Goal: Task Accomplishment & Management: Manage account settings

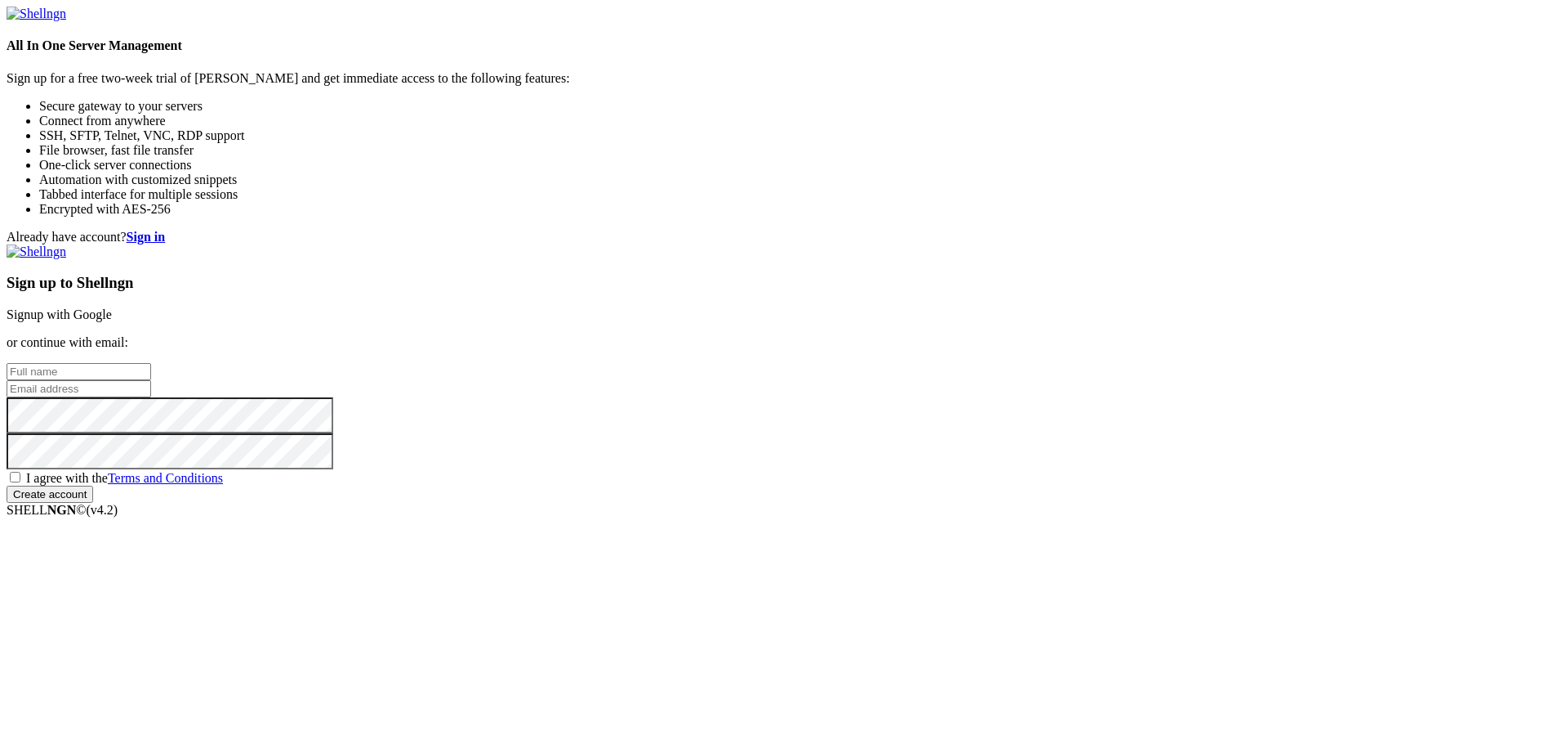
click at [112, 307] on link "Signup with Google" at bounding box center [59, 314] width 105 height 14
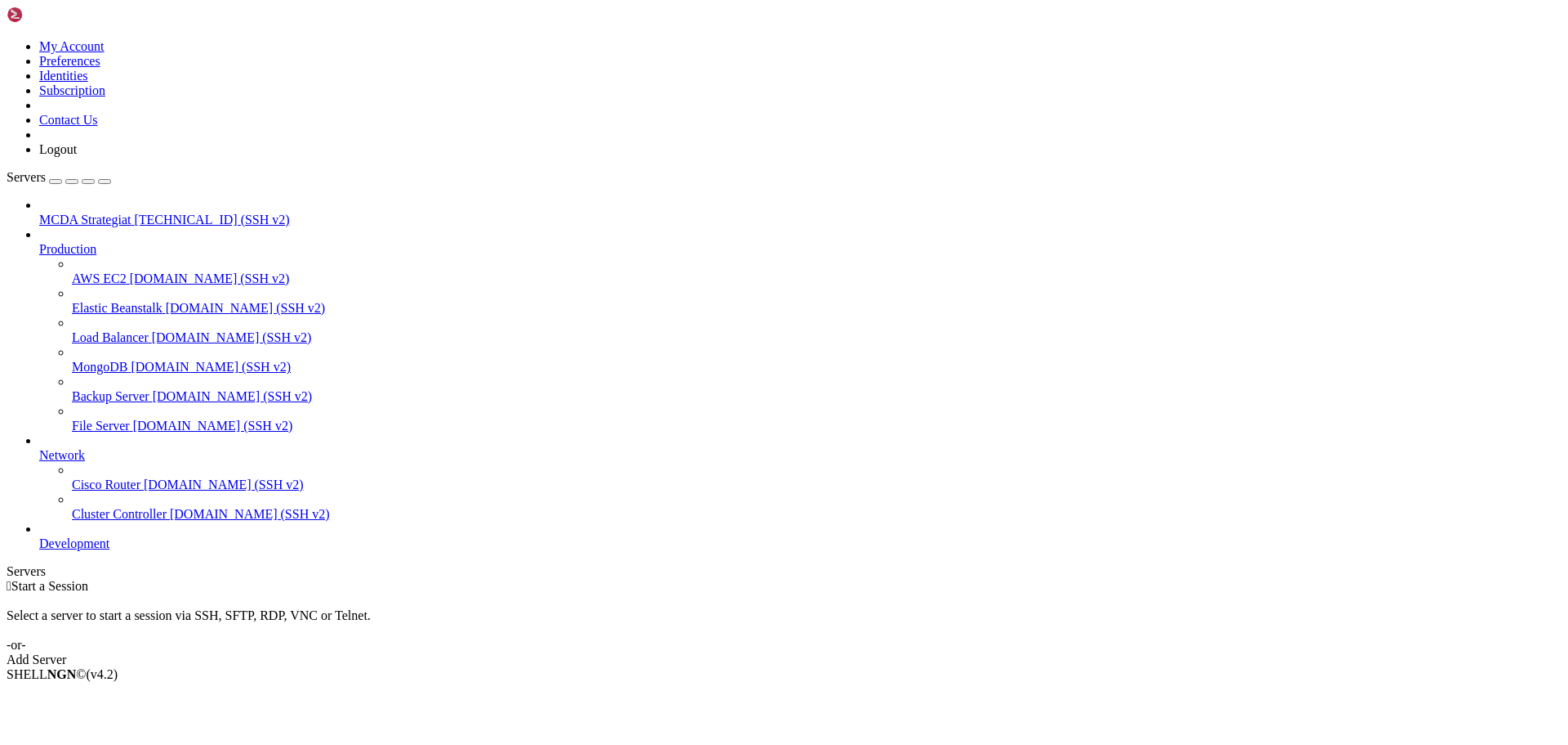
click at [68, 213] on span "MCDA Strategiat" at bounding box center [84, 220] width 91 height 14
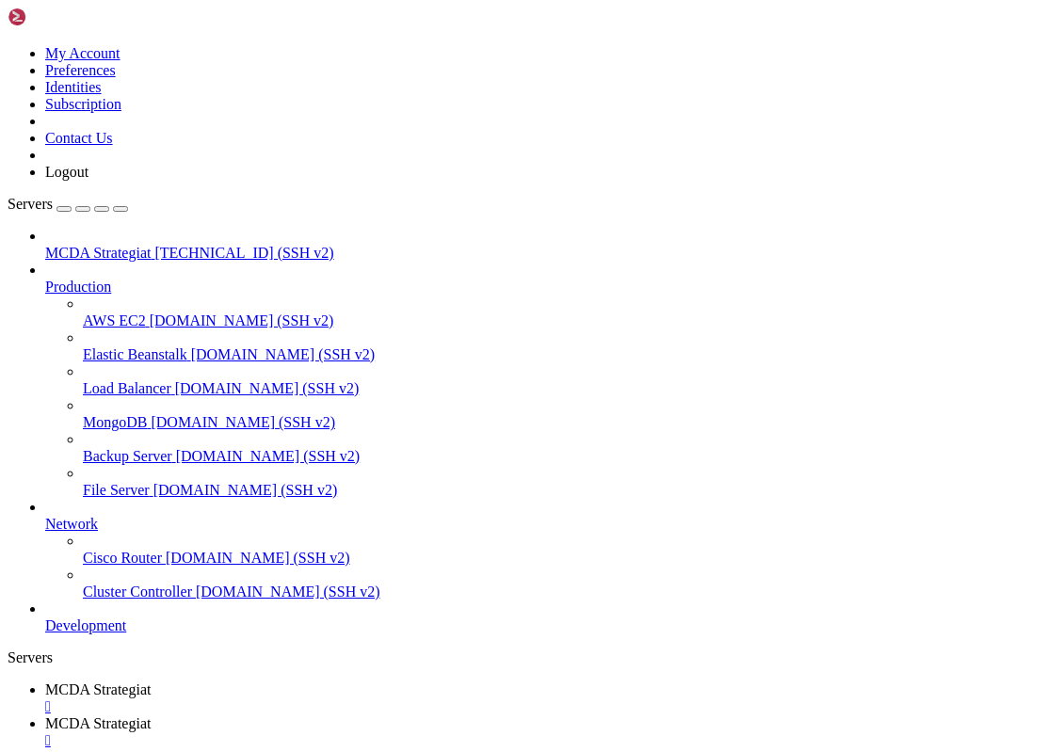
type input "/root/ft_userdata/nginx/conf.d"
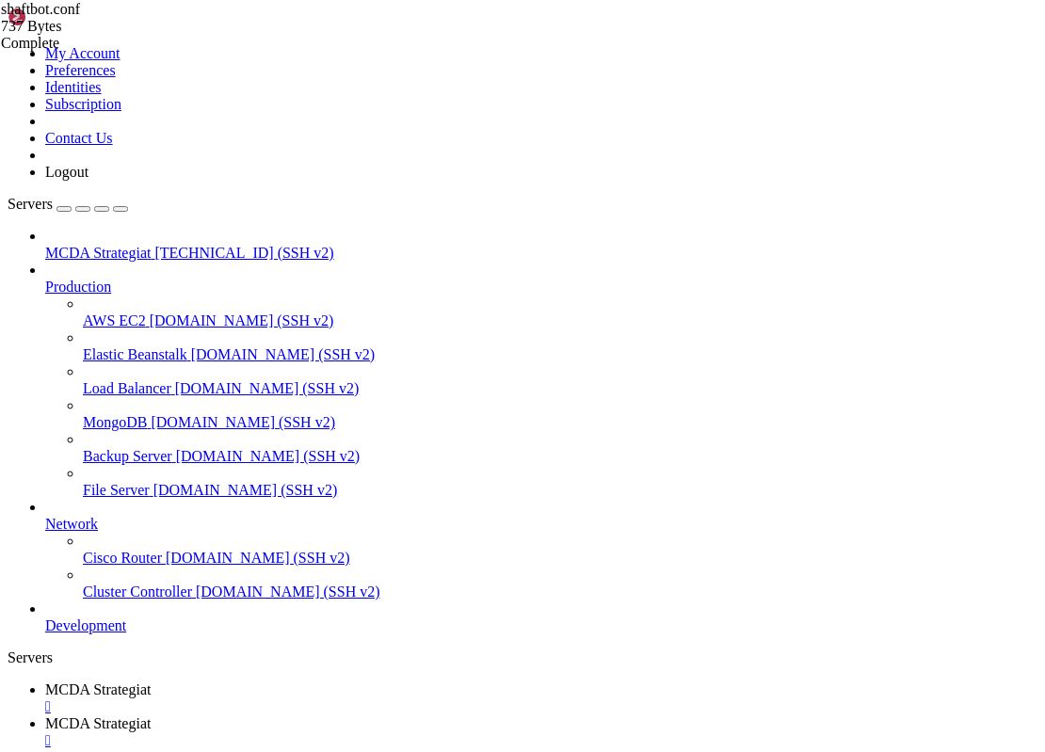
scroll to position [0, 3]
type textarea "#include /root/ft_userdata/nginx/shaftbot-auth.conf;"
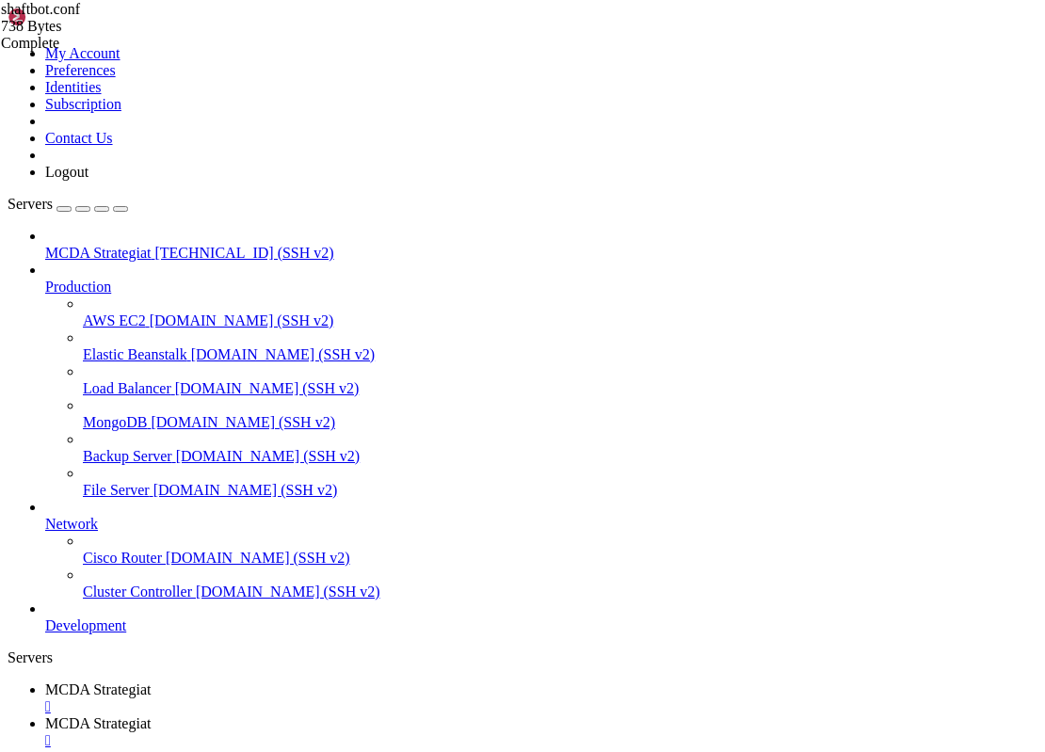
drag, startPoint x: 504, startPoint y: 63, endPoint x: 273, endPoint y: 66, distance: 230.7
click at [151, 682] on span "MCDA Strategiat" at bounding box center [97, 690] width 105 height 16
click at [151, 715] on span "MCDA Strategiat" at bounding box center [97, 723] width 105 height 16
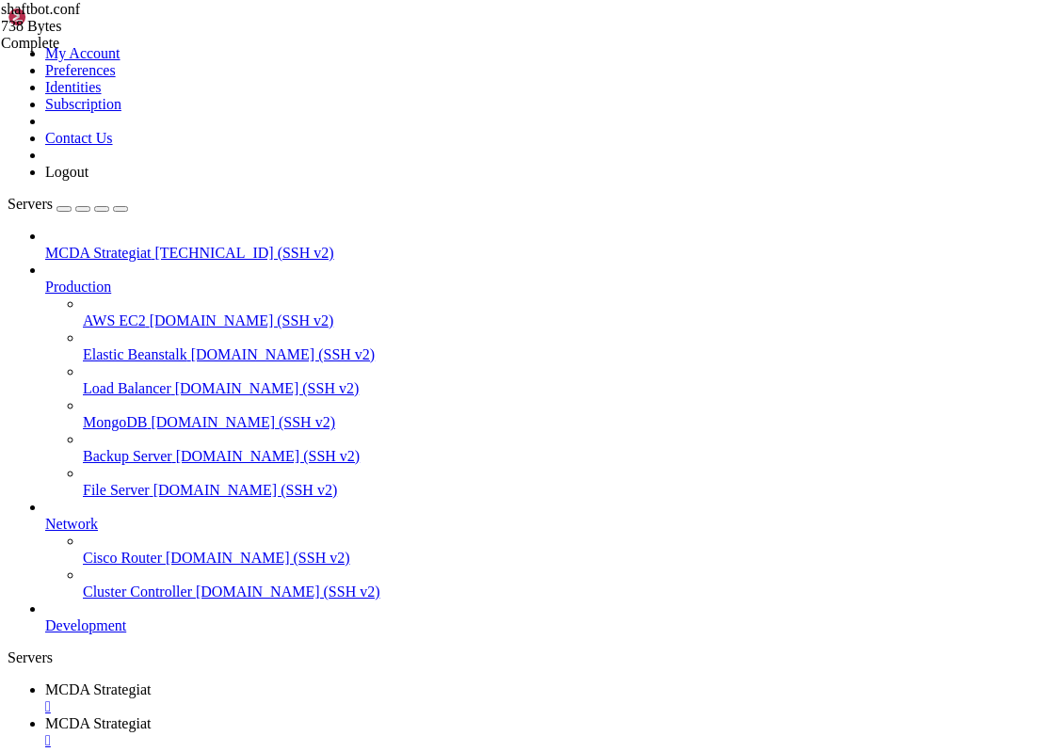
type input "/root/ft_userdata"
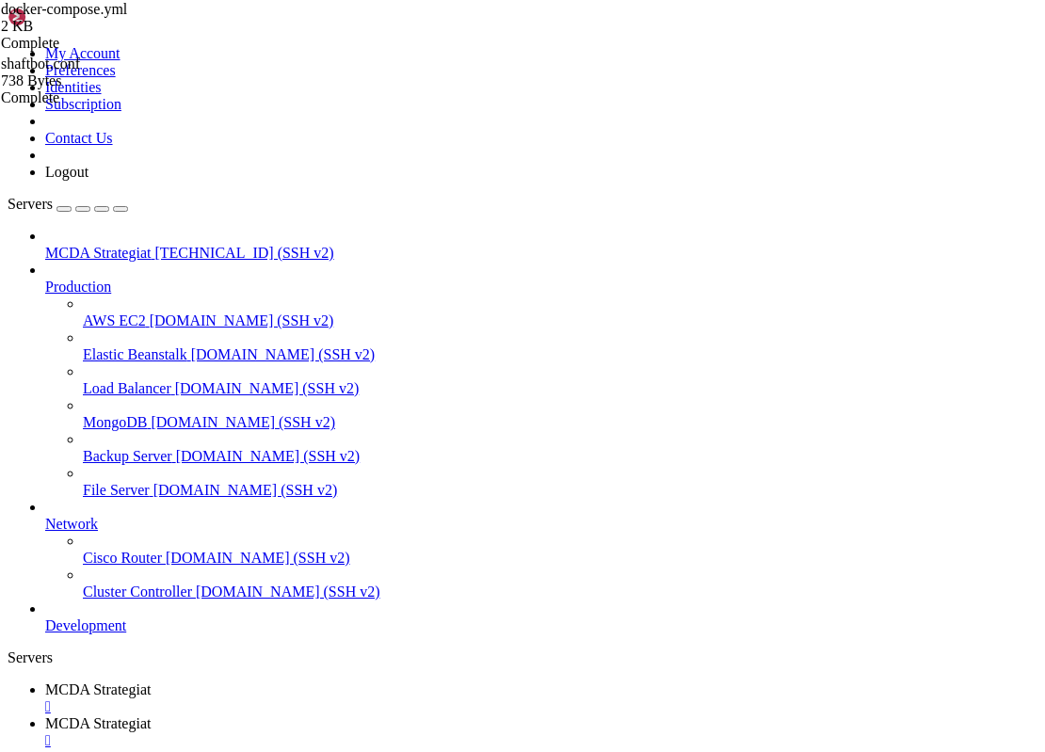
drag, startPoint x: 647, startPoint y: 636, endPoint x: 314, endPoint y: 635, distance: 332.3
drag, startPoint x: 648, startPoint y: 635, endPoint x: 321, endPoint y: 632, distance: 326.7
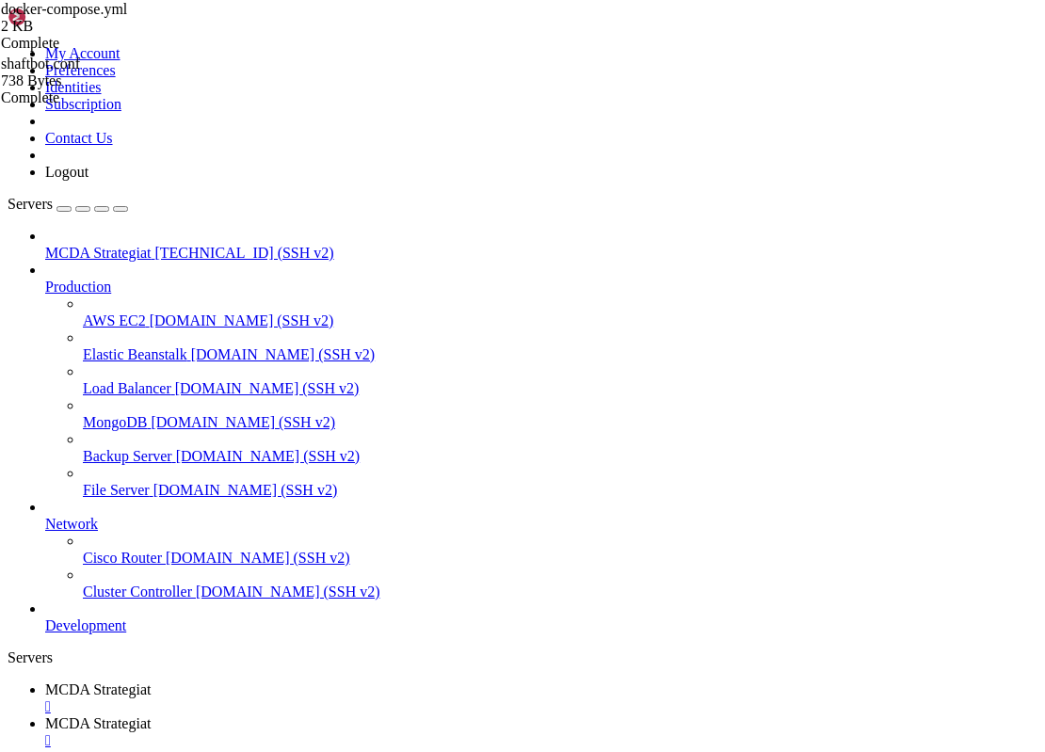
type textarea "-"
type textarea "- [EMAIL_ADDRESS][DOMAIN_NAME]"
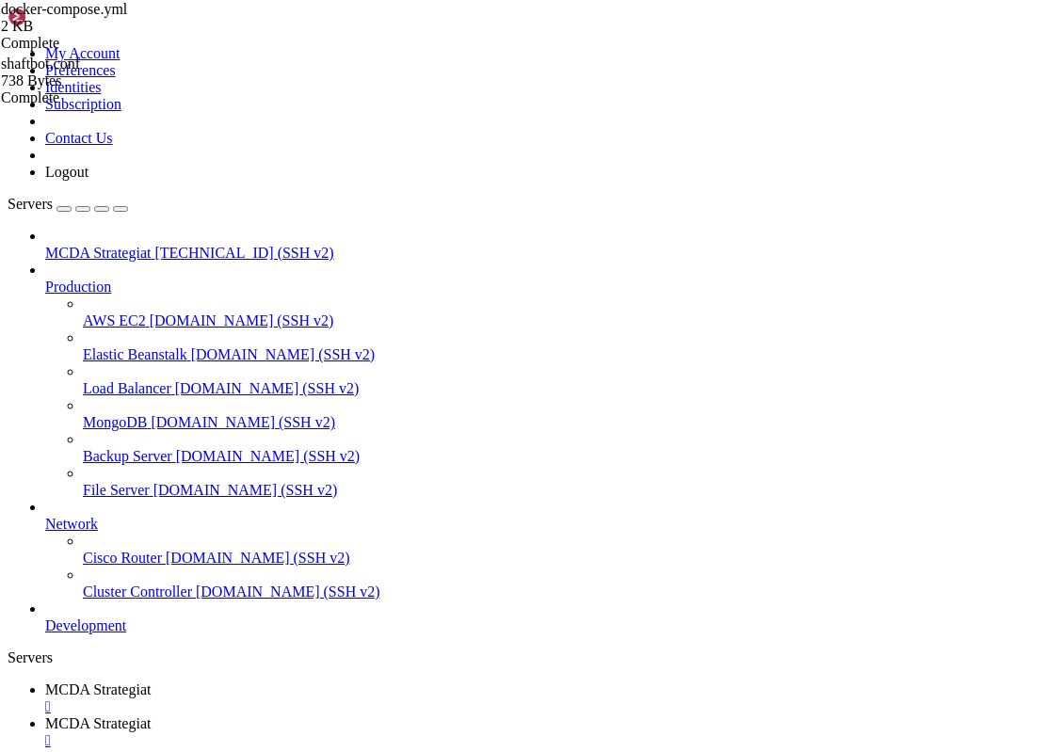
paste textarea "- /root/ft_userdata/nginx/conf.d:/etc/nginx/conf.d:ro"
type textarea "- /root/ft_userdata/nginx/conf.d:/etc/nginx/conf.d:ro"
click at [151, 682] on span "MCDA Strategiat" at bounding box center [97, 690] width 105 height 16
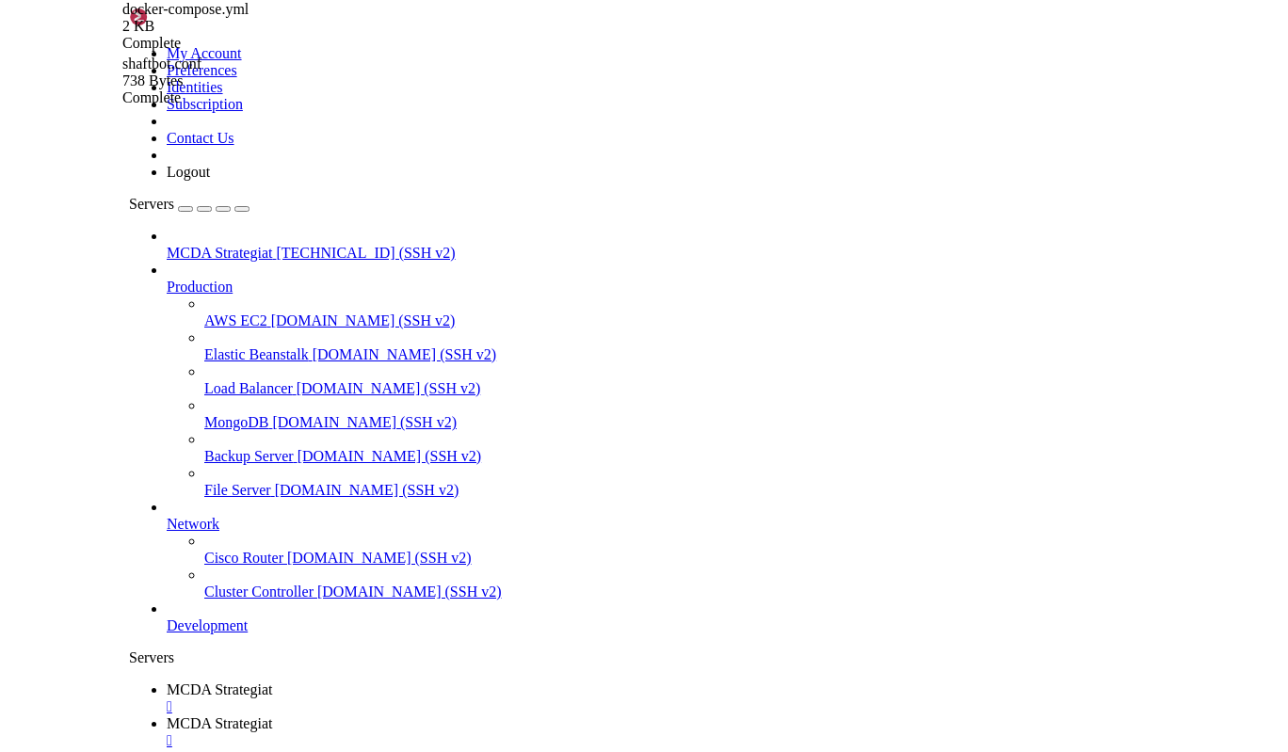
scroll to position [112, 0]
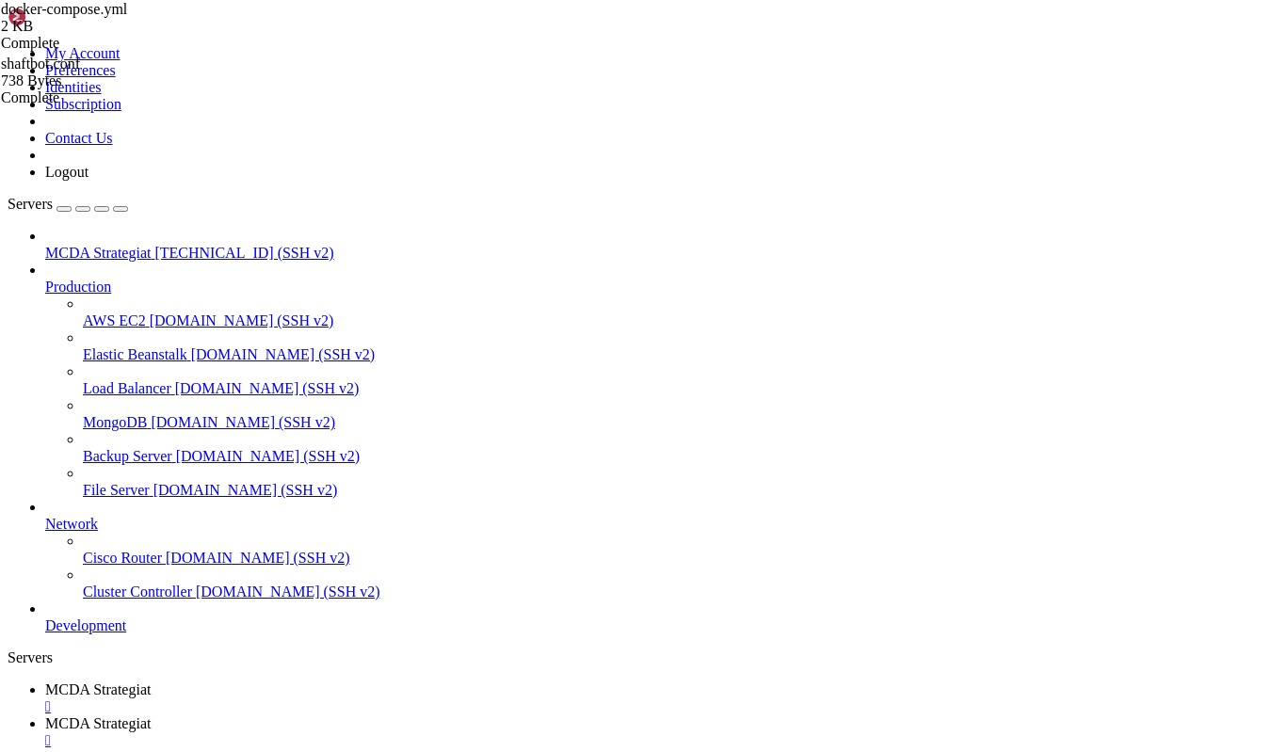
click at [151, 715] on span "MCDA Strategiat" at bounding box center [97, 723] width 105 height 16
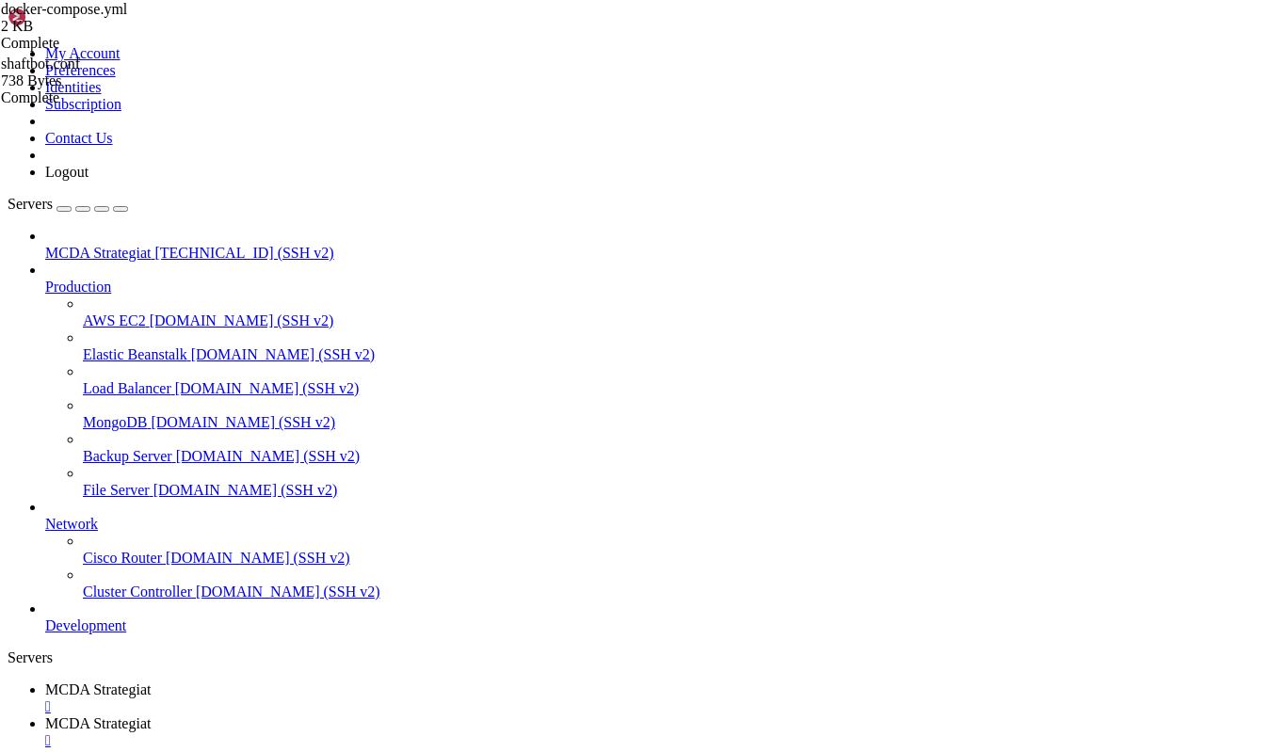
click at [151, 682] on span "MCDA Strategiat" at bounding box center [97, 690] width 105 height 16
click at [151, 715] on span "MCDA Strategiat" at bounding box center [97, 723] width 105 height 16
drag, startPoint x: 327, startPoint y: 477, endPoint x: 497, endPoint y: 478, distance: 170.4
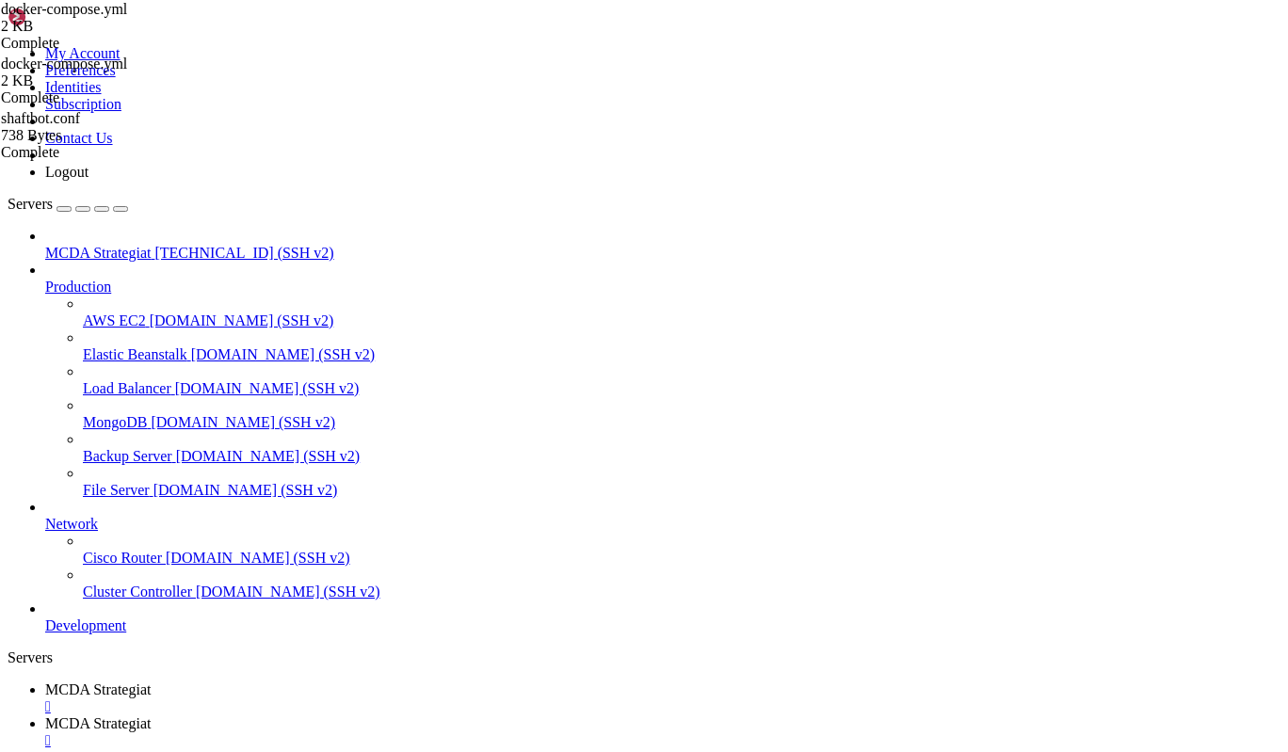
drag, startPoint x: 504, startPoint y: 476, endPoint x: 598, endPoint y: 477, distance: 94.1
type textarea "container_name: nginx-letsencrypt"
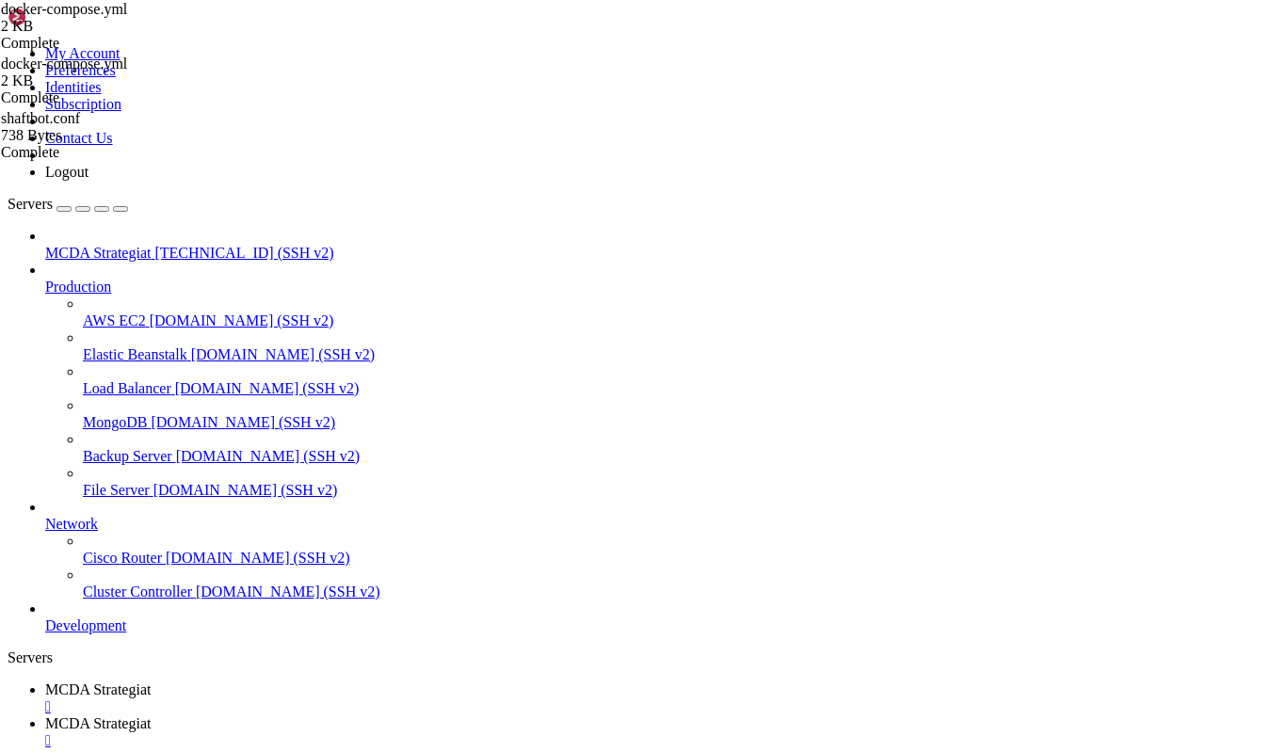
click at [151, 682] on span "MCDA Strategiat" at bounding box center [97, 690] width 105 height 16
click at [151, 715] on span "MCDA Strategiat" at bounding box center [97, 723] width 105 height 16
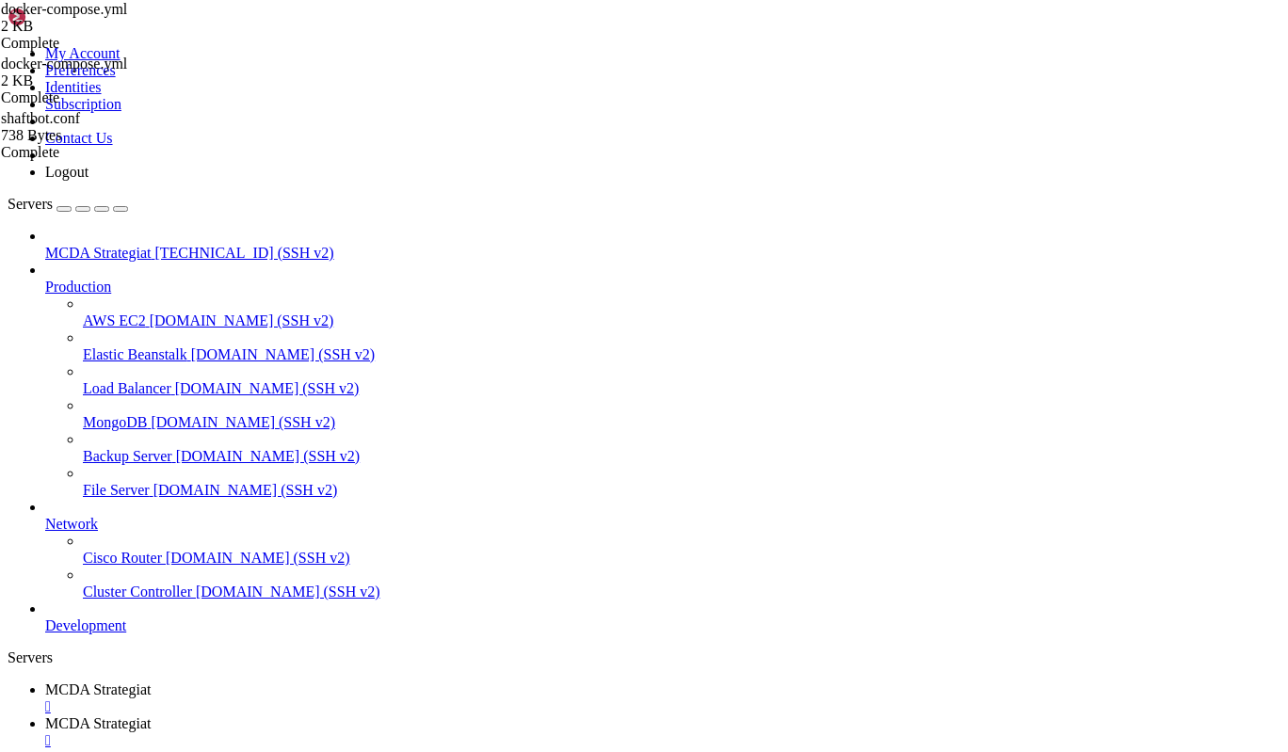
type input "/root/ft_userdata/nginx/conf.d"
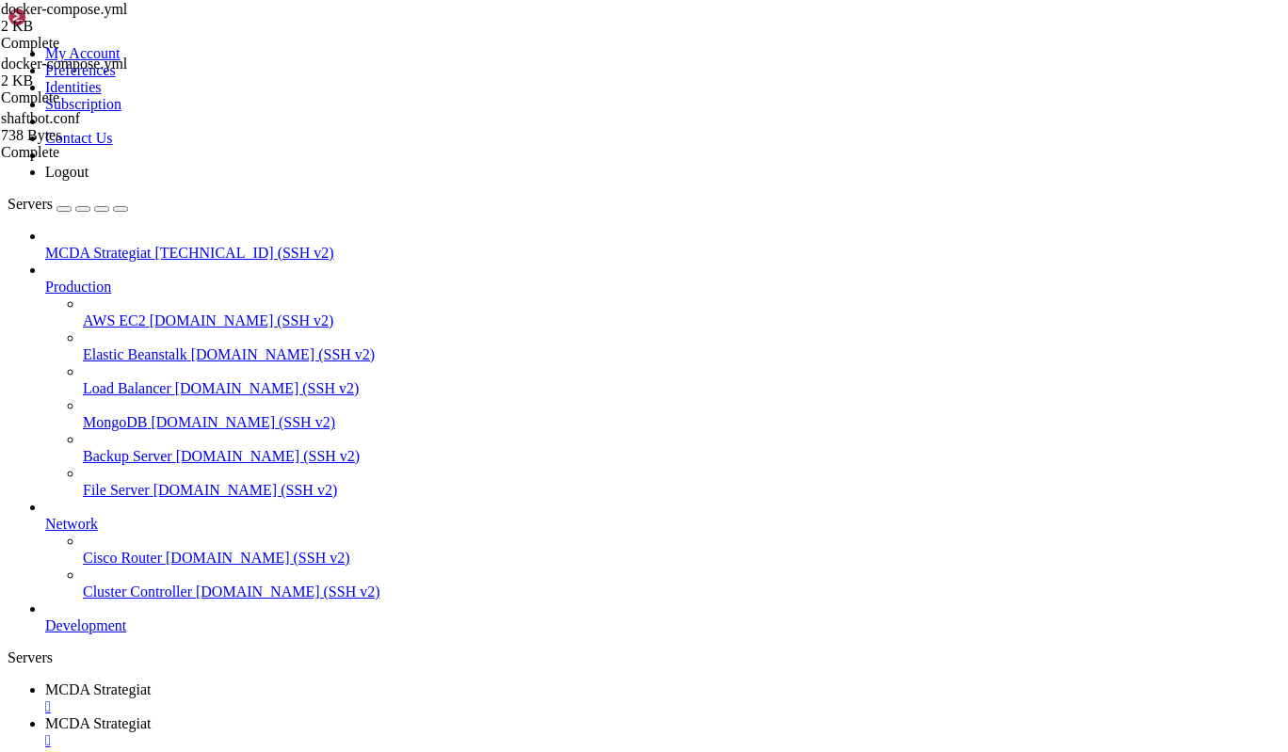
type textarea "server {"
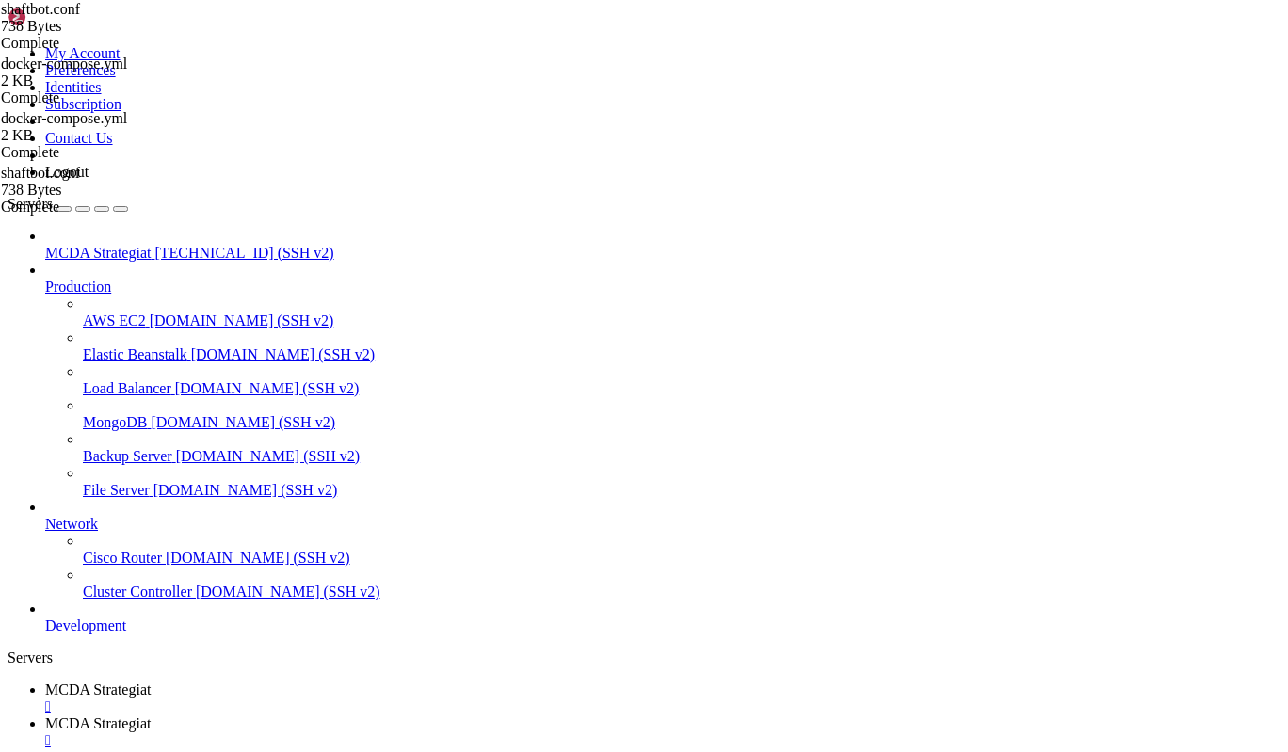
drag, startPoint x: 328, startPoint y: 378, endPoint x: 263, endPoint y: 72, distance: 313.7
type textarea "server {"
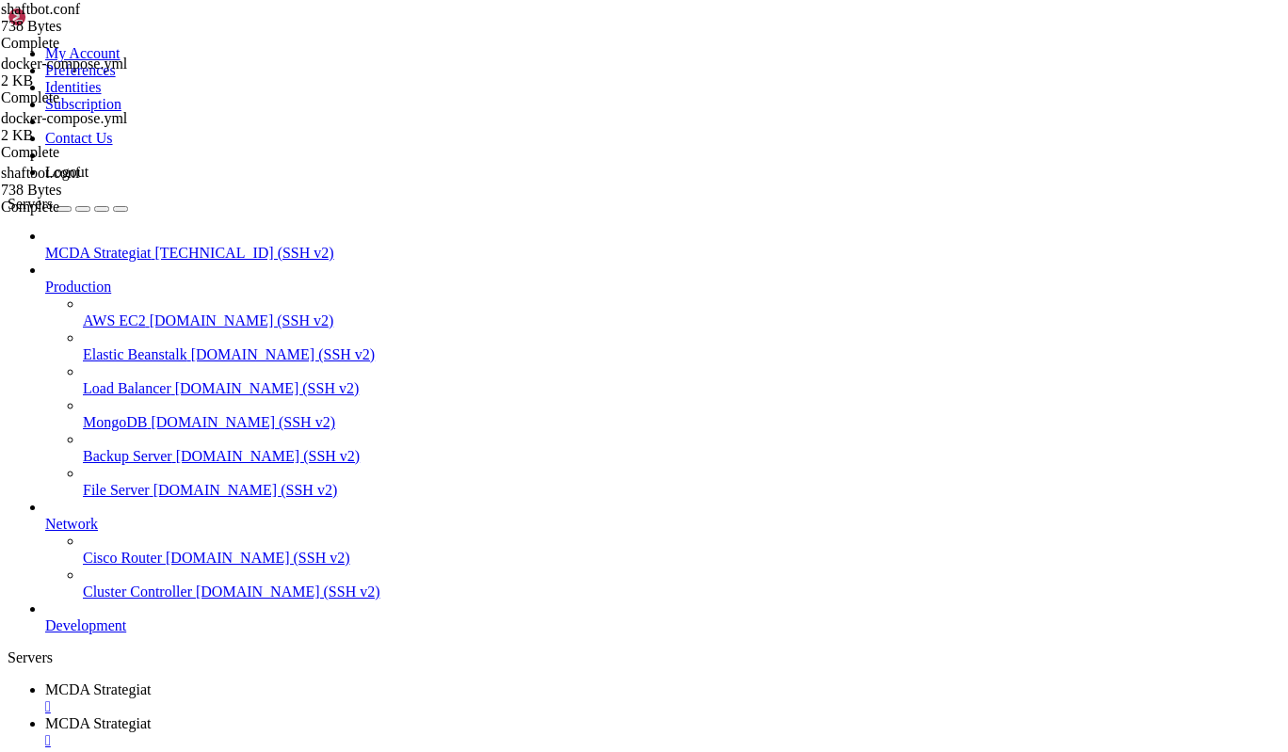
drag, startPoint x: 357, startPoint y: 408, endPoint x: 257, endPoint y: 369, distance: 107.0
type textarea "} }"
drag, startPoint x: 289, startPoint y: 419, endPoint x: 269, endPoint y: 85, distance: 334.8
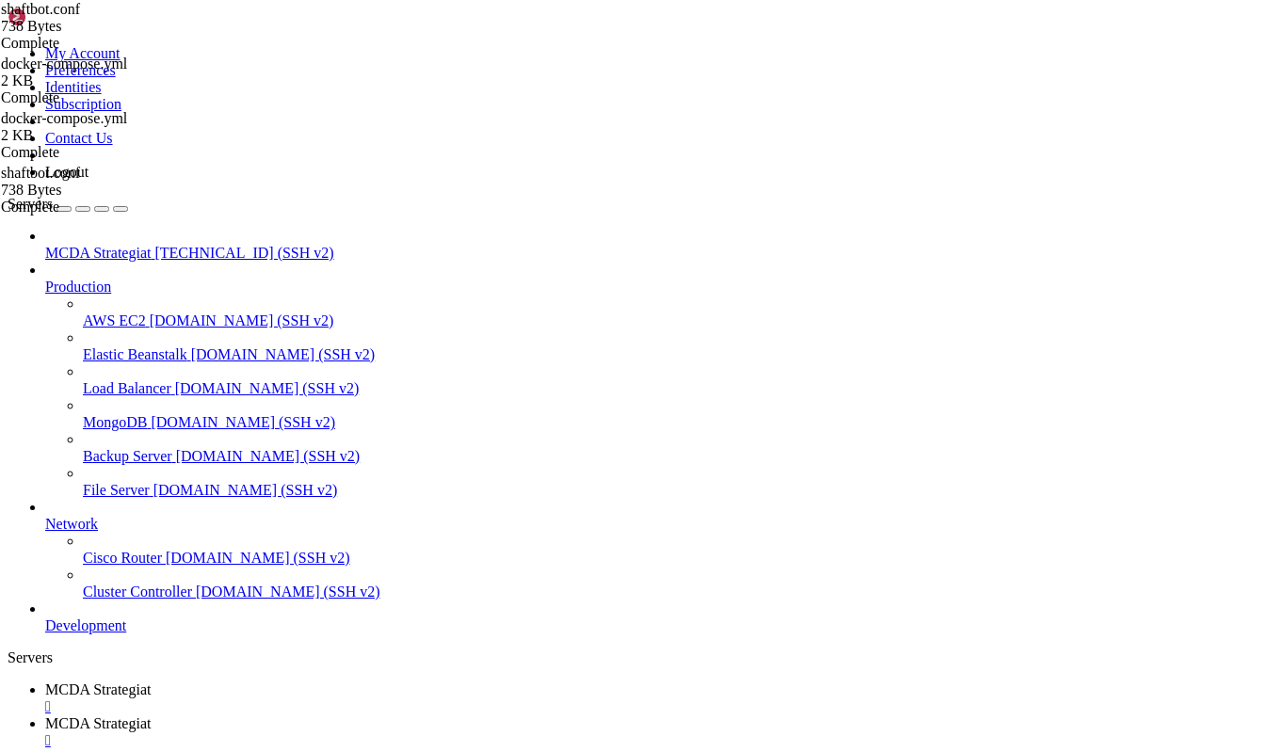
type textarea "server { listen 80;"
type textarea "location /bot1/ {"
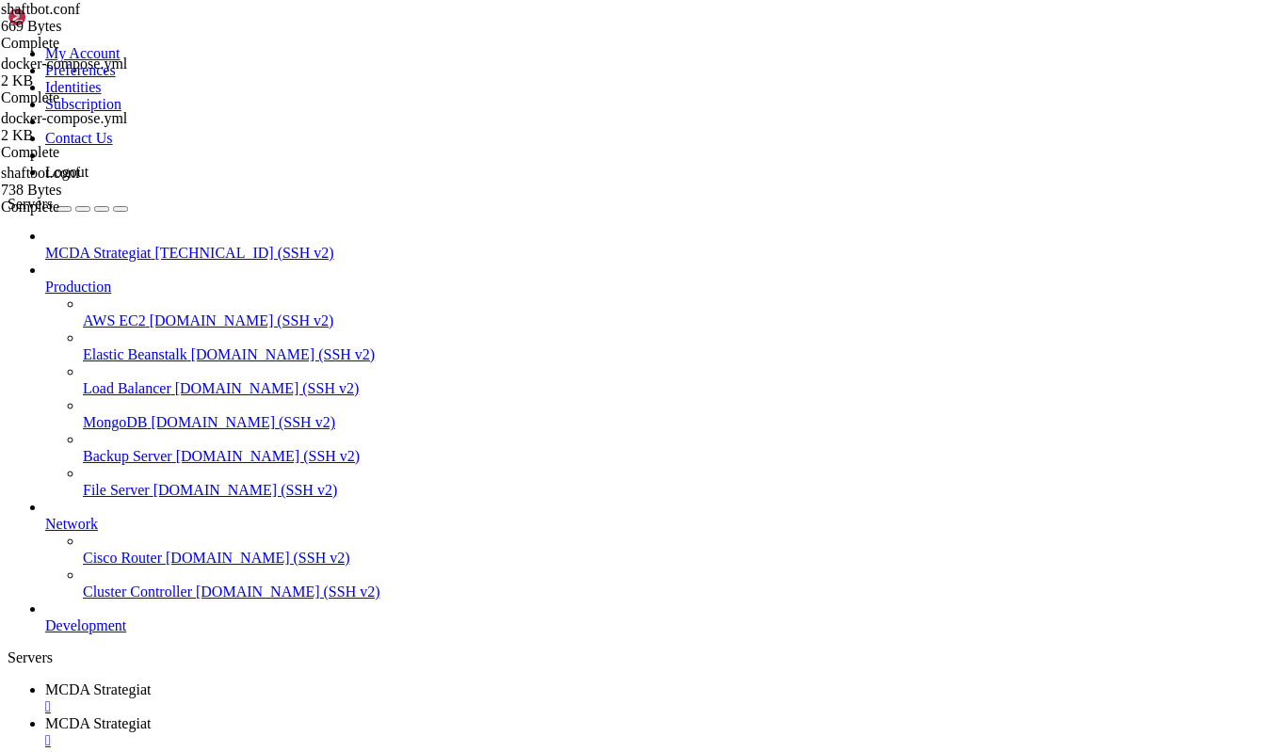
click at [151, 682] on span "MCDA Strategiat" at bounding box center [97, 690] width 105 height 16
click at [443, 715] on link "MCDA Strategiat " at bounding box center [662, 732] width 1235 height 34
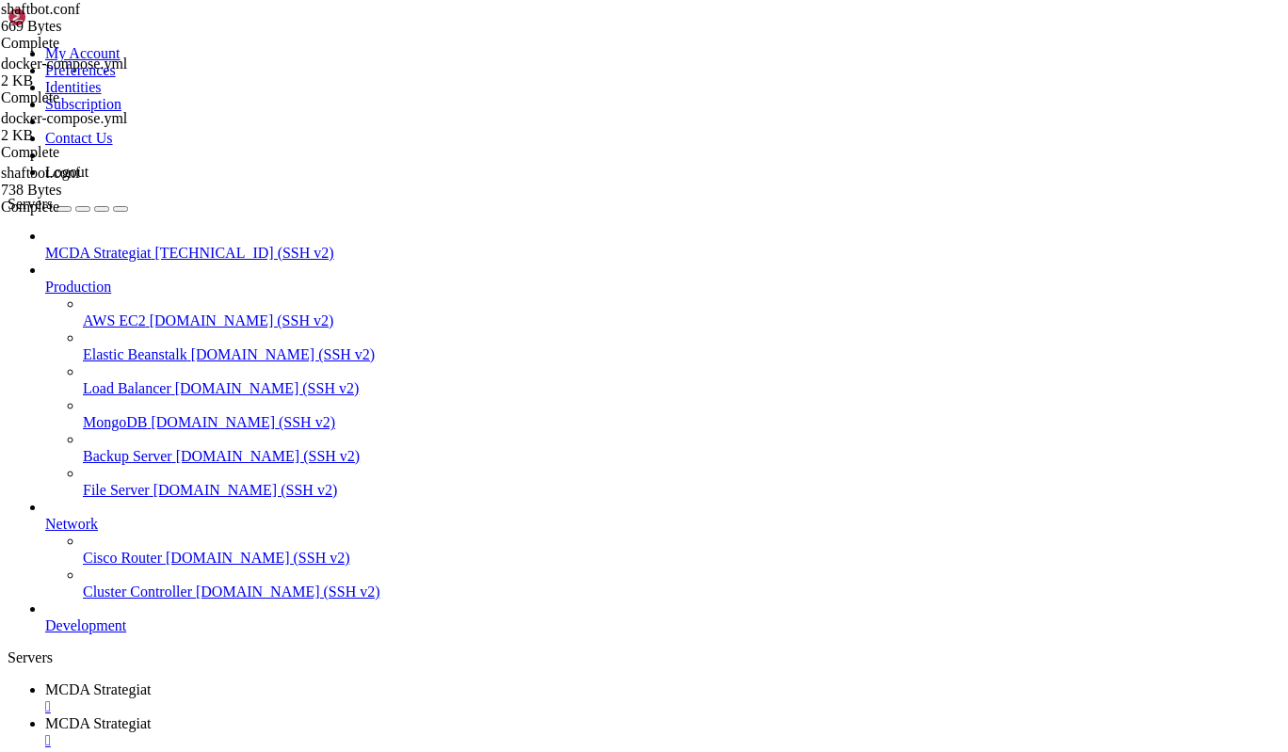
type input "/root/ft_userdata"
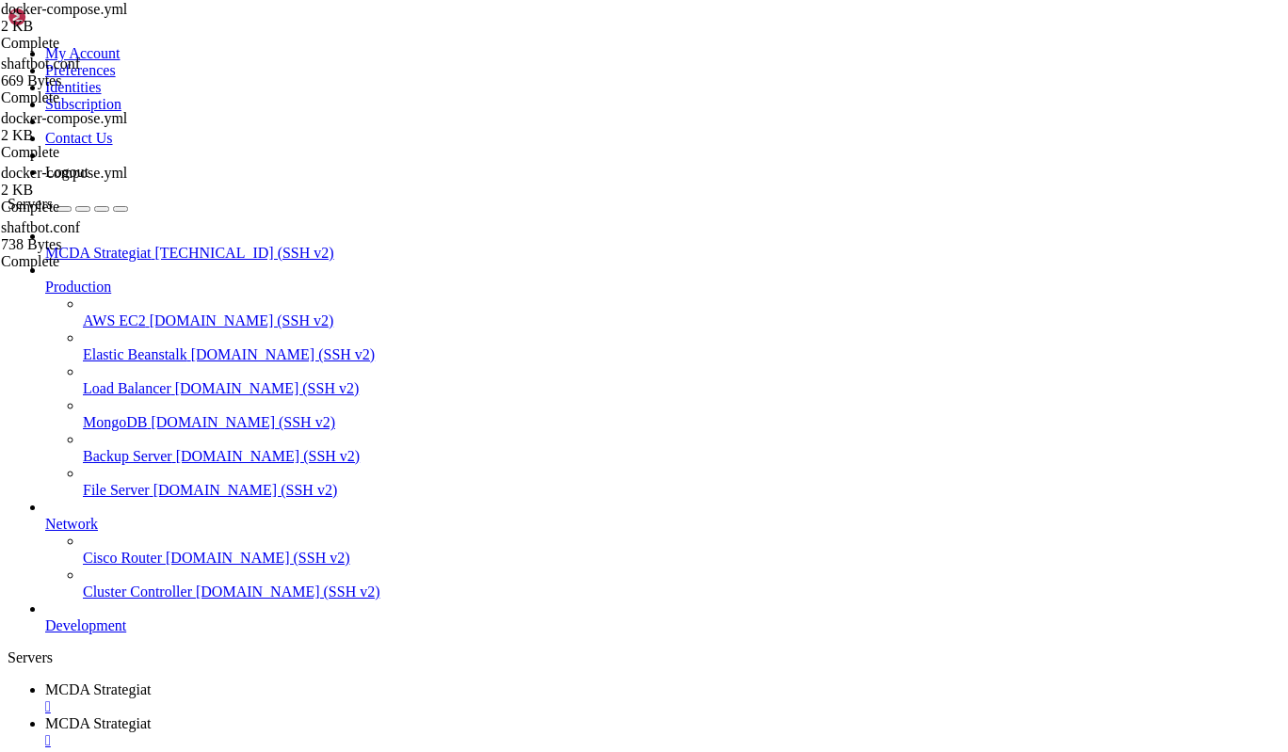
drag, startPoint x: 690, startPoint y: 537, endPoint x: 297, endPoint y: 528, distance: 393.6
type textarea "- /root/ft_userdata/nginx/conf.d:/etc/nginx/conf.d:ro"
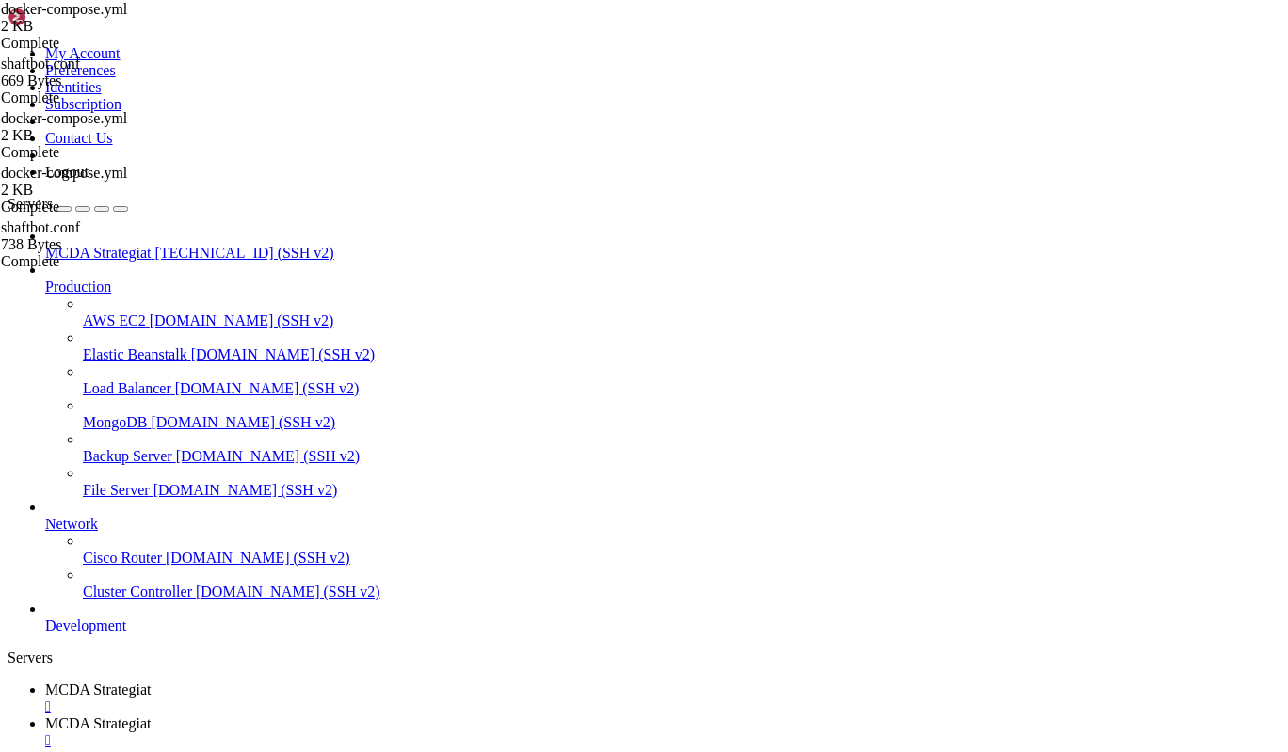
click at [309, 682] on link "MCDA Strategiat " at bounding box center [662, 699] width 1235 height 34
click at [151, 715] on span "MCDA Strategiat" at bounding box center [97, 723] width 105 height 16
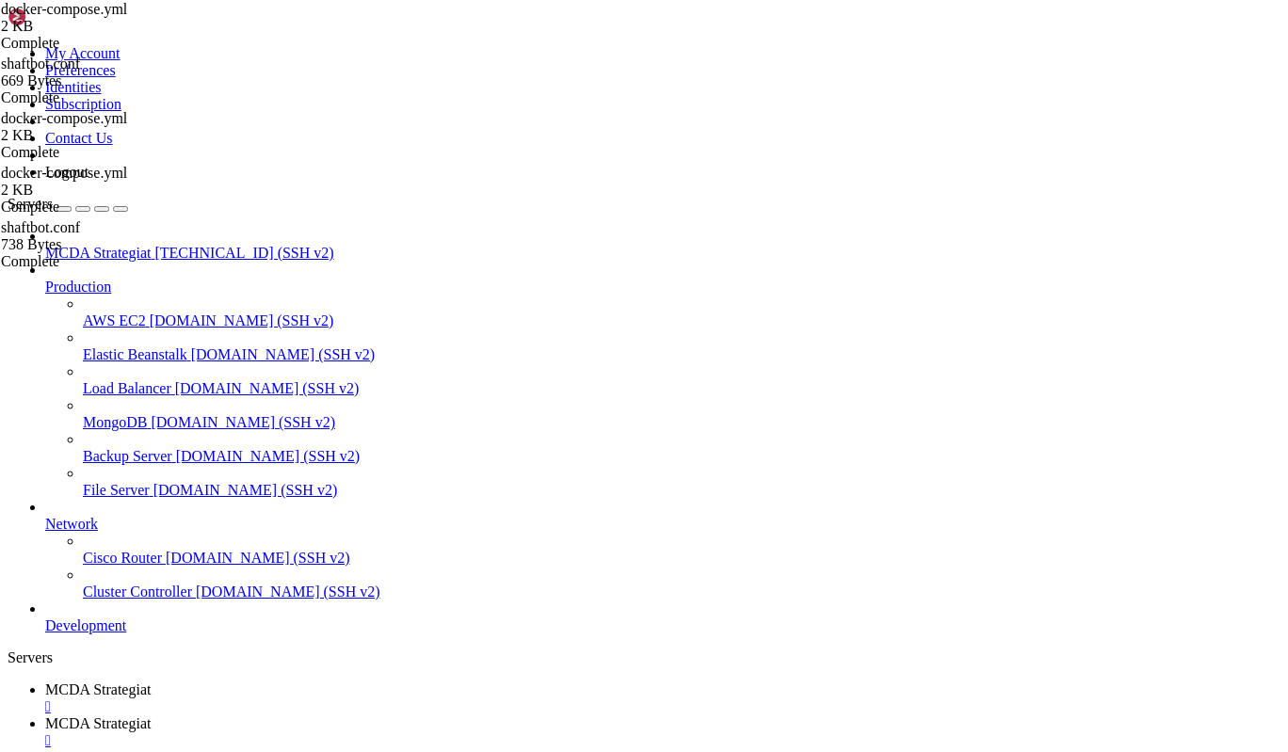
type input "/root/ft_userdata/user_data"
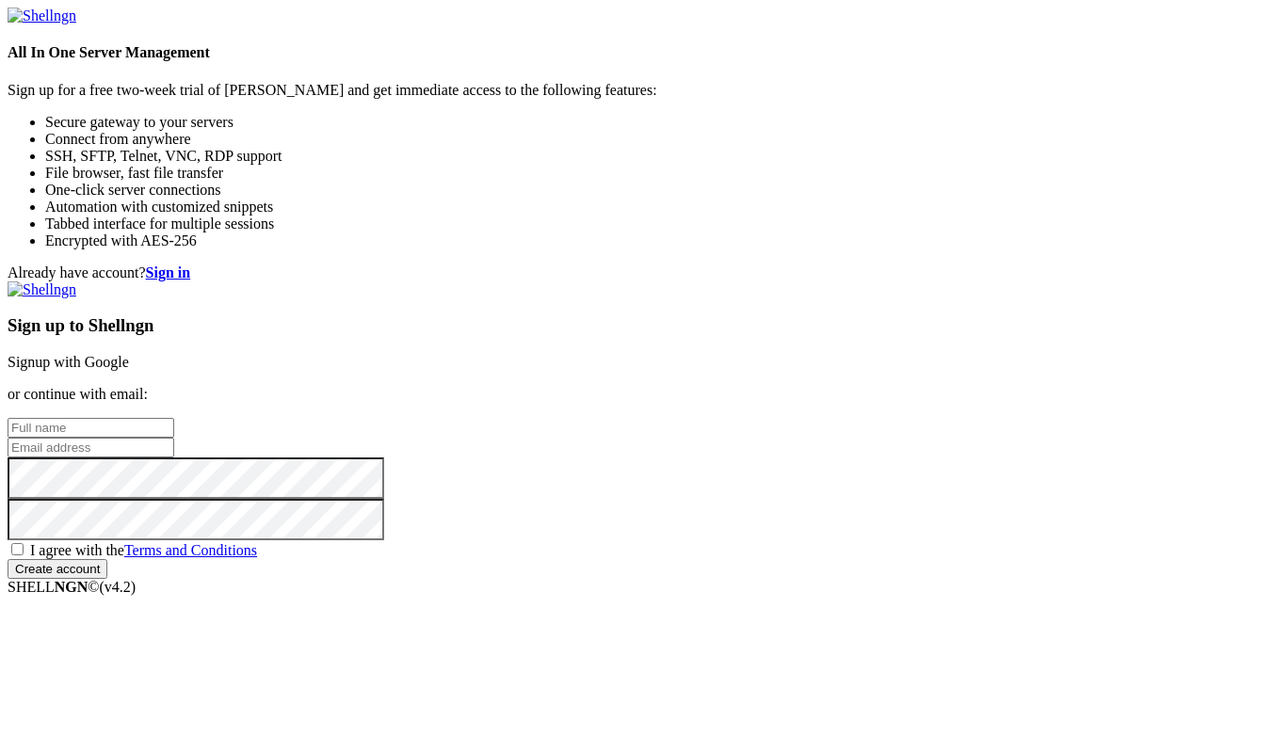
click at [129, 354] on link "Signup with Google" at bounding box center [68, 362] width 121 height 16
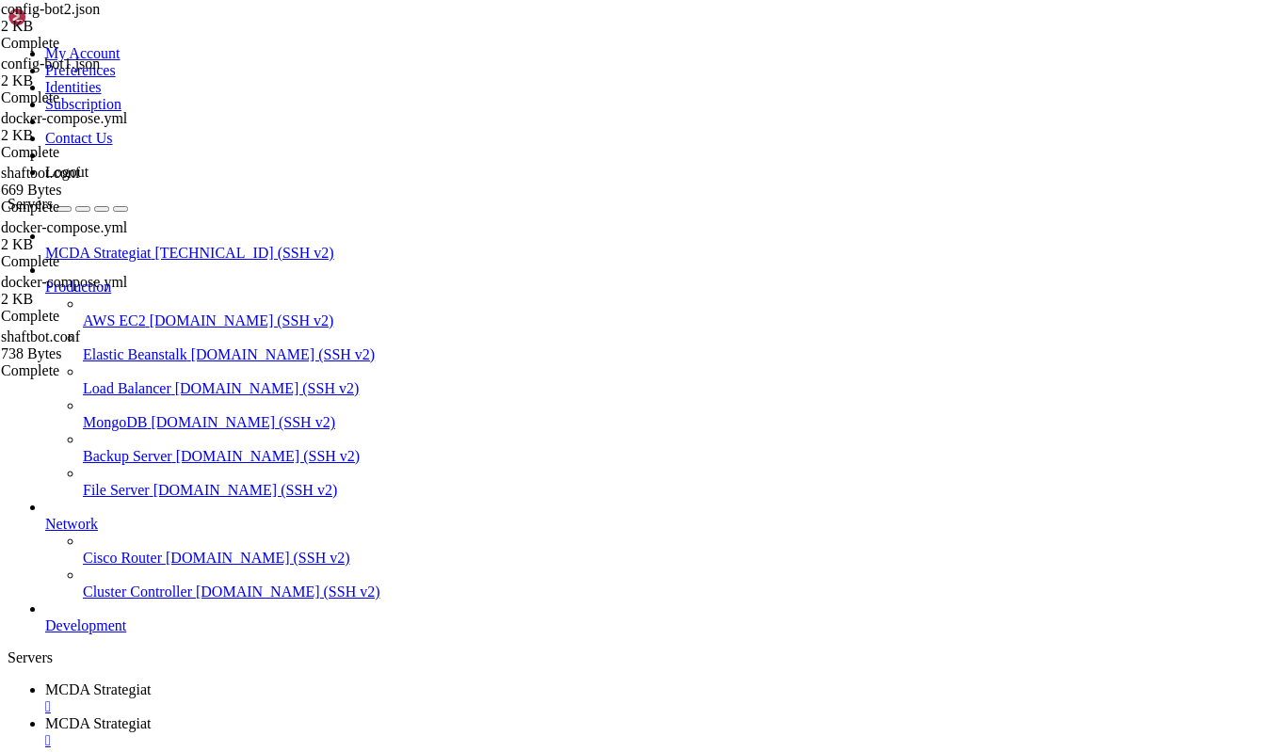
scroll to position [608, 0]
click at [474, 715] on link "MCDA Strategiat " at bounding box center [662, 732] width 1235 height 34
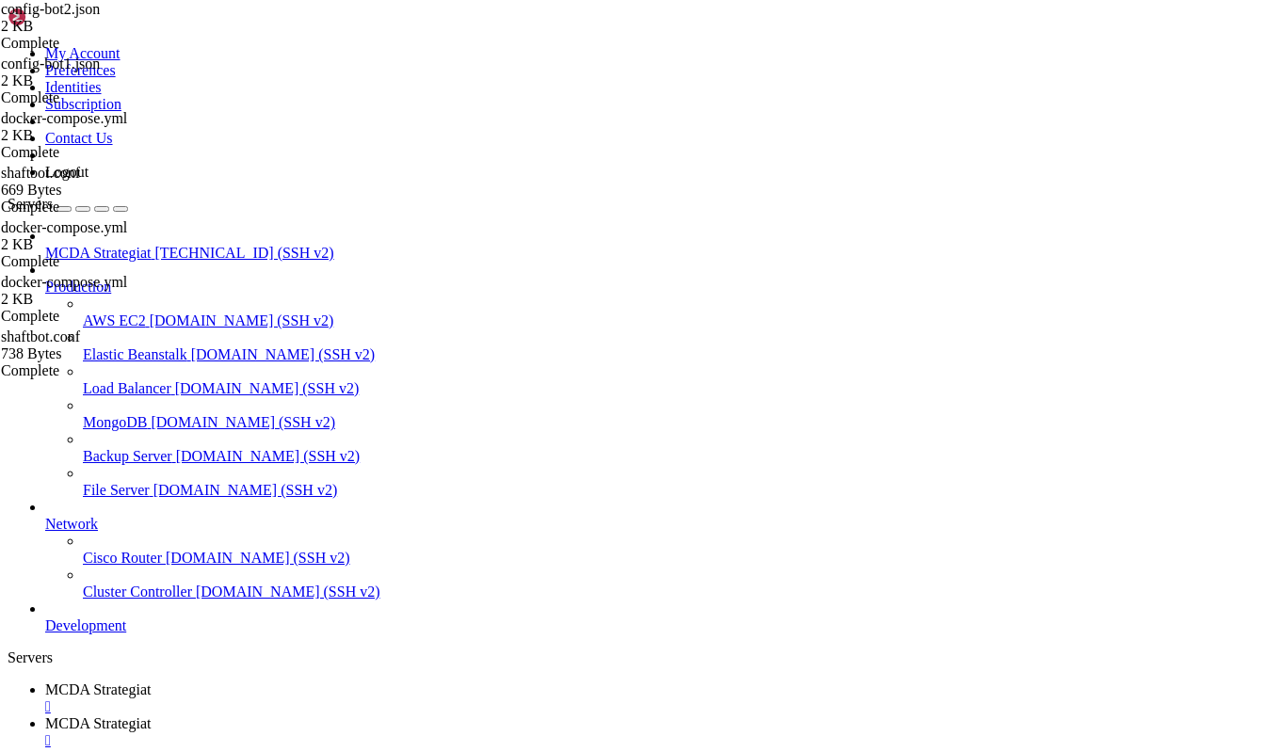
type input "/root/ft_userdata/user_data/strategies"
drag, startPoint x: 410, startPoint y: 715, endPoint x: 274, endPoint y: 183, distance: 549.1
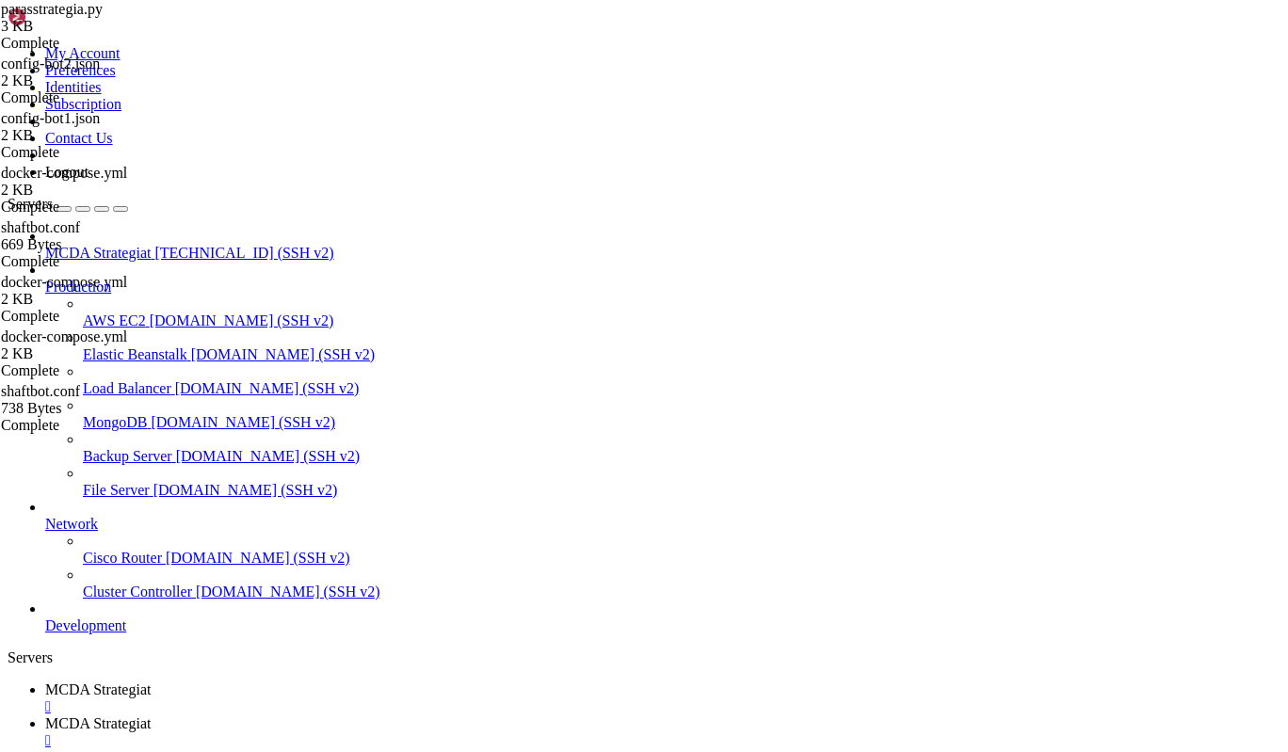
type textarea "return None"
drag, startPoint x: 494, startPoint y: 201, endPoint x: 308, endPoint y: 203, distance: 186.4
type textarea "Strategia viikkokynttilöille (1w):"
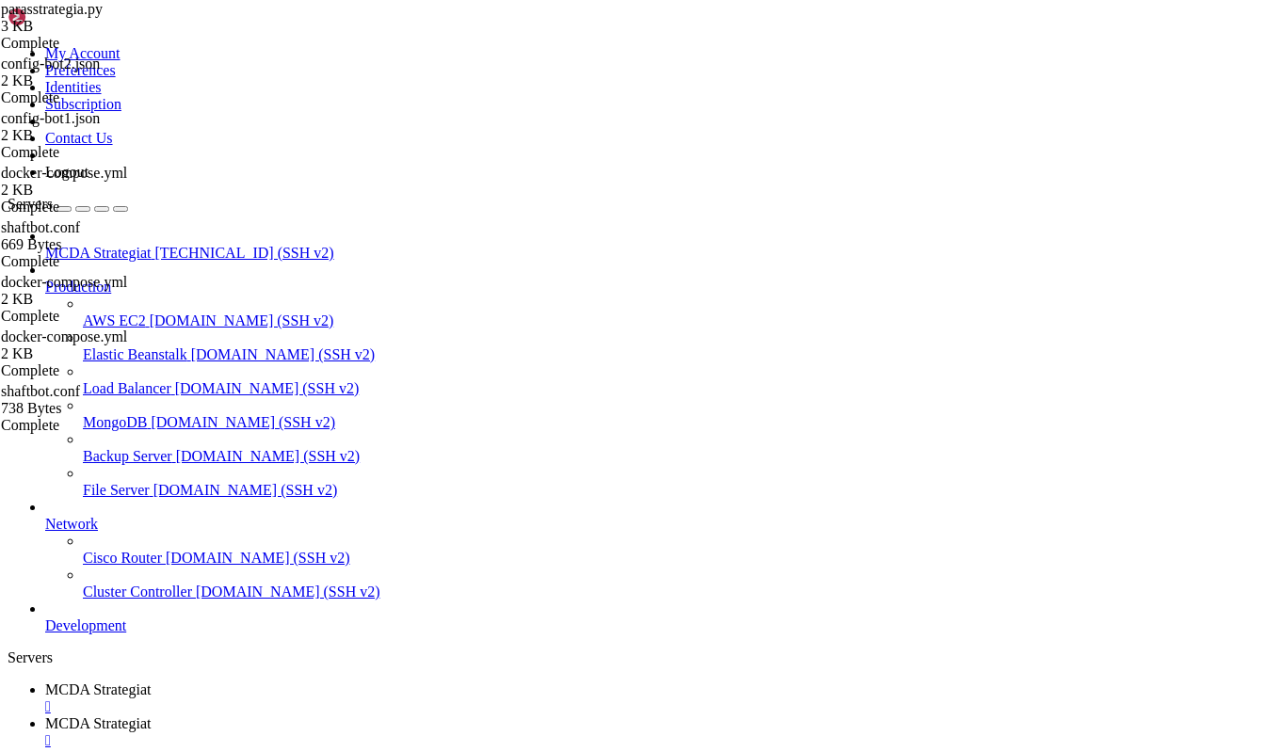
drag, startPoint x: 503, startPoint y: 202, endPoint x: 300, endPoint y: 201, distance: 202.4
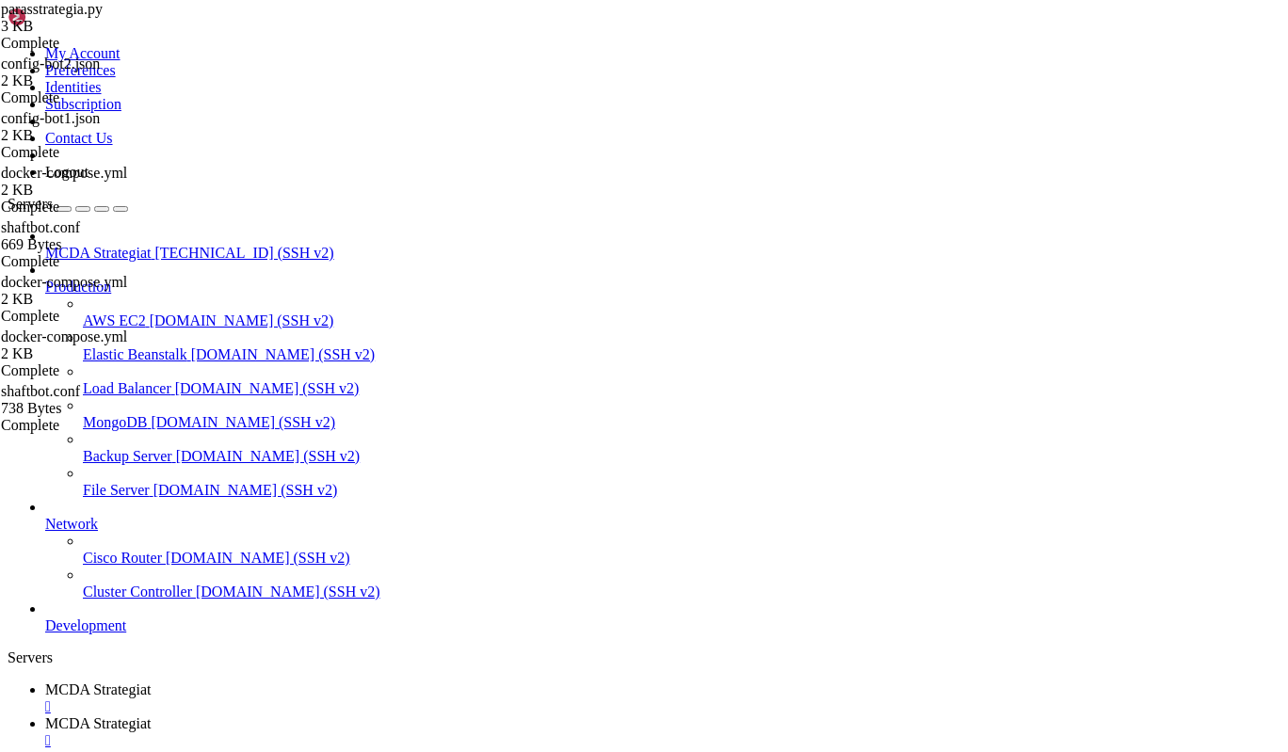
drag, startPoint x: 490, startPoint y: 233, endPoint x: 298, endPoint y: 201, distance: 194.5
type textarea "- Osto: EMA(20) > EMA(50) JA MACD bullish crossover - Myynti: EMA(20) < EMA(50)…"
drag, startPoint x: 360, startPoint y: 704, endPoint x: 267, endPoint y: 92, distance: 618.8
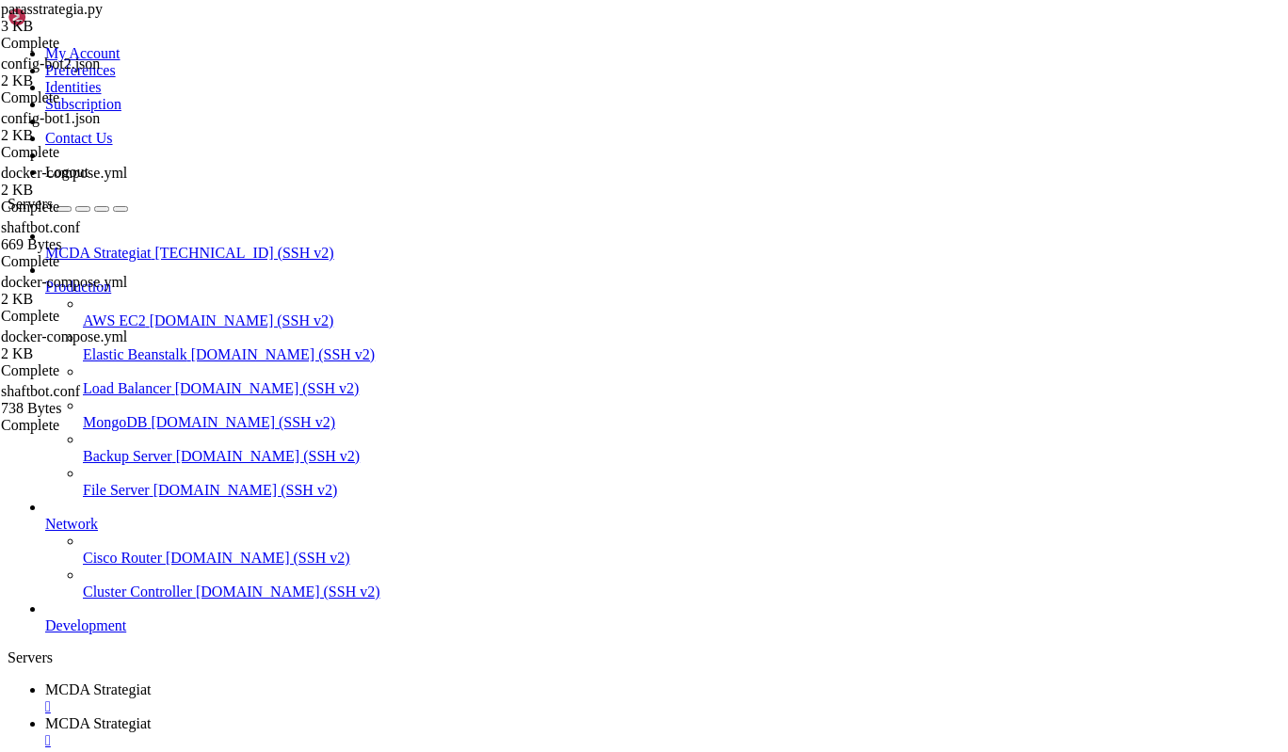
type textarea """""
type textarea "startup_candle_count = 50 # Tarvitaan vähintään pitkän EMA:n laskentaan"
type textarea "minimal_roi = {"0": 10_000} # Käytännössä pois päältä"
paste textarea "reversal_drop_ratio = 0.5 # 50 %: myy [PERSON_NAME] punaisen rungon koko >= 50 …"
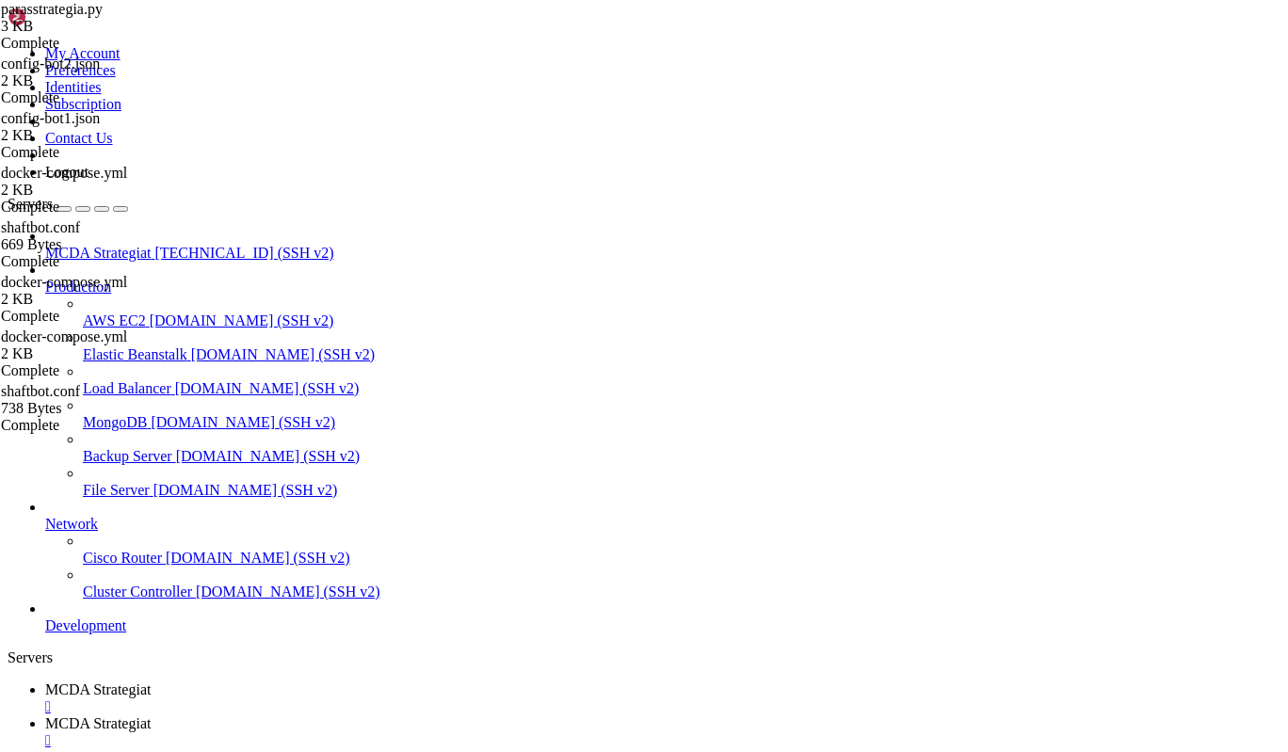
scroll to position [0, 14]
drag, startPoint x: 304, startPoint y: 394, endPoint x: 519, endPoint y: 715, distance: 386.2
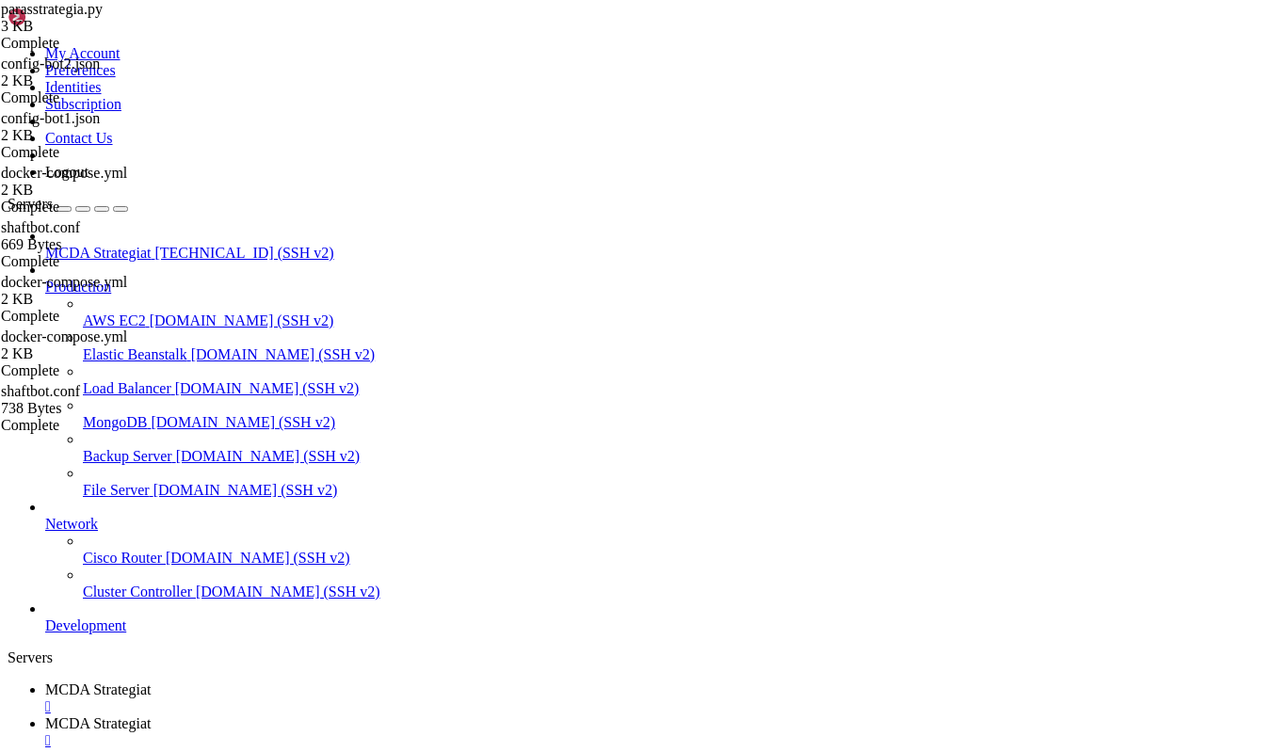
scroll to position [0, 8]
paste textarea
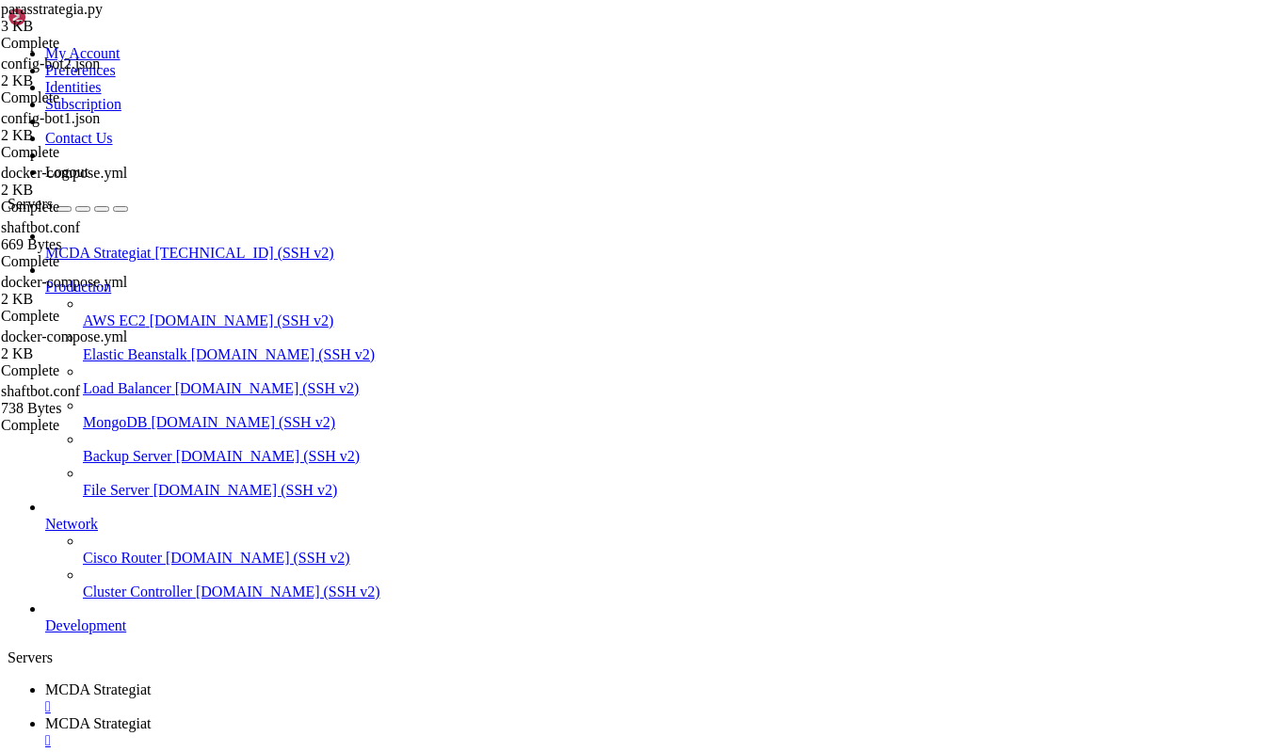
scroll to position [0, 14]
type textarea "startup_candle_count = 5 # Tarvitaan vähintään pitkän EMA:n laskentaan"
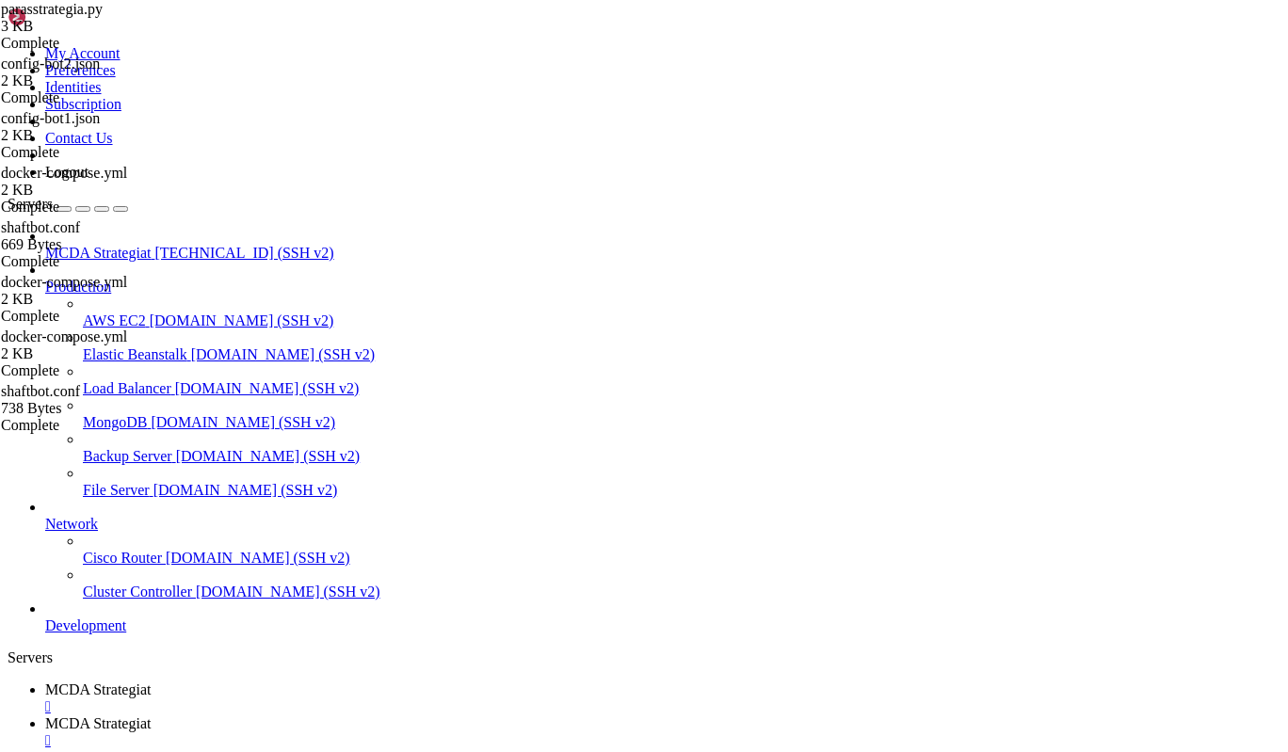
type textarea "if current_profit <= 0.005:"
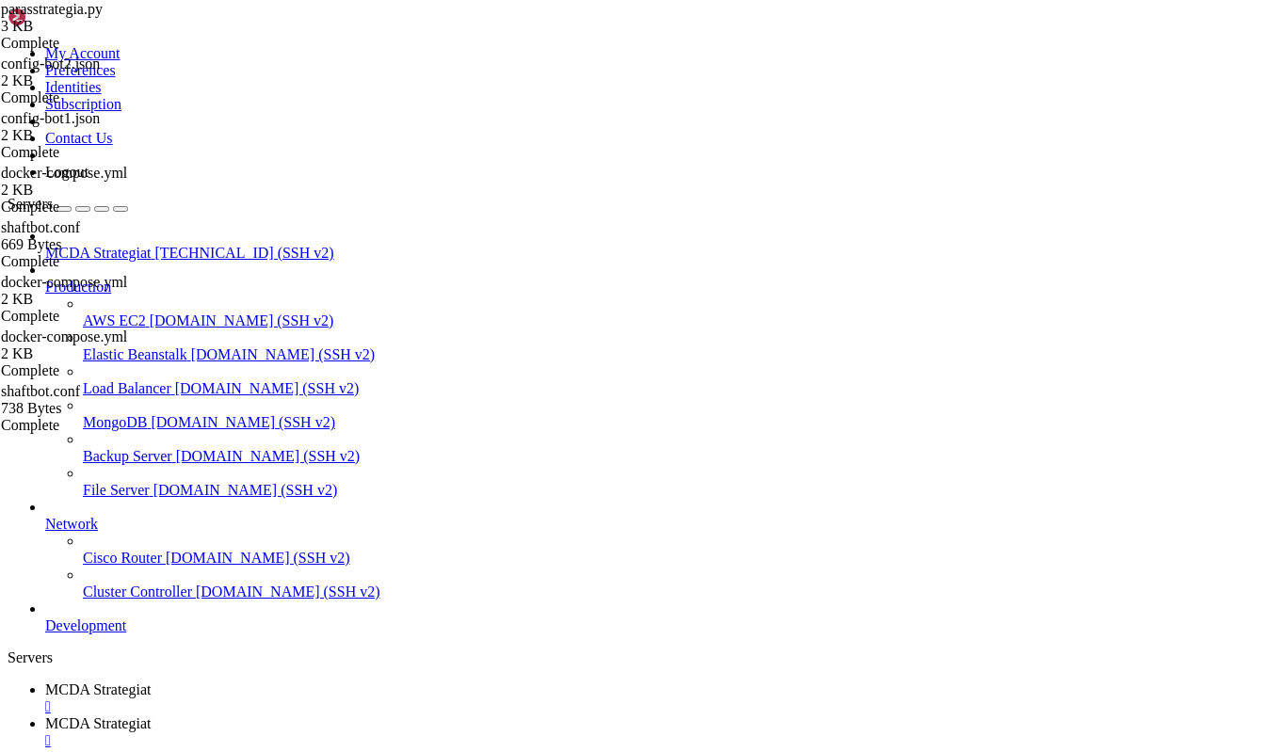
scroll to position [0, 0]
type textarea "if not needed.issubset(df.columns):"
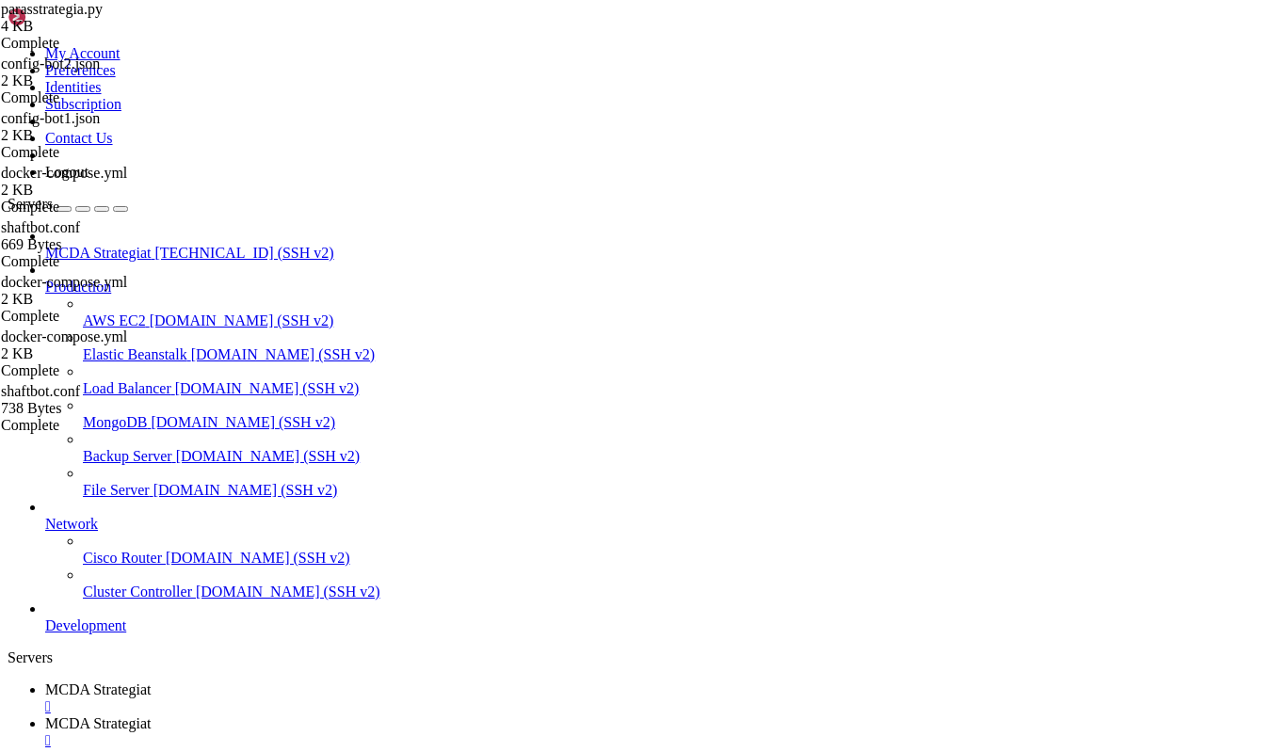
type input "/root/ft_userdata/user_data/strategies"
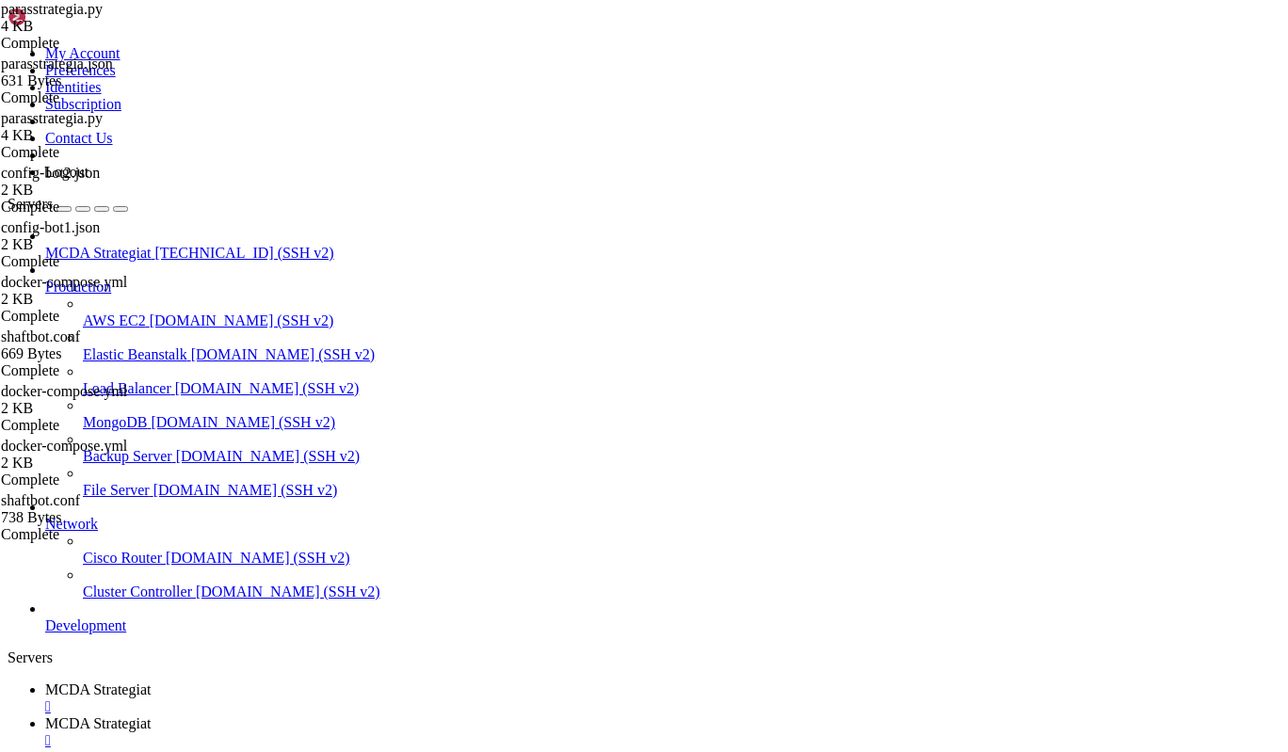
scroll to position [56, 0]
type textarea "reversal_drop_ratio = 0.5 # 50 %: myy [PERSON_NAME] punaisen rungon koko >= 50 …"
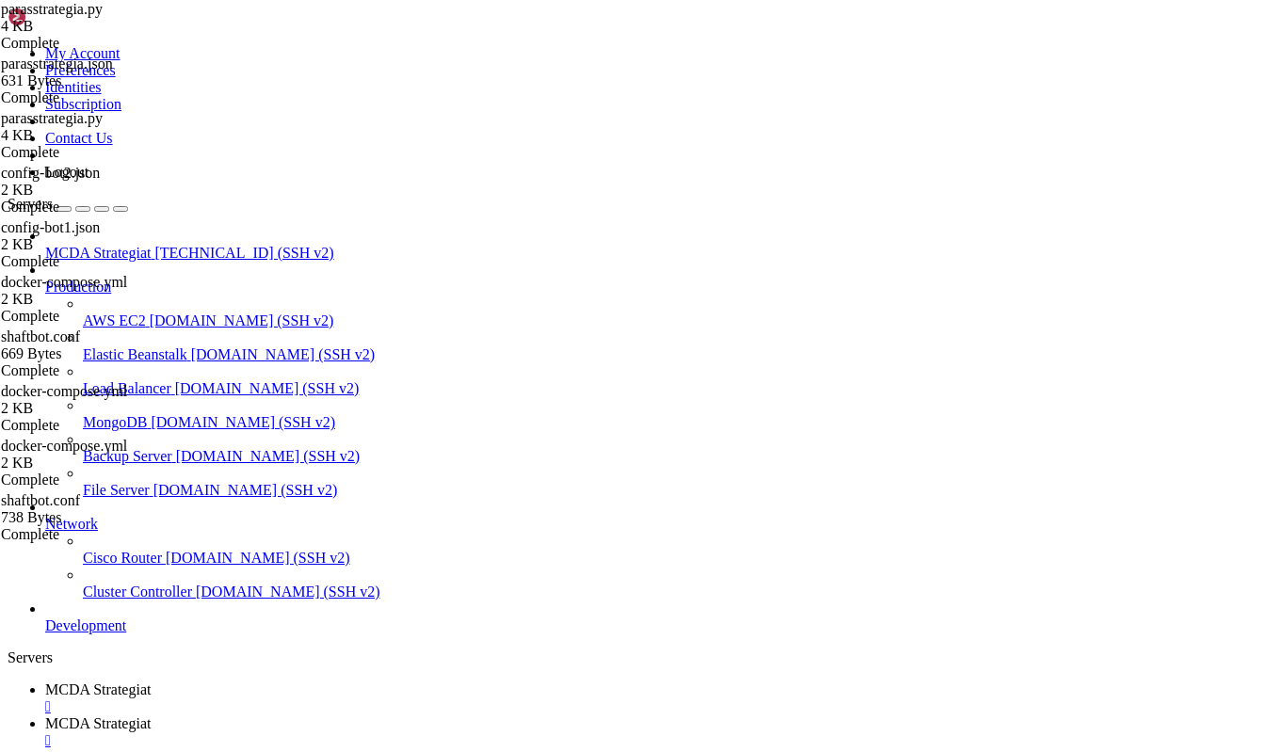
click at [151, 682] on span "MCDA Strategiat" at bounding box center [97, 690] width 105 height 16
click at [151, 715] on span "MCDA Strategiat" at bounding box center [97, 723] width 105 height 16
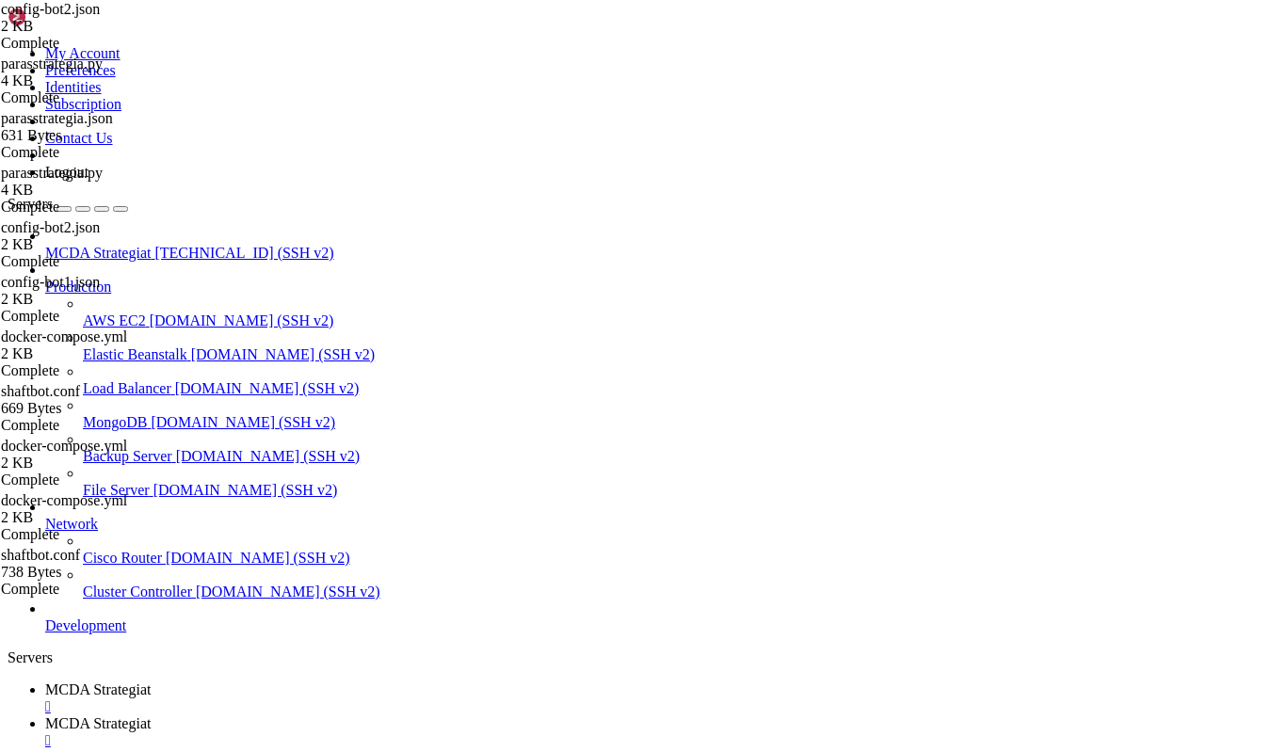
scroll to position [0, 0]
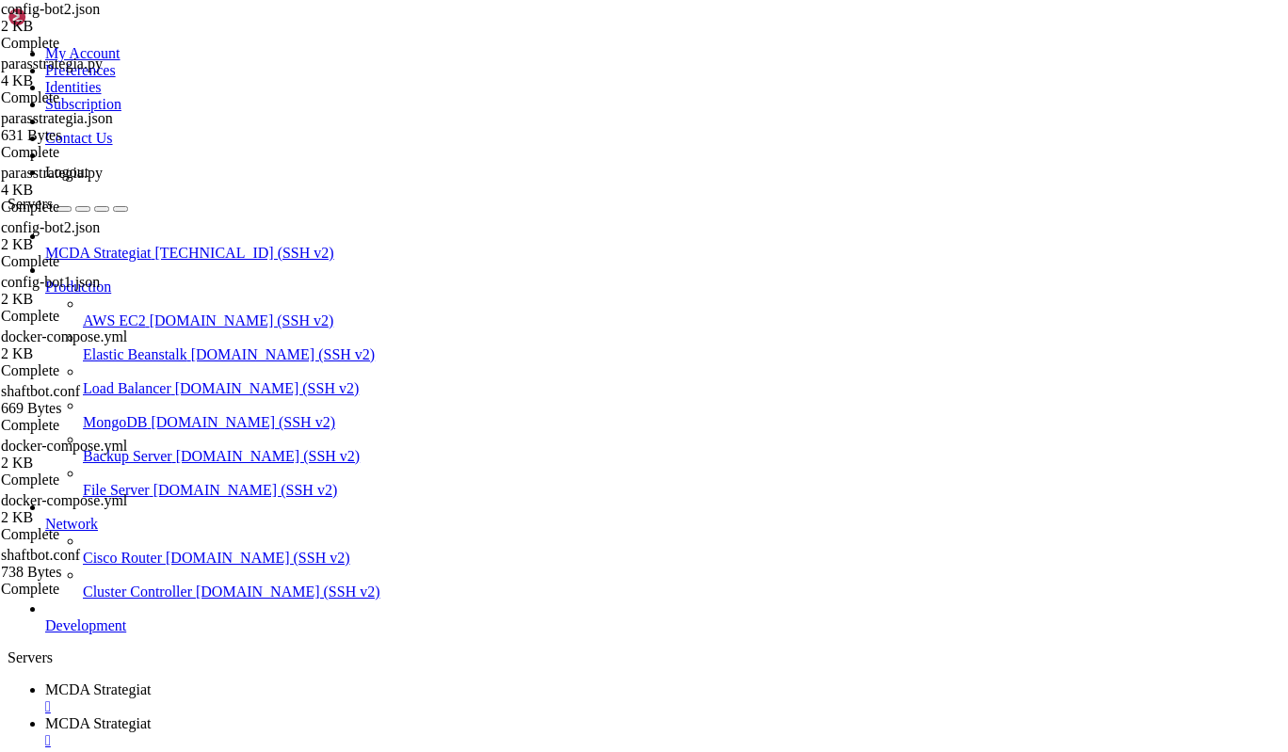
type input "/root/ft_userdata/user_data/strategies"
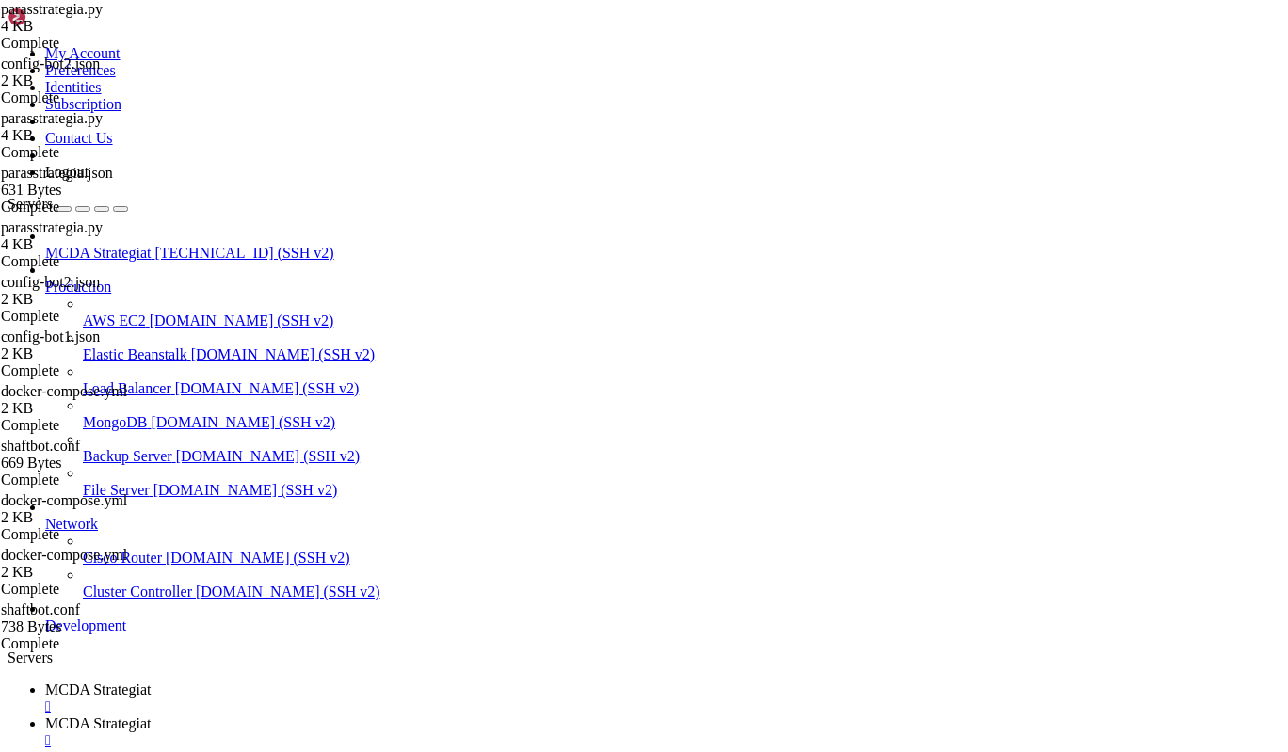
scroll to position [522, 0]
click at [151, 682] on span "MCDA Strategiat" at bounding box center [97, 690] width 105 height 16
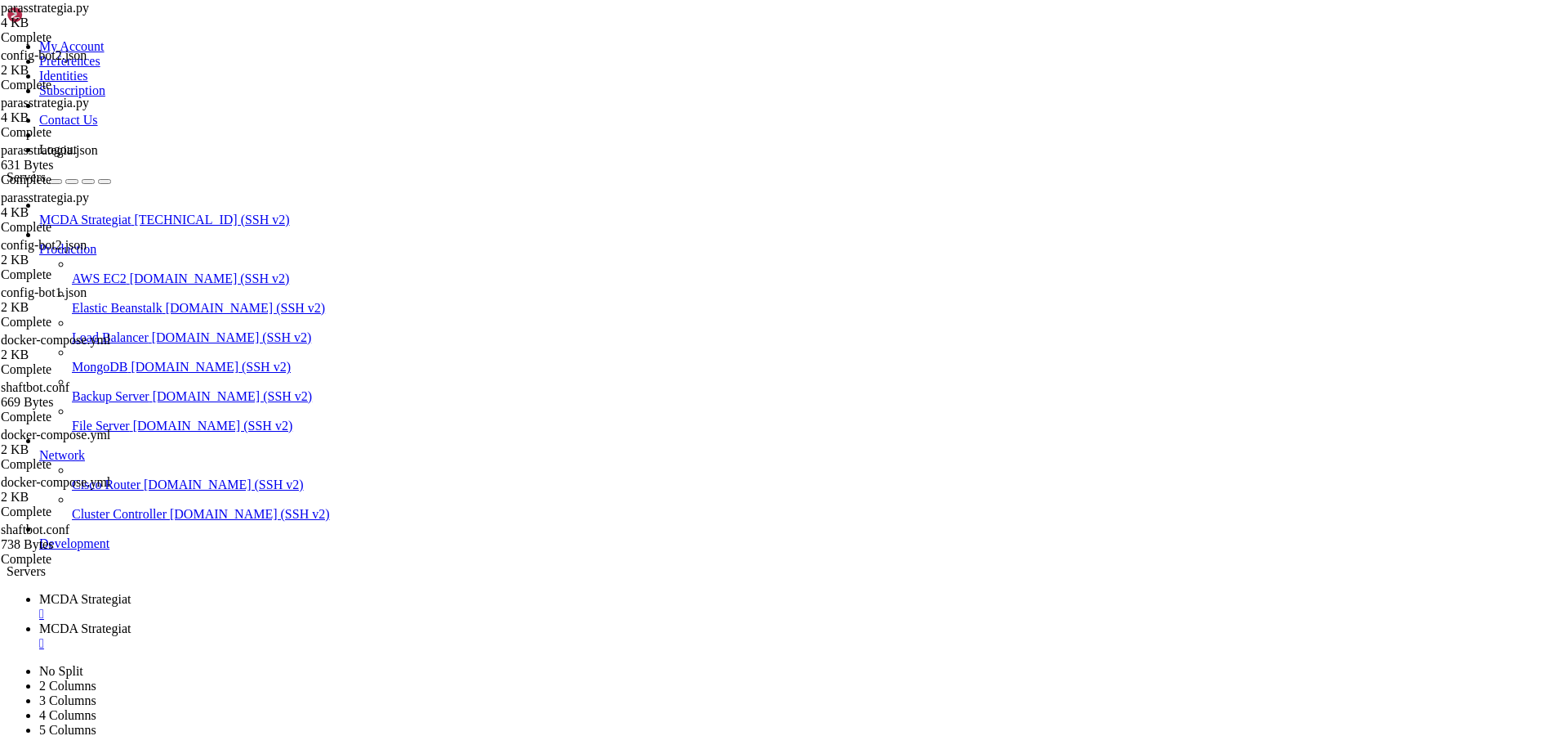
scroll to position [653, 0]
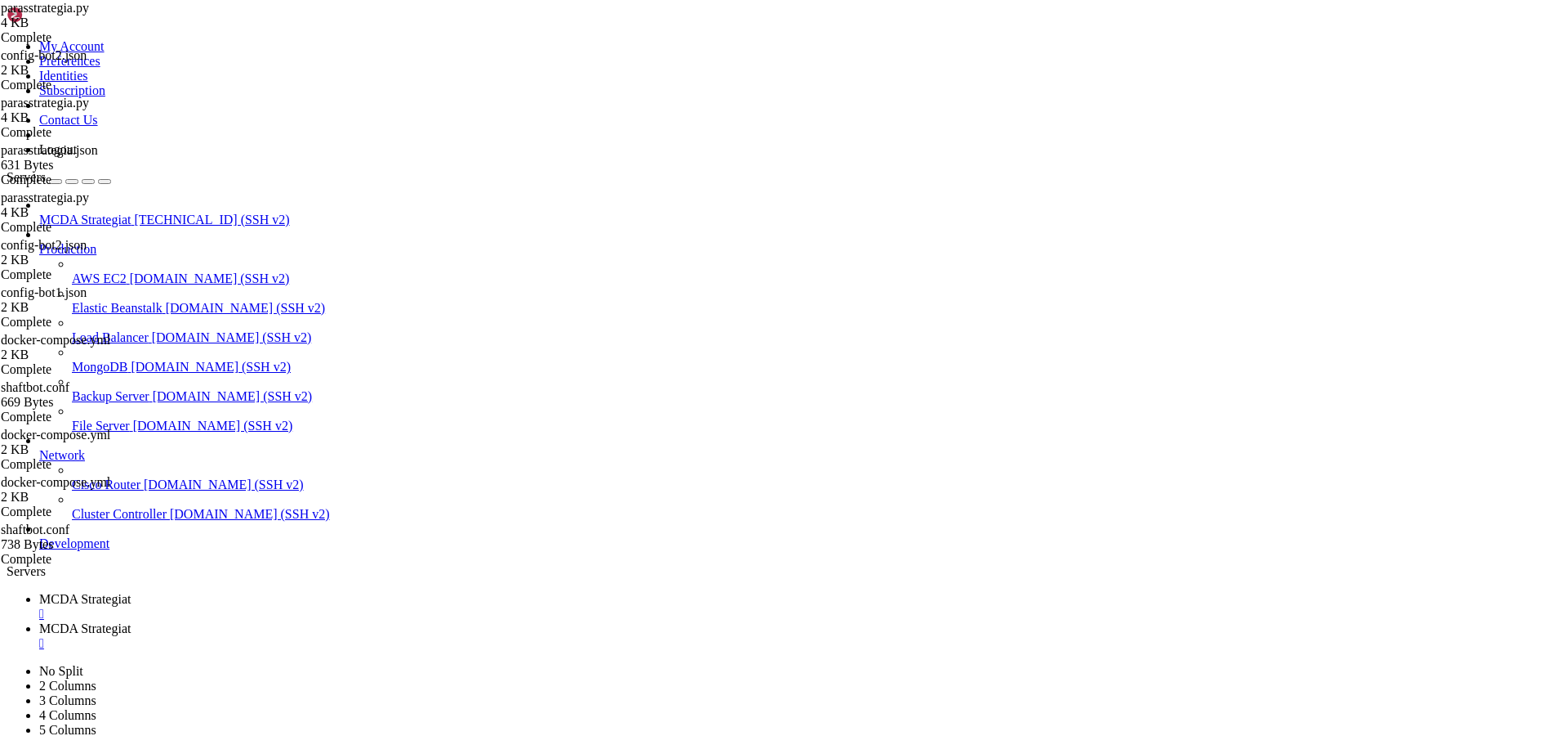
scroll to position [2321, 0]
click at [131, 621] on span "MCDA Strategiat" at bounding box center [84, 628] width 91 height 14
drag, startPoint x: 358, startPoint y: 708, endPoint x: 213, endPoint y: -76, distance: 797.3
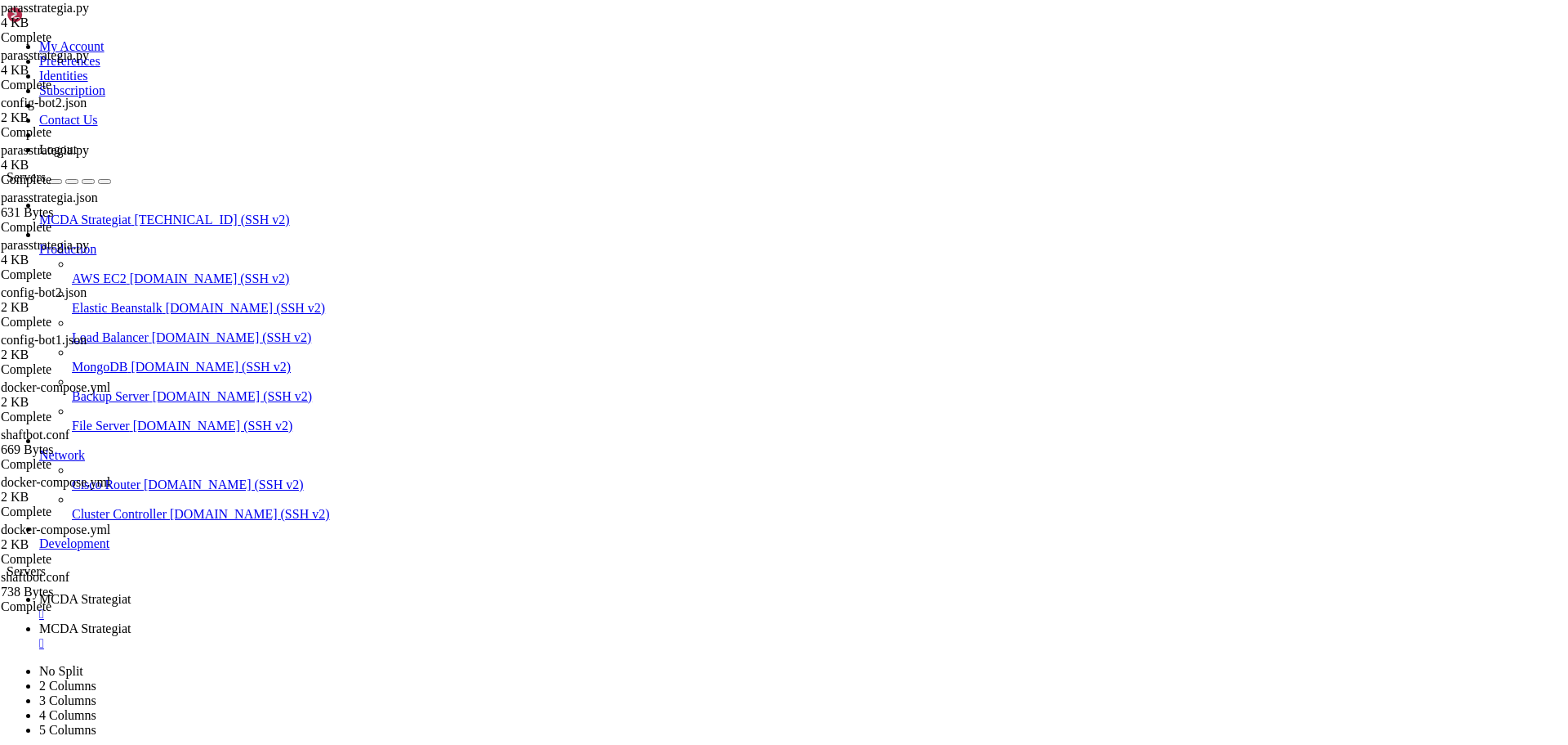
type textarea "# --- Do not remove these libs --- from freqtrade.strategy.interface import ISt…"
paste textarea
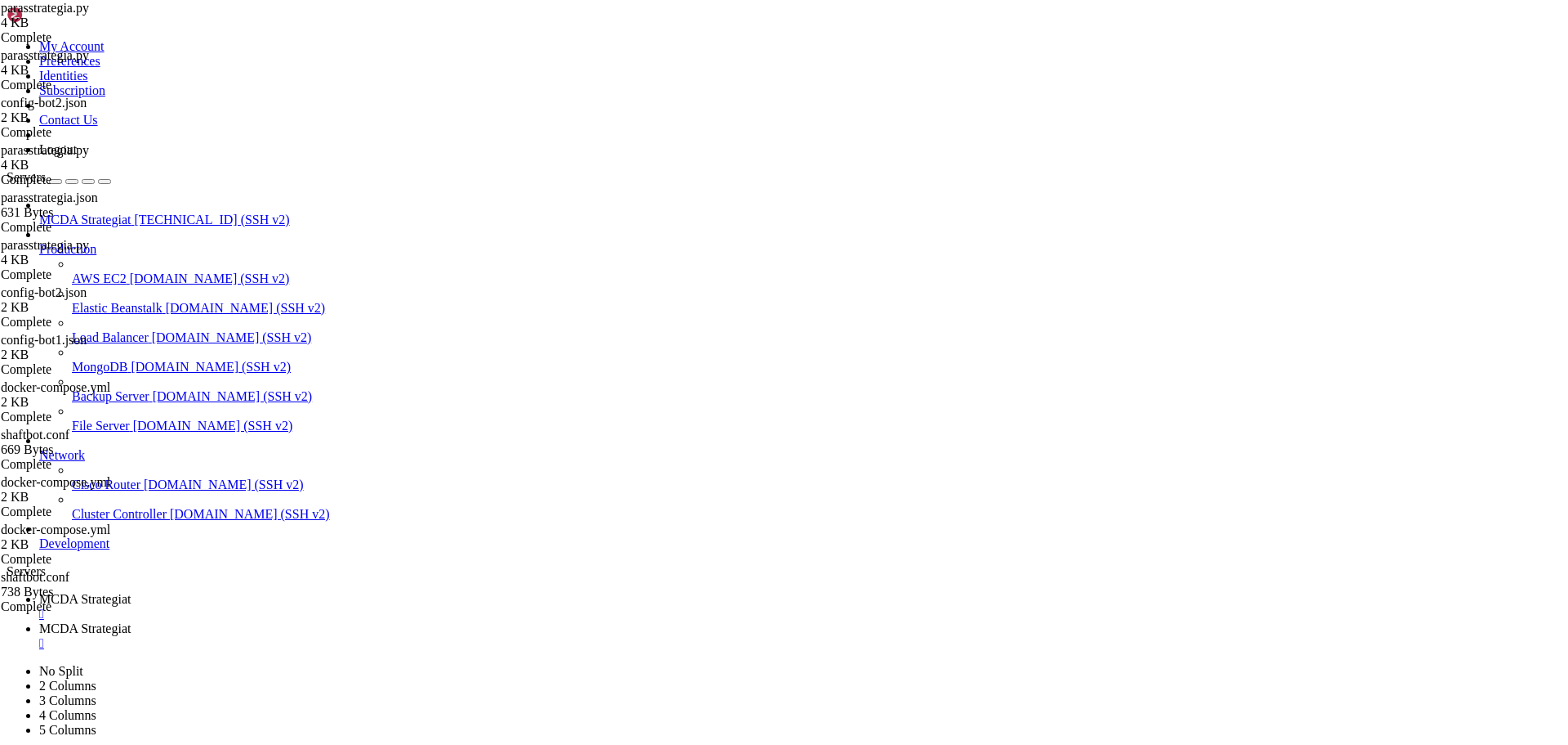
click at [131, 592] on span "MCDA Strategiat" at bounding box center [84, 599] width 91 height 14
click at [131, 621] on span "MCDA Strategiat" at bounding box center [84, 628] width 91 height 14
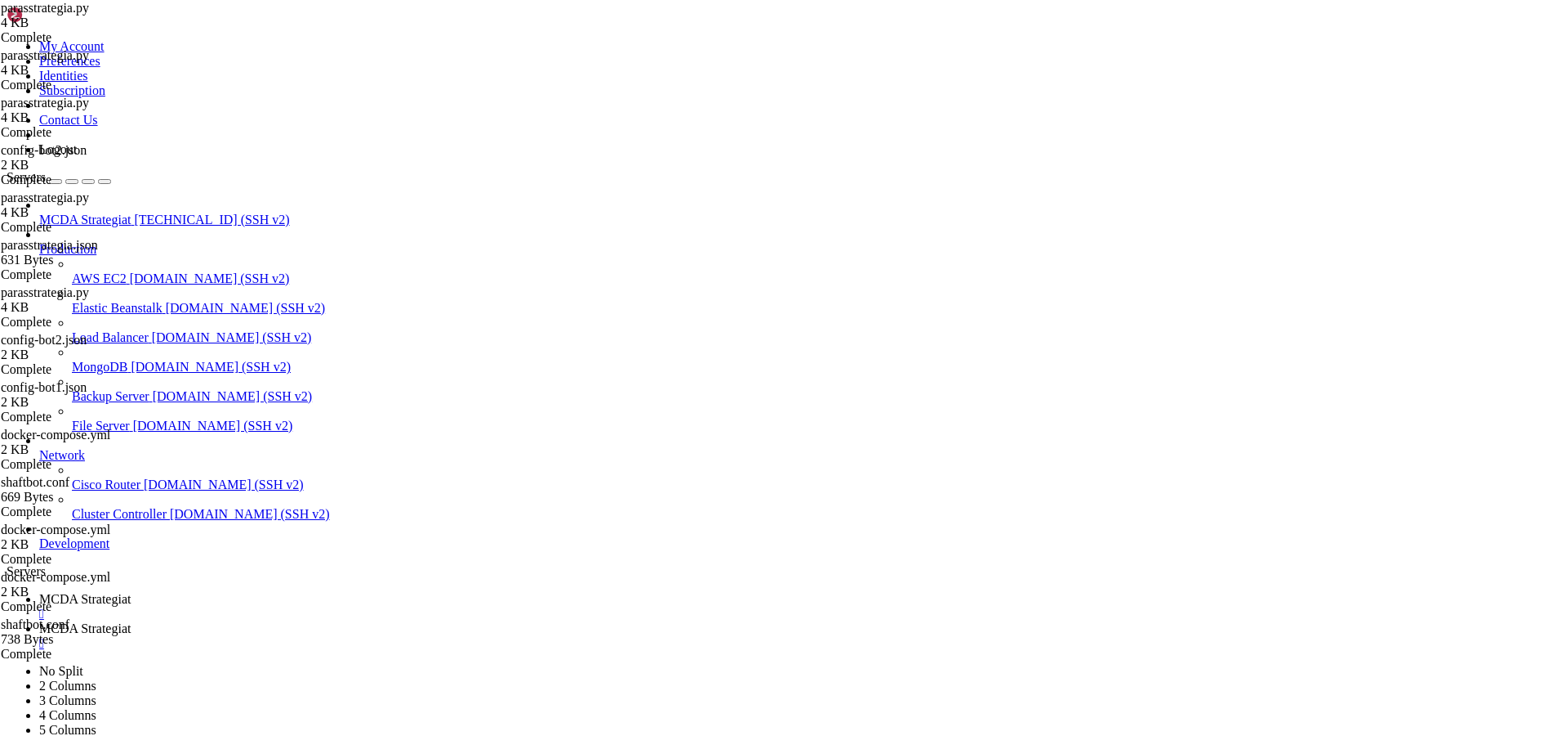
click at [131, 592] on span "MCDA Strategiat" at bounding box center [84, 599] width 91 height 14
drag, startPoint x: 272, startPoint y: 1523, endPoint x: 1048, endPoint y: 1517, distance: 776.0
click at [131, 621] on span "MCDA Strategiat" at bounding box center [84, 628] width 91 height 14
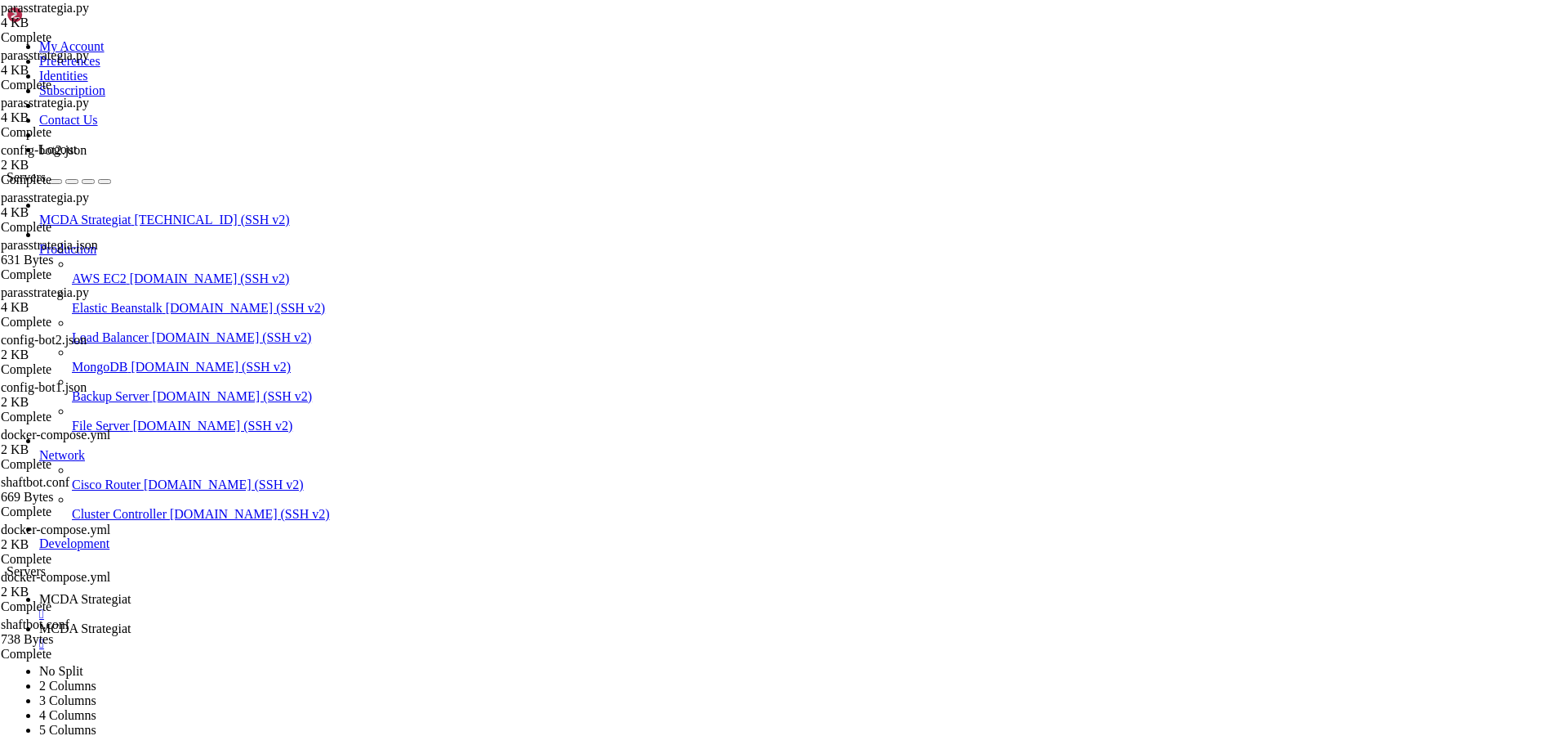
click at [7, 579] on div at bounding box center [7, 579] width 1 height 0
click at [131, 592] on span "MCDA Strategiat" at bounding box center [84, 599] width 91 height 14
drag, startPoint x: 1043, startPoint y: 1525, endPoint x: 49, endPoint y: 1422, distance: 999.3
copy div "10-08 20:29:20,606 - [DOMAIN_NAME]_resolver - INFO - Using resolved exchange 'B…"
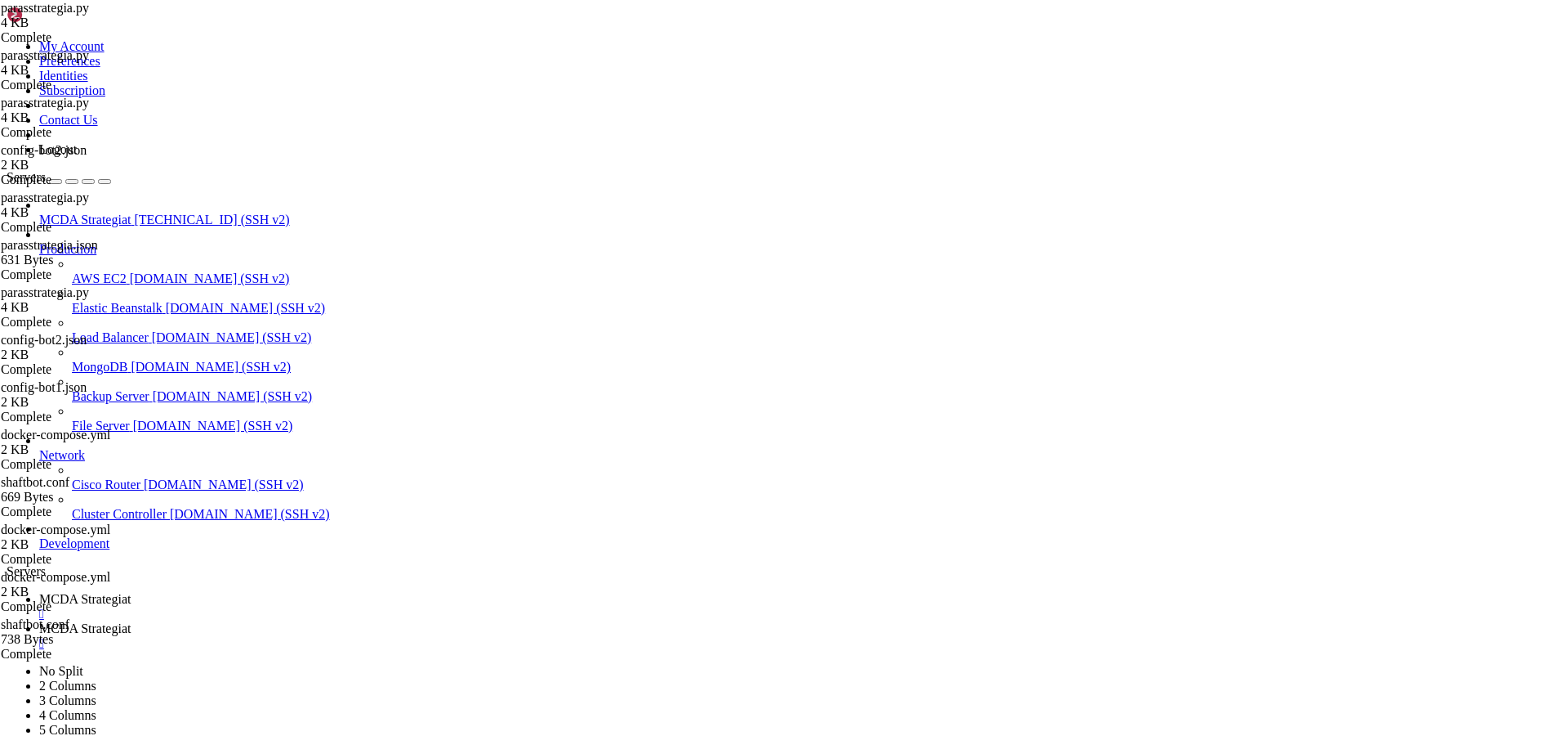
click at [131, 621] on span "MCDA Strategiat" at bounding box center [84, 628] width 91 height 14
type textarea "sell_reversal = True"
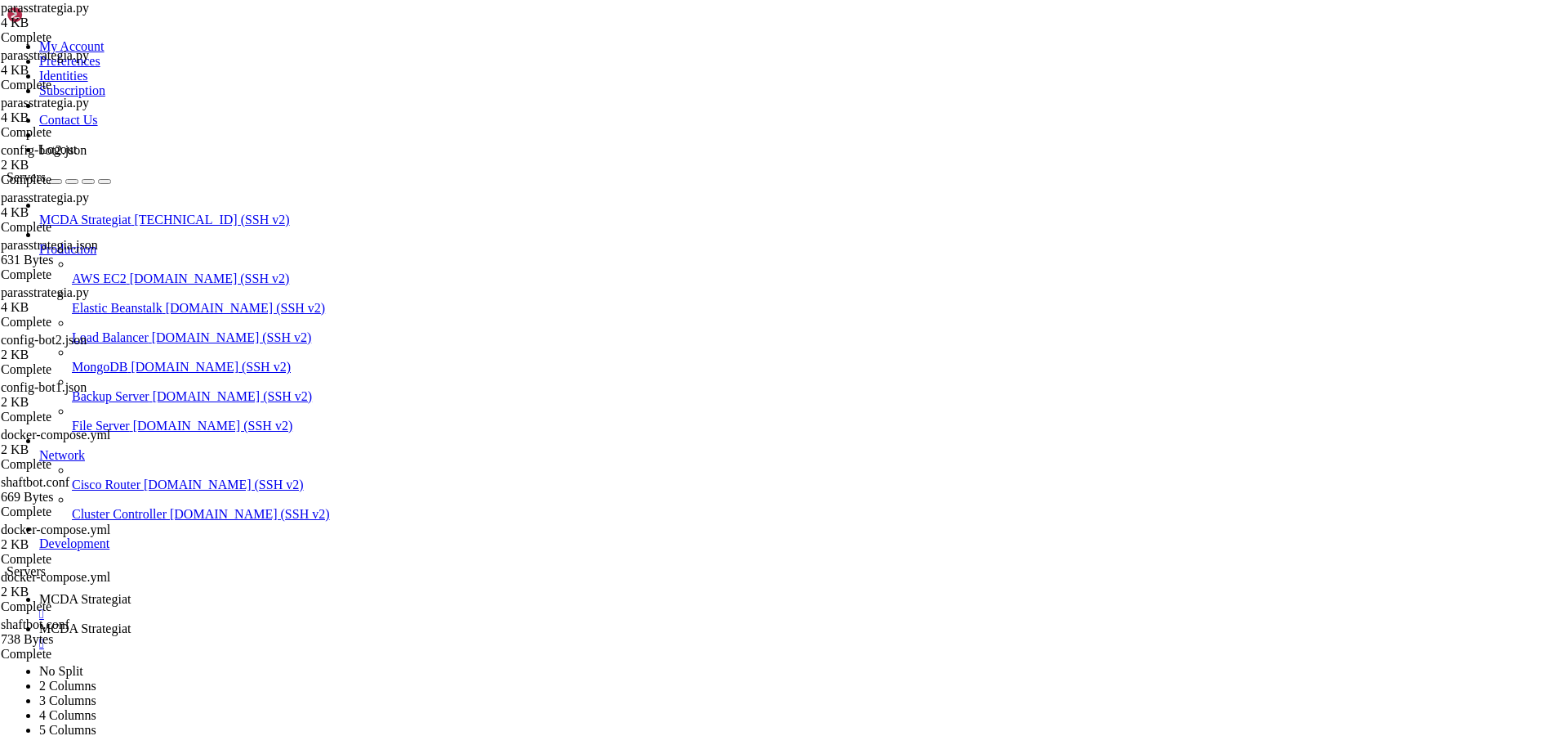
click at [131, 592] on span "MCDA Strategiat" at bounding box center [84, 599] width 91 height 14
click at [131, 621] on span "MCDA Strategiat" at bounding box center [84, 628] width 91 height 14
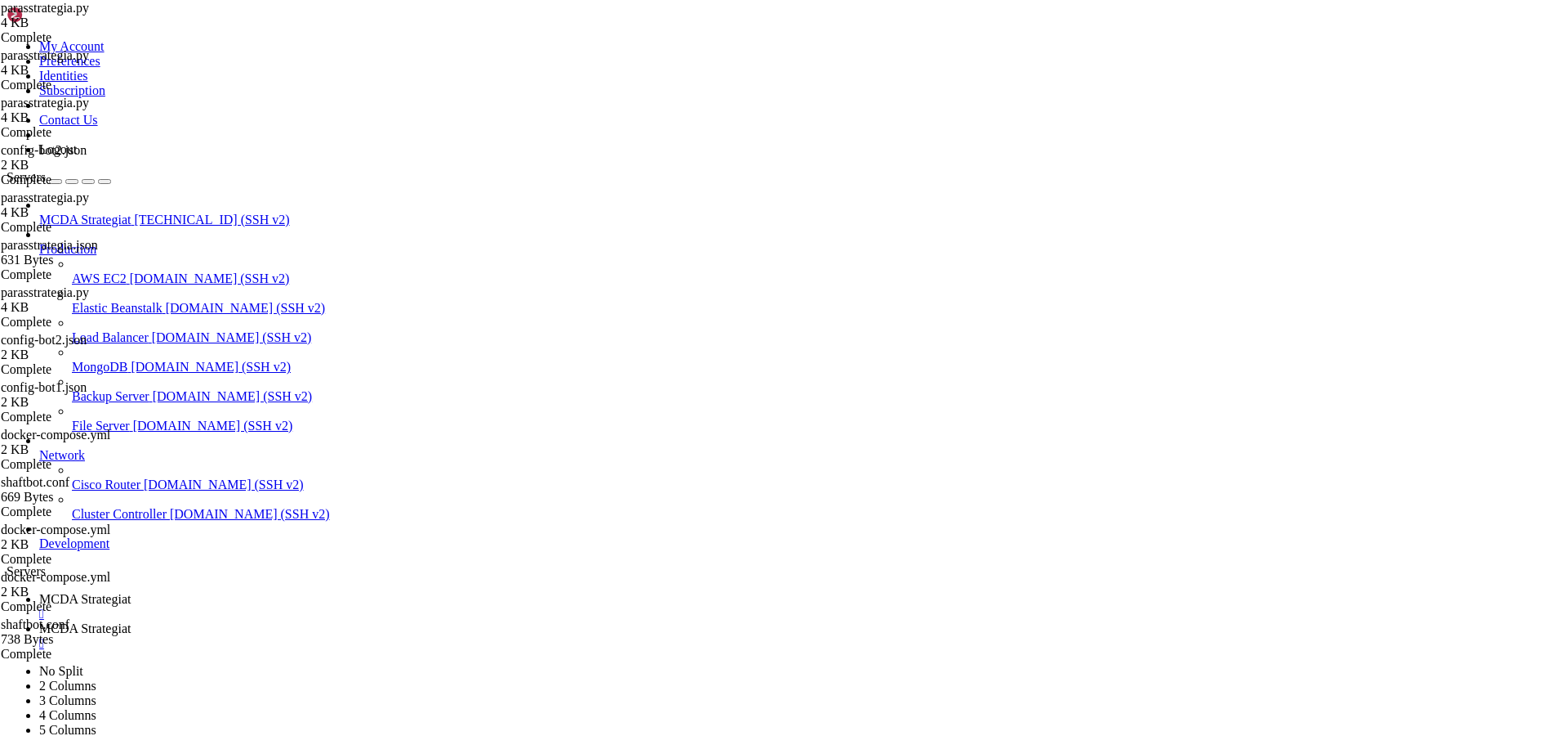
type input "/root/ft_userdata"
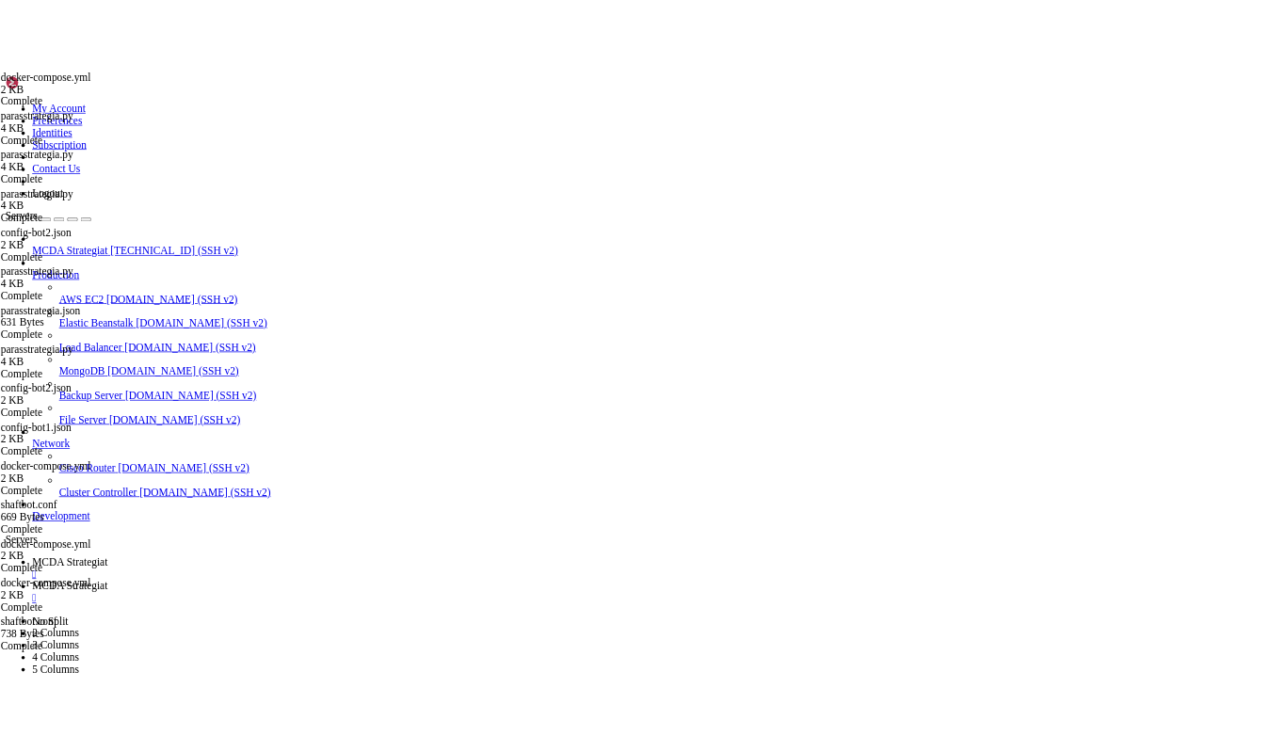
scroll to position [0, 0]
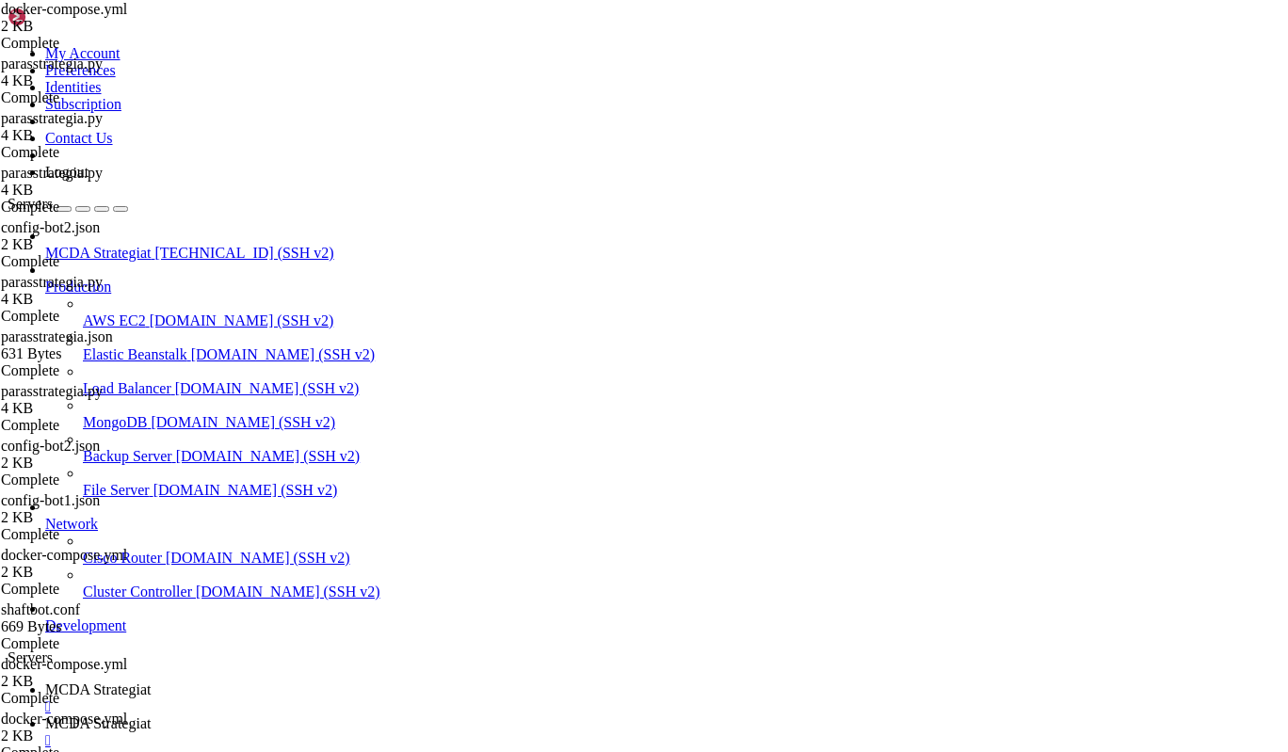
scroll to position [29, 0]
drag, startPoint x: 290, startPoint y: 328, endPoint x: 547, endPoint y: 514, distance: 317.5
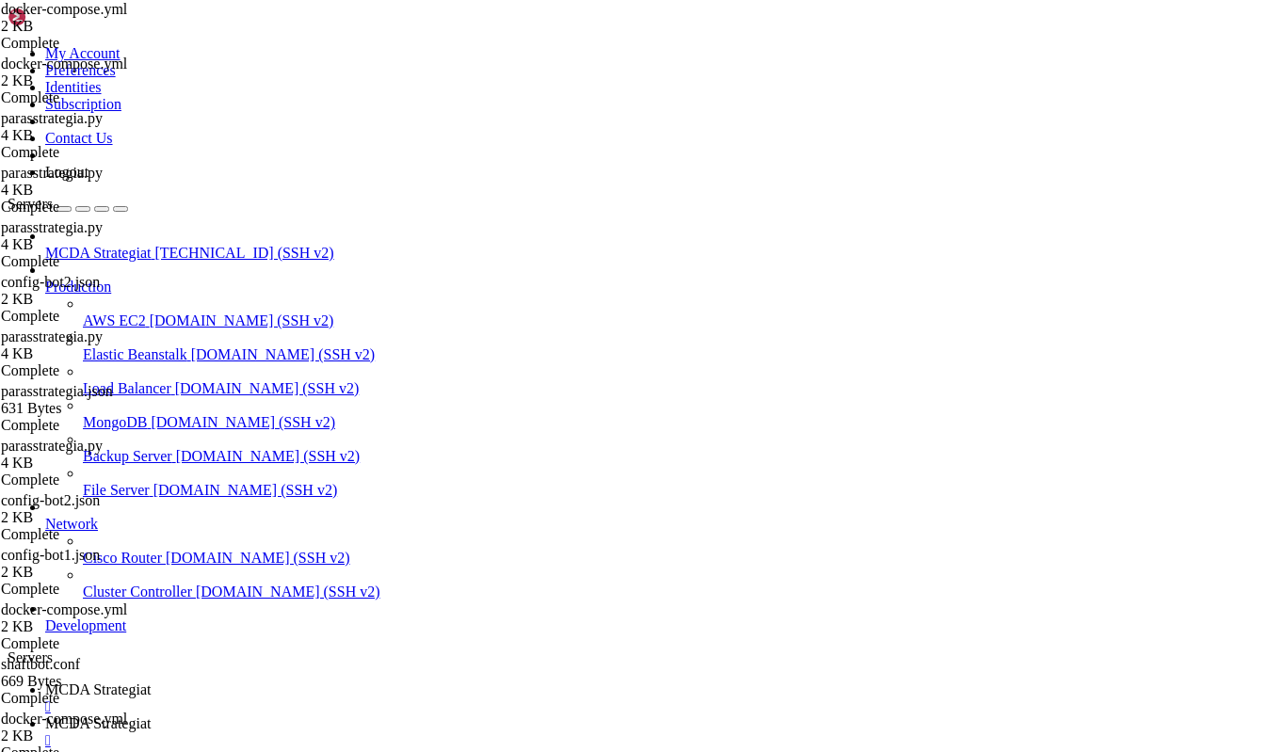
type textarea "--config /freqtrade/user_data/config-bot2.json --strategy parasstrategia"
click at [151, 682] on span "MCDA Strategiat" at bounding box center [97, 690] width 105 height 16
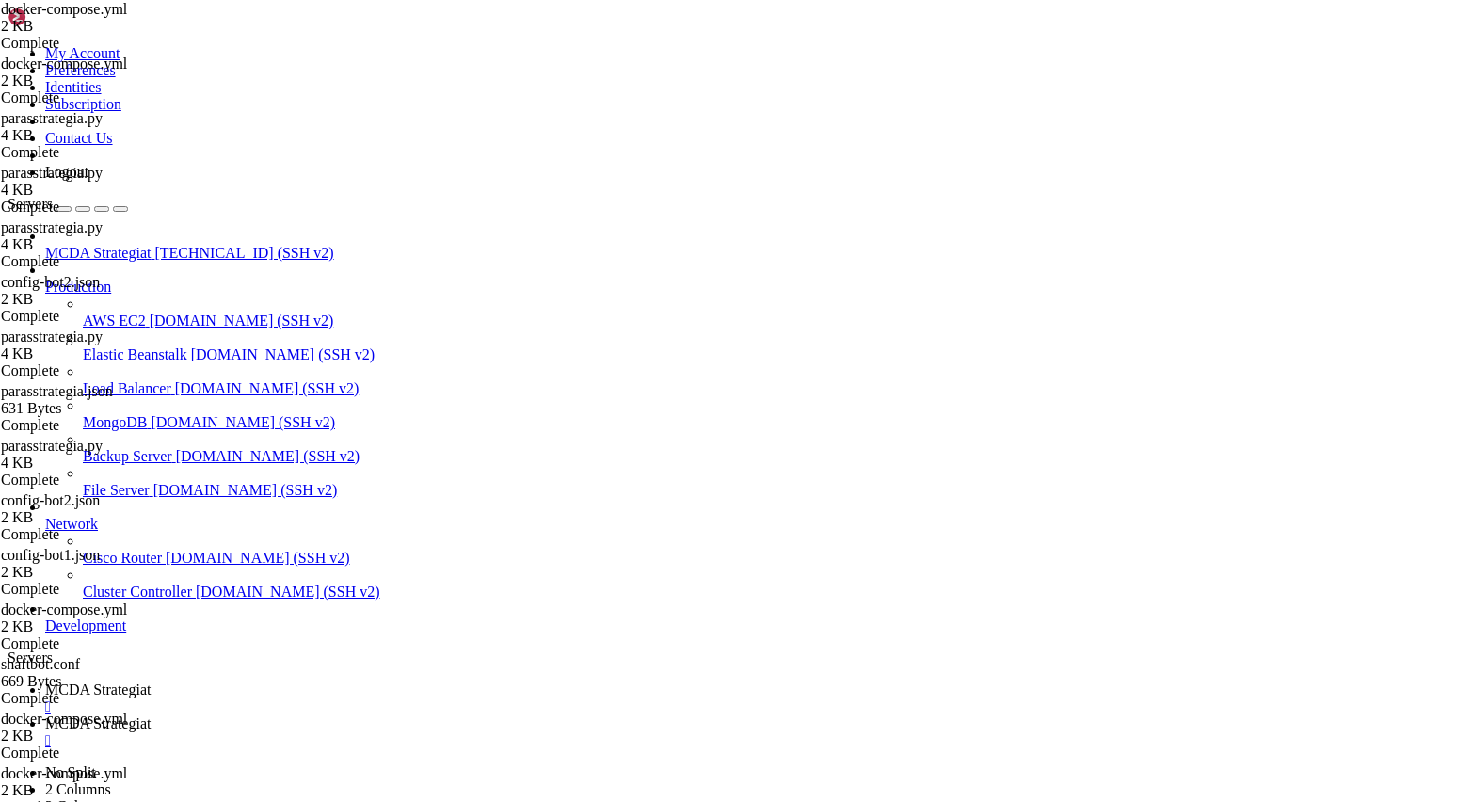
scroll to position [8442, 0]
click at [151, 715] on span "MCDA Strategiat" at bounding box center [97, 723] width 105 height 16
type input "/root/ft_userdata/user_data"
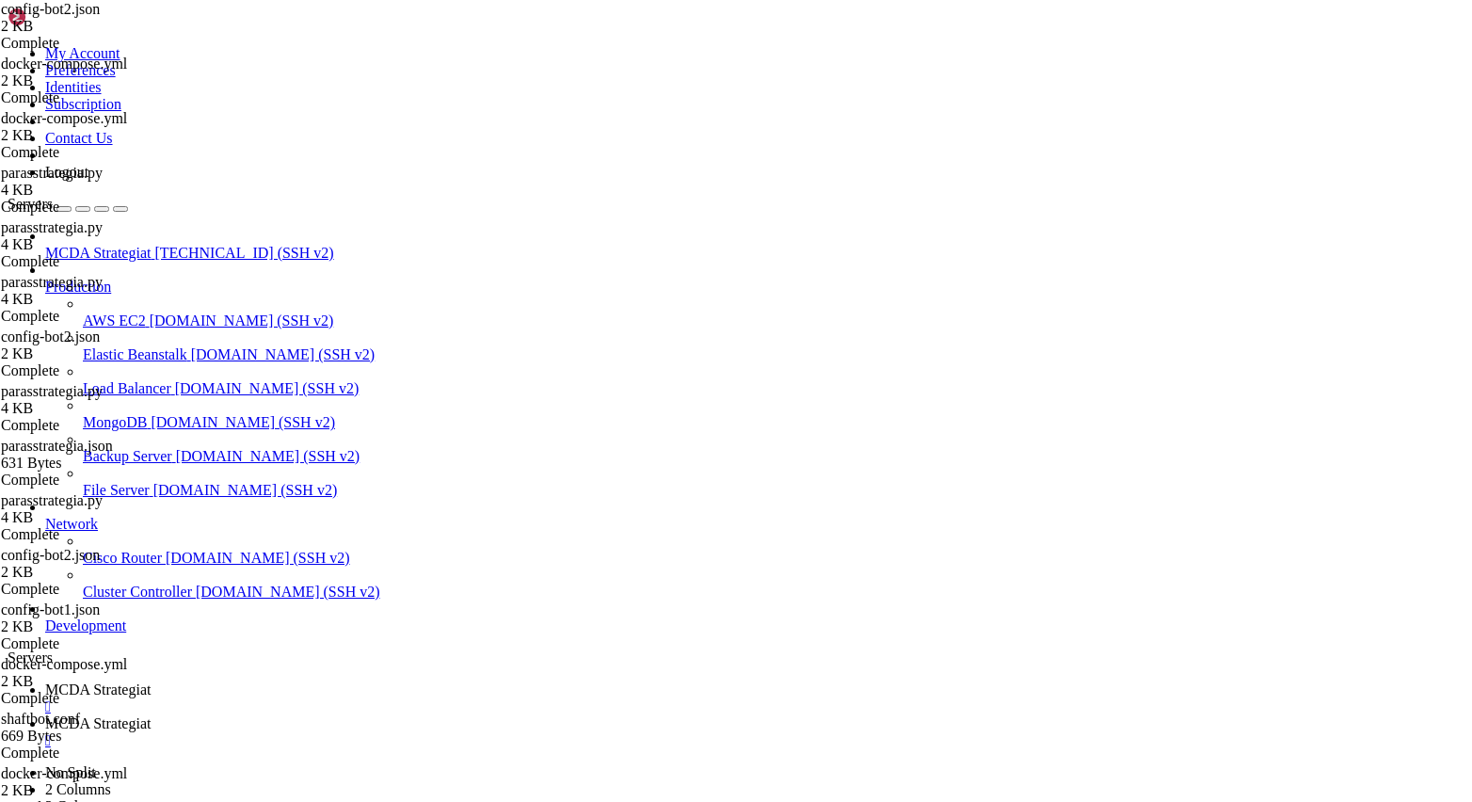
scroll to position [0, 12]
type textarea ""dry_run_wallet": 1000,"
click at [151, 682] on span "MCDA Strategiat" at bounding box center [97, 690] width 105 height 16
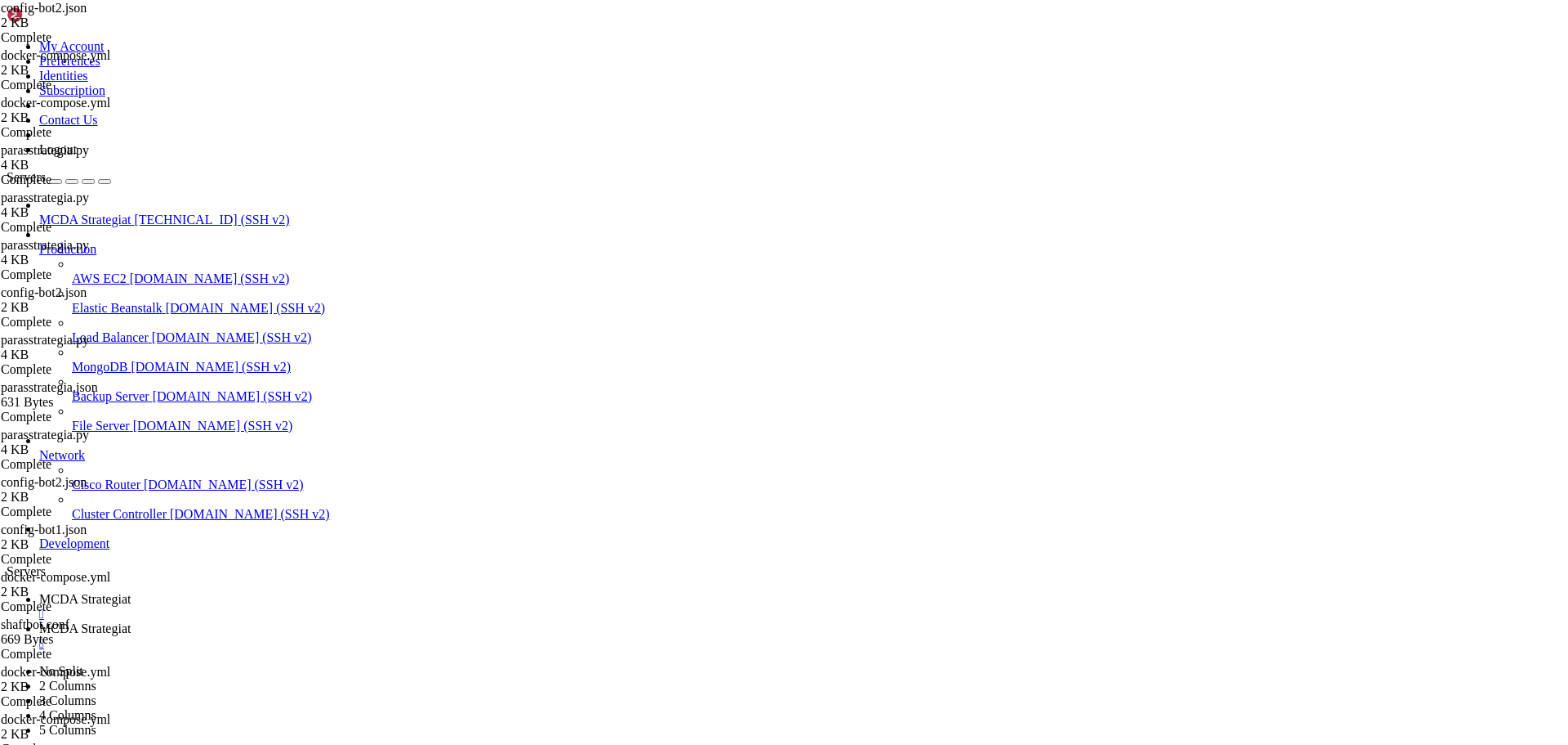
scroll to position [9912, 0]
drag, startPoint x: 288, startPoint y: 1190, endPoint x: 17, endPoint y: 1182, distance: 271.1
click at [131, 621] on span "MCDA Strategiat" at bounding box center [84, 628] width 91 height 14
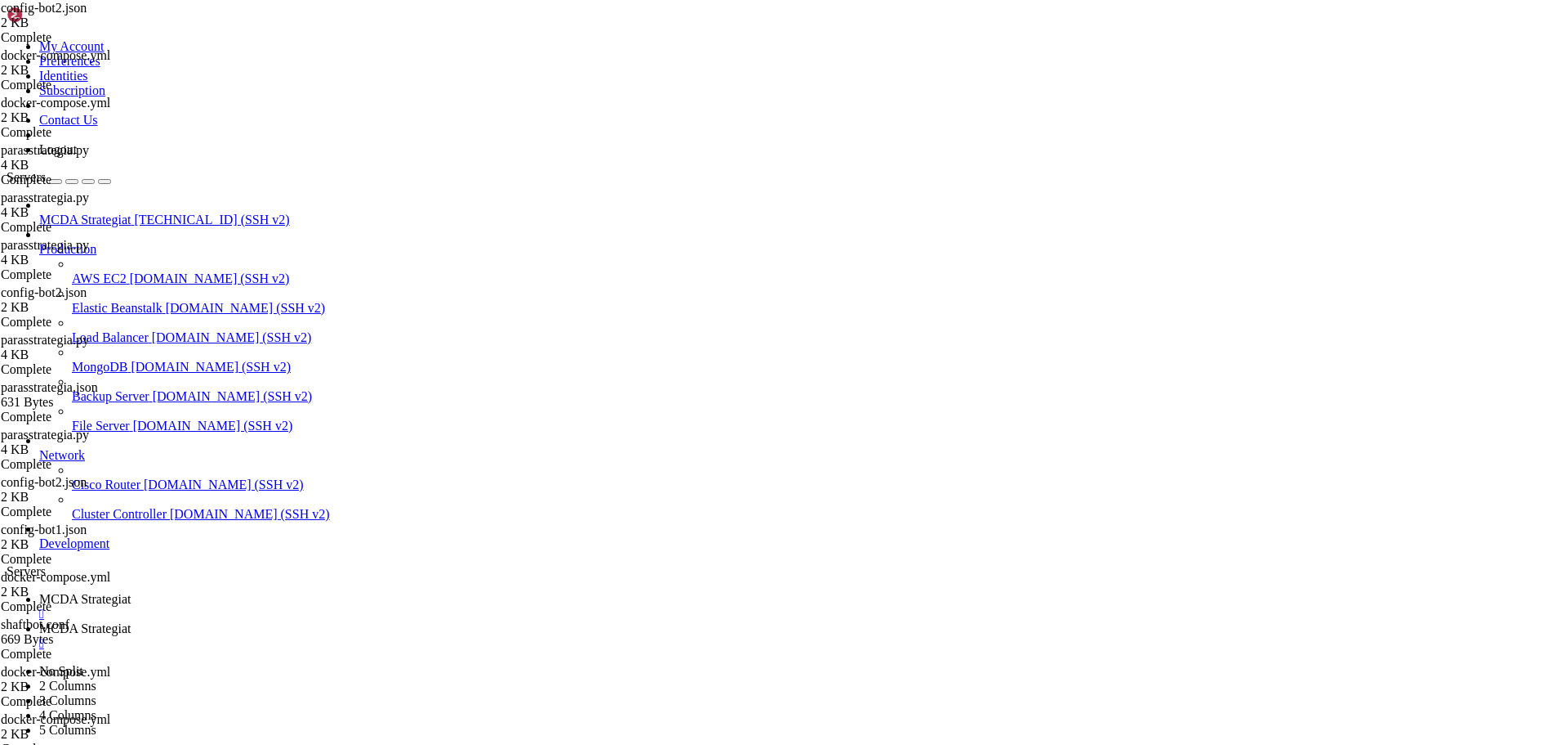
click at [131, 592] on span "MCDA Strategiat" at bounding box center [84, 599] width 91 height 14
drag, startPoint x: 27, startPoint y: 1106, endPoint x: 292, endPoint y: 1109, distance: 265.0
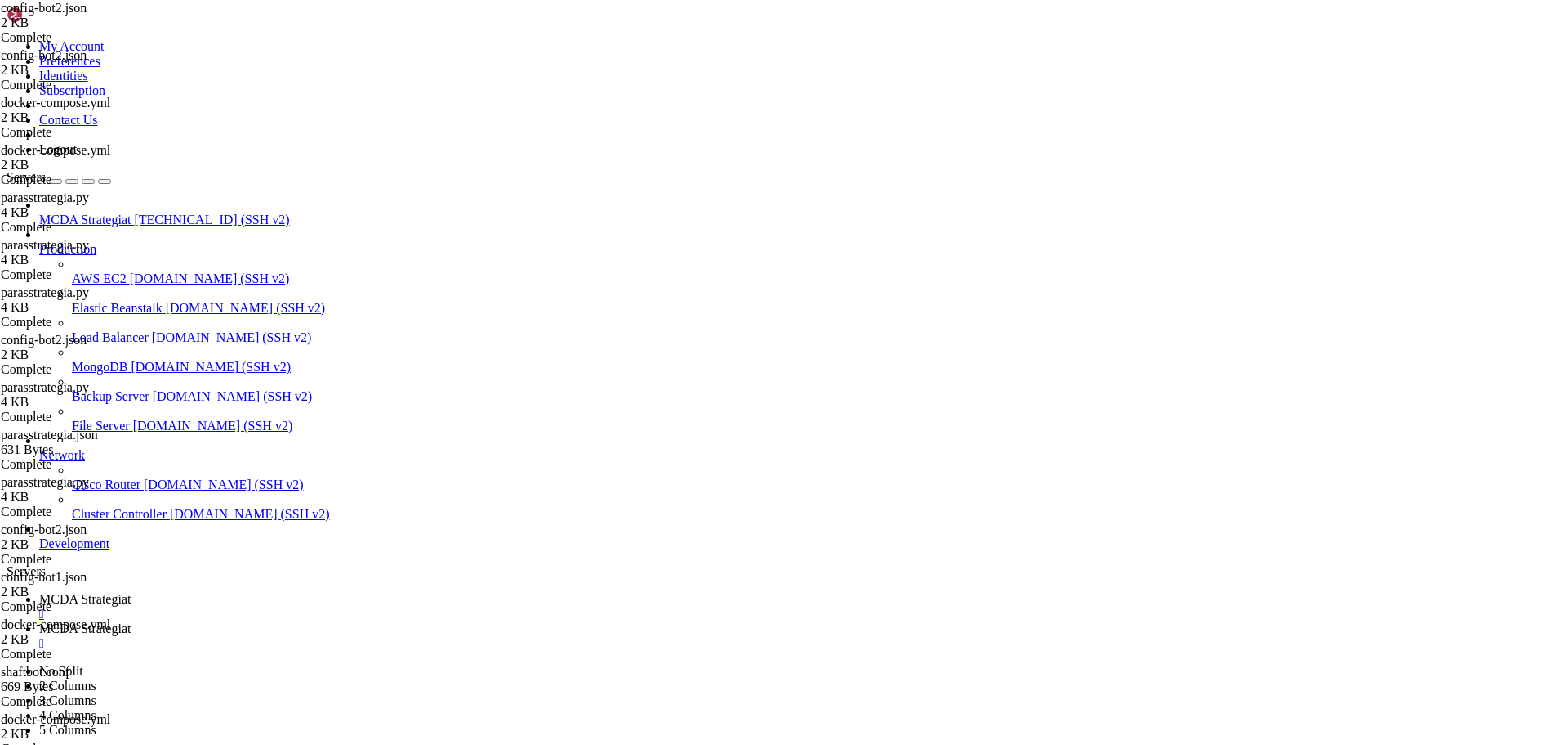
copy span "CAGR % │ 18.21%"
click at [131, 621] on span "MCDA Strategiat" at bounding box center [84, 628] width 91 height 14
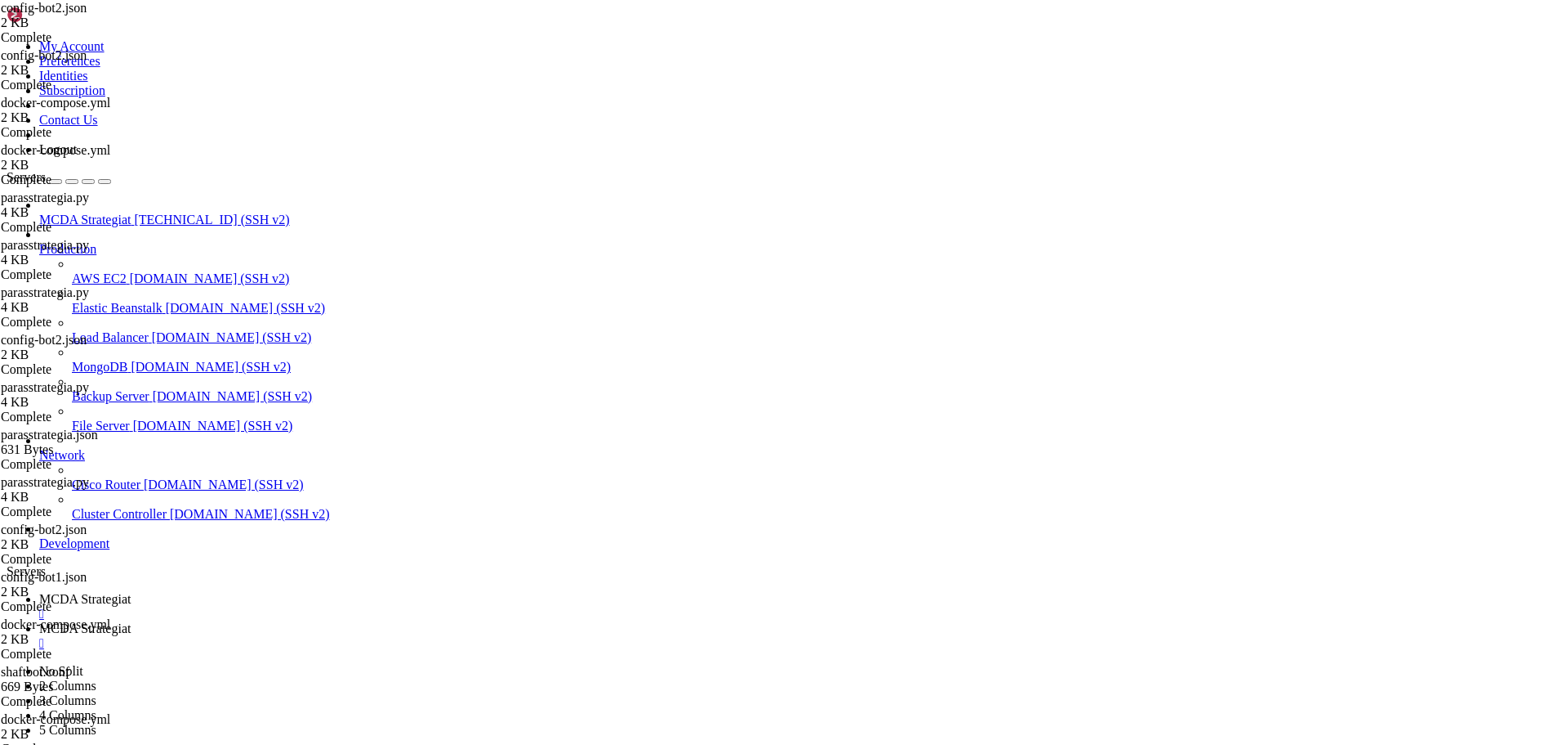
scroll to position [0, 10]
type textarea ""tradable_balance_ratio": 0.50,"
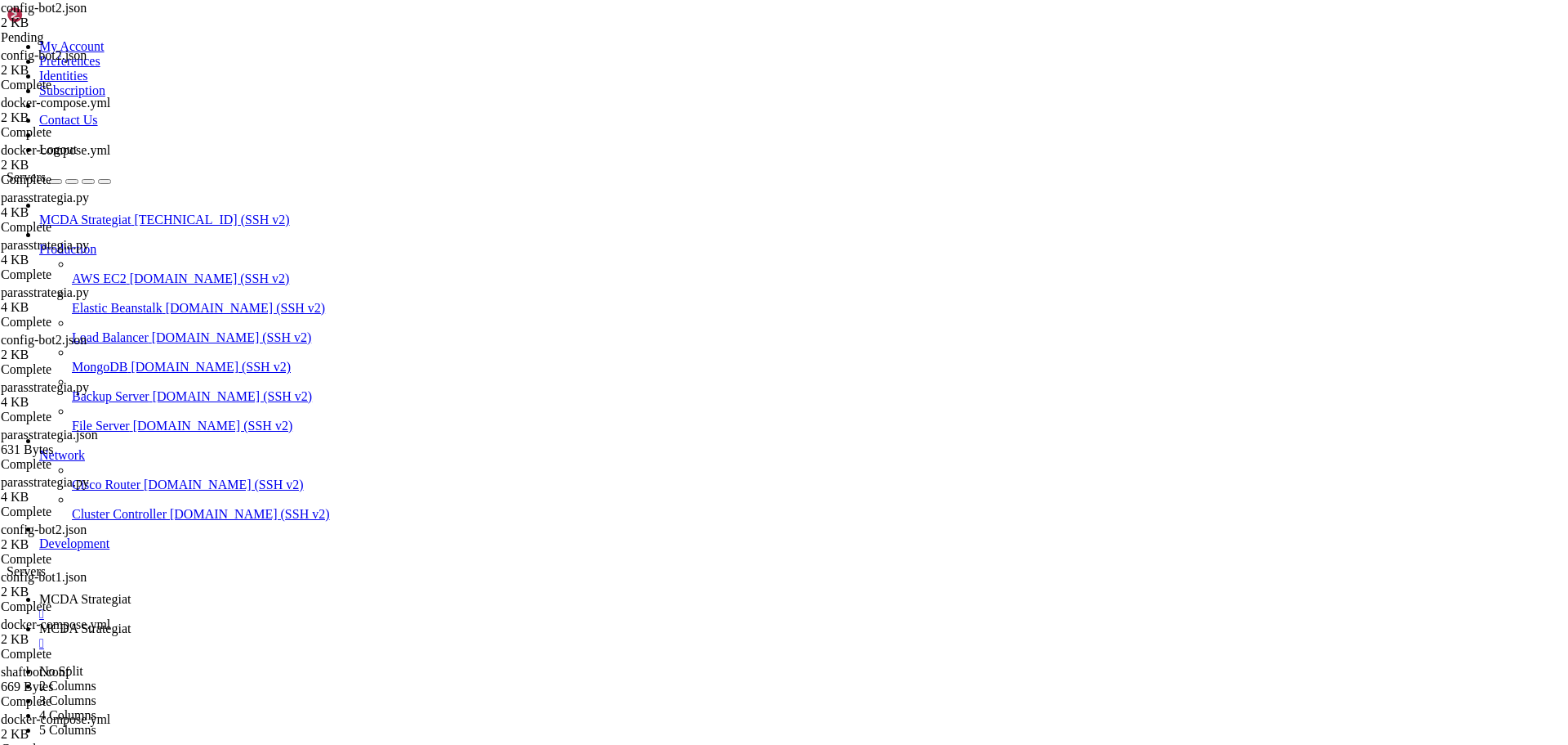
type input "/root/ft_userdata/user_data/strategies"
click at [131, 592] on span "MCDA Strategiat" at bounding box center [84, 599] width 91 height 14
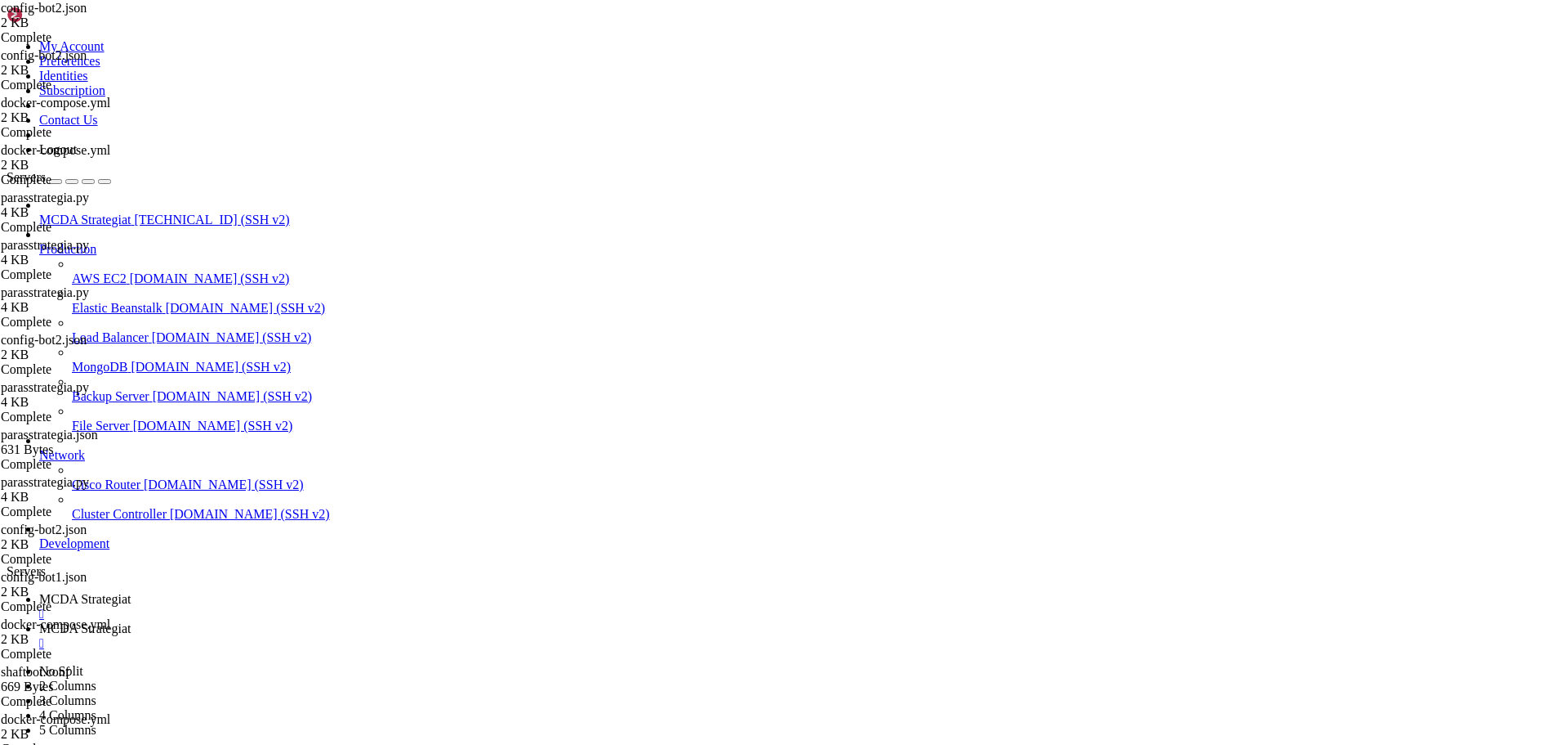
scroll to position [12687, 0]
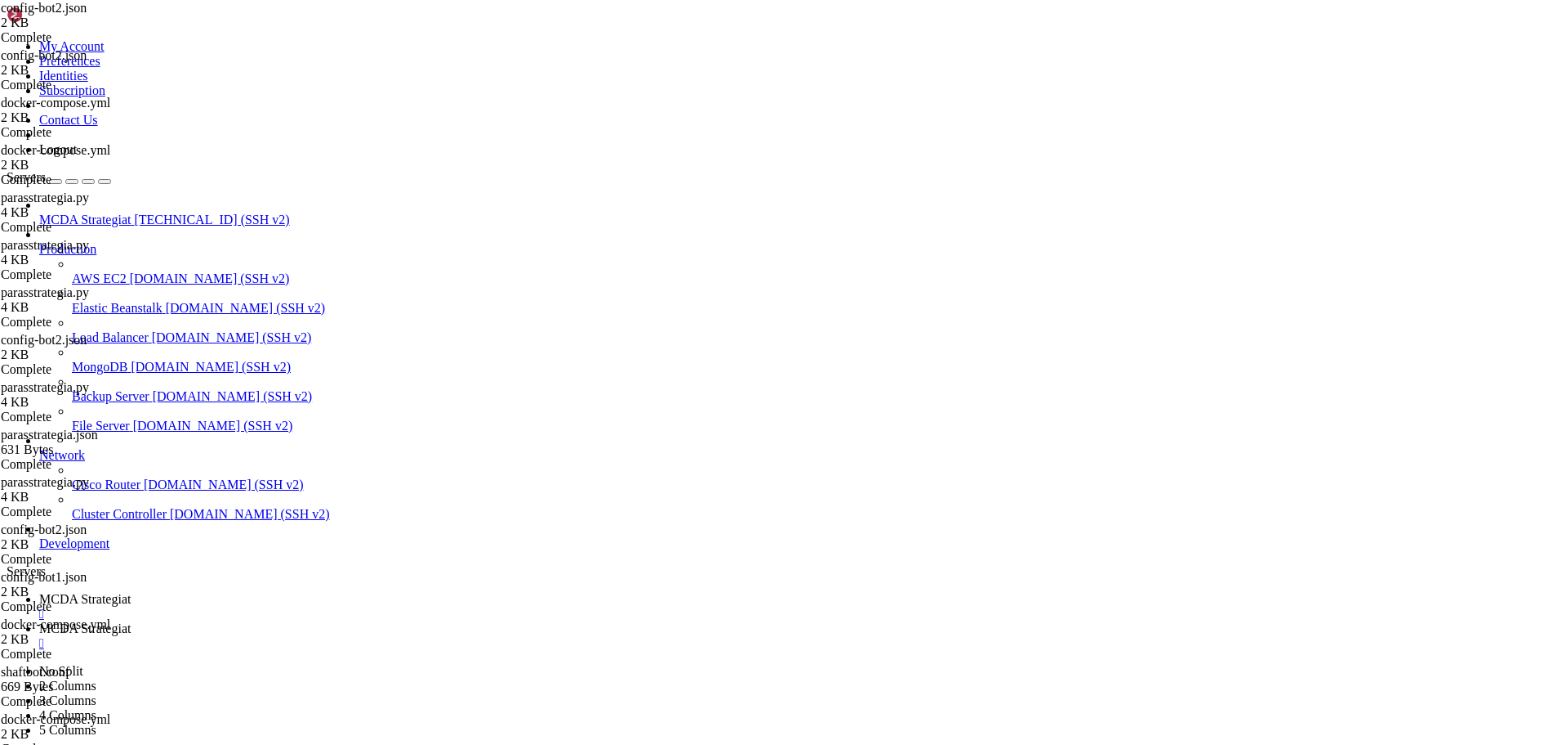
scroll to position [14493, 0]
click at [131, 621] on span "MCDA Strategiat" at bounding box center [84, 628] width 91 height 14
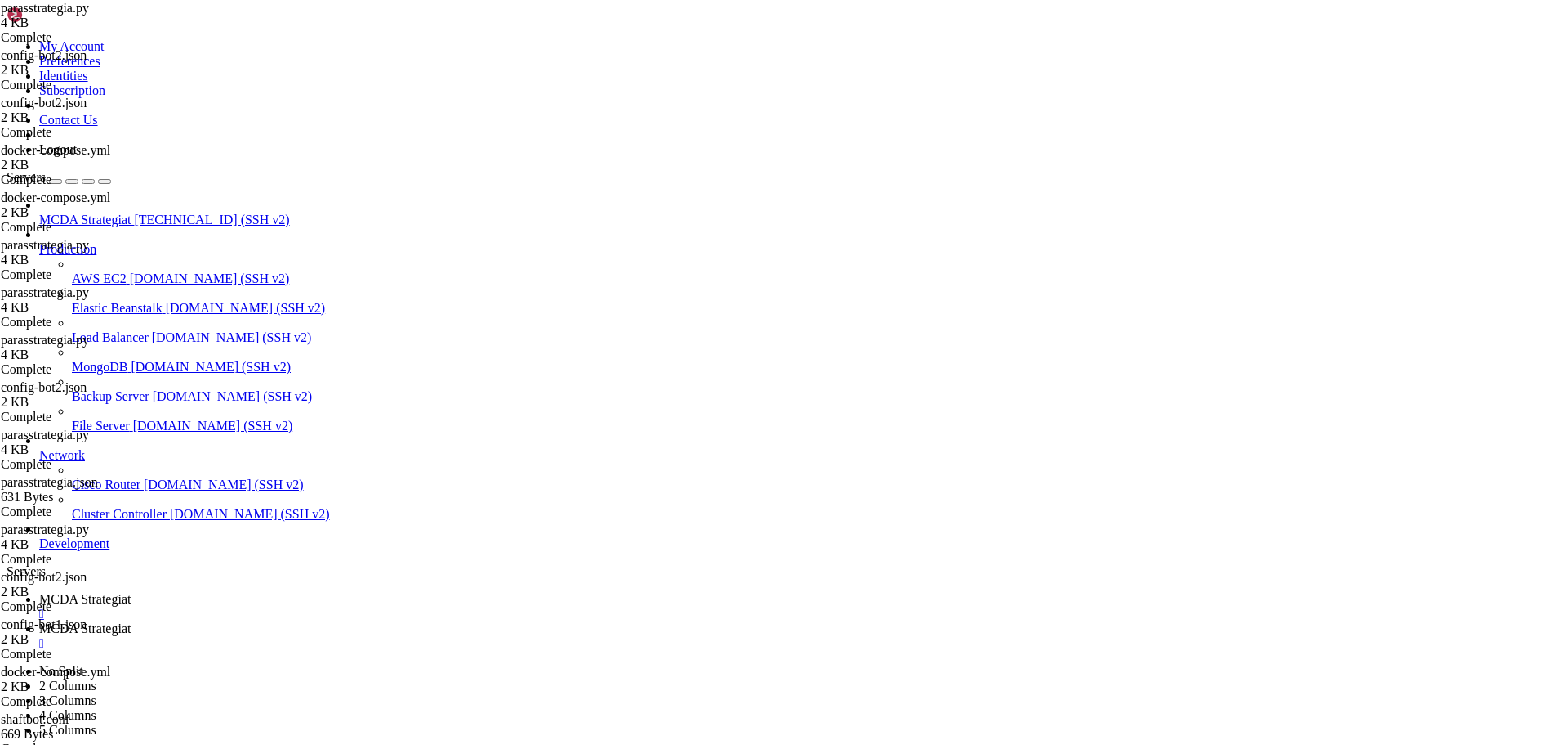
scroll to position [0, 14]
type textarea "last = df.iloc[-1]"
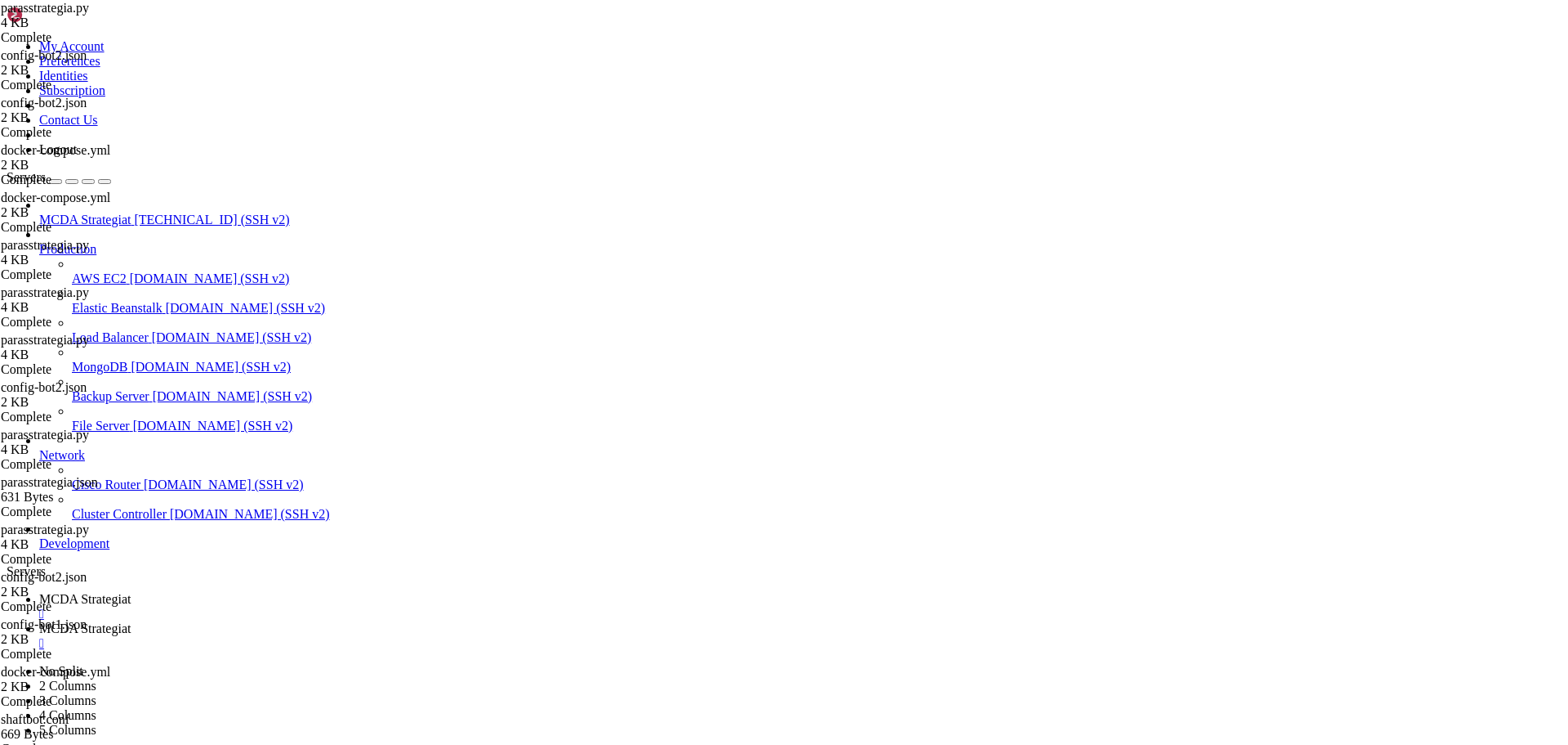
click at [131, 592] on span "MCDA Strategiat" at bounding box center [84, 599] width 91 height 14
click at [131, 621] on span "MCDA Strategiat" at bounding box center [84, 628] width 91 height 14
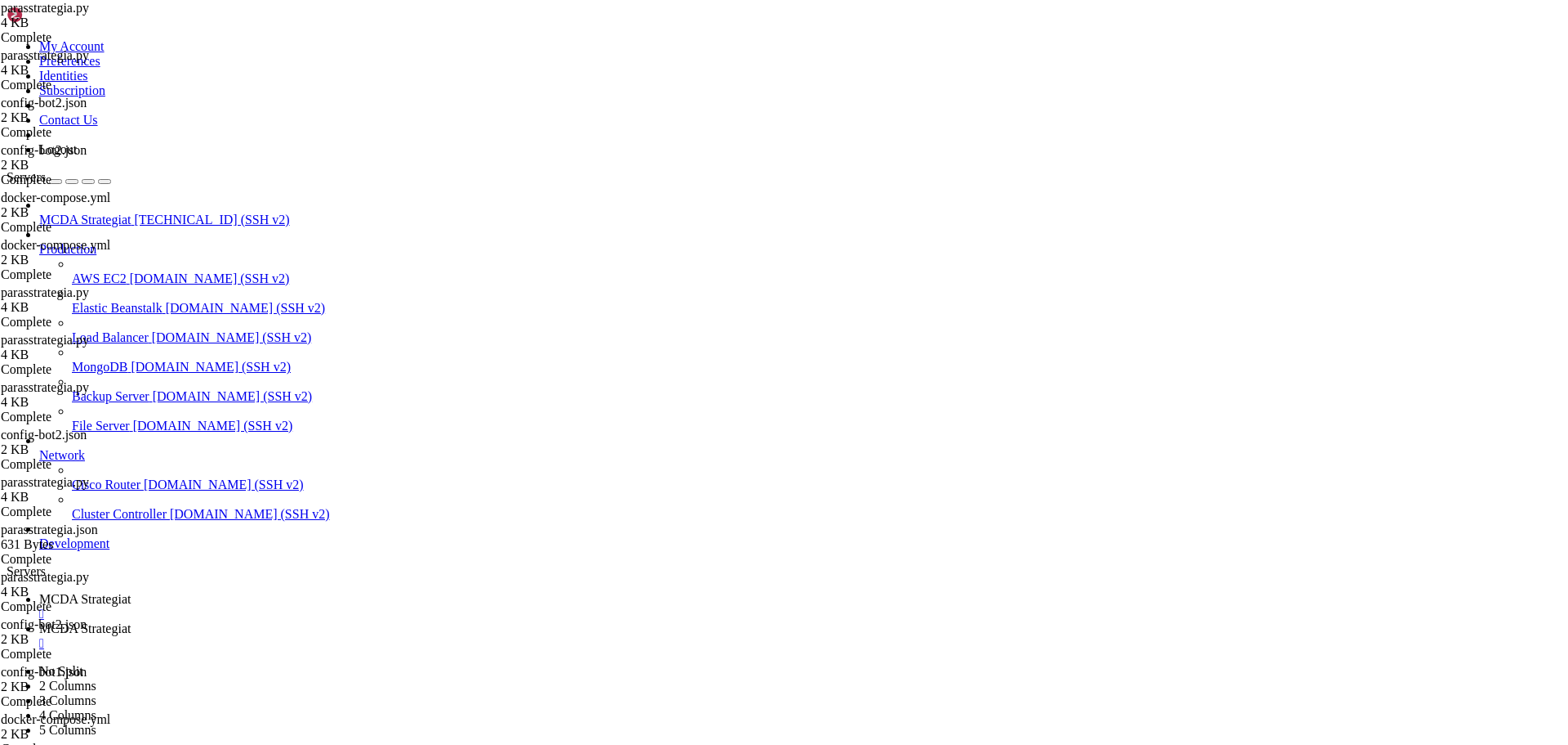
type textarea "if current_profit <= -0.010:"
click at [131, 592] on span "MCDA Strategiat" at bounding box center [84, 599] width 91 height 14
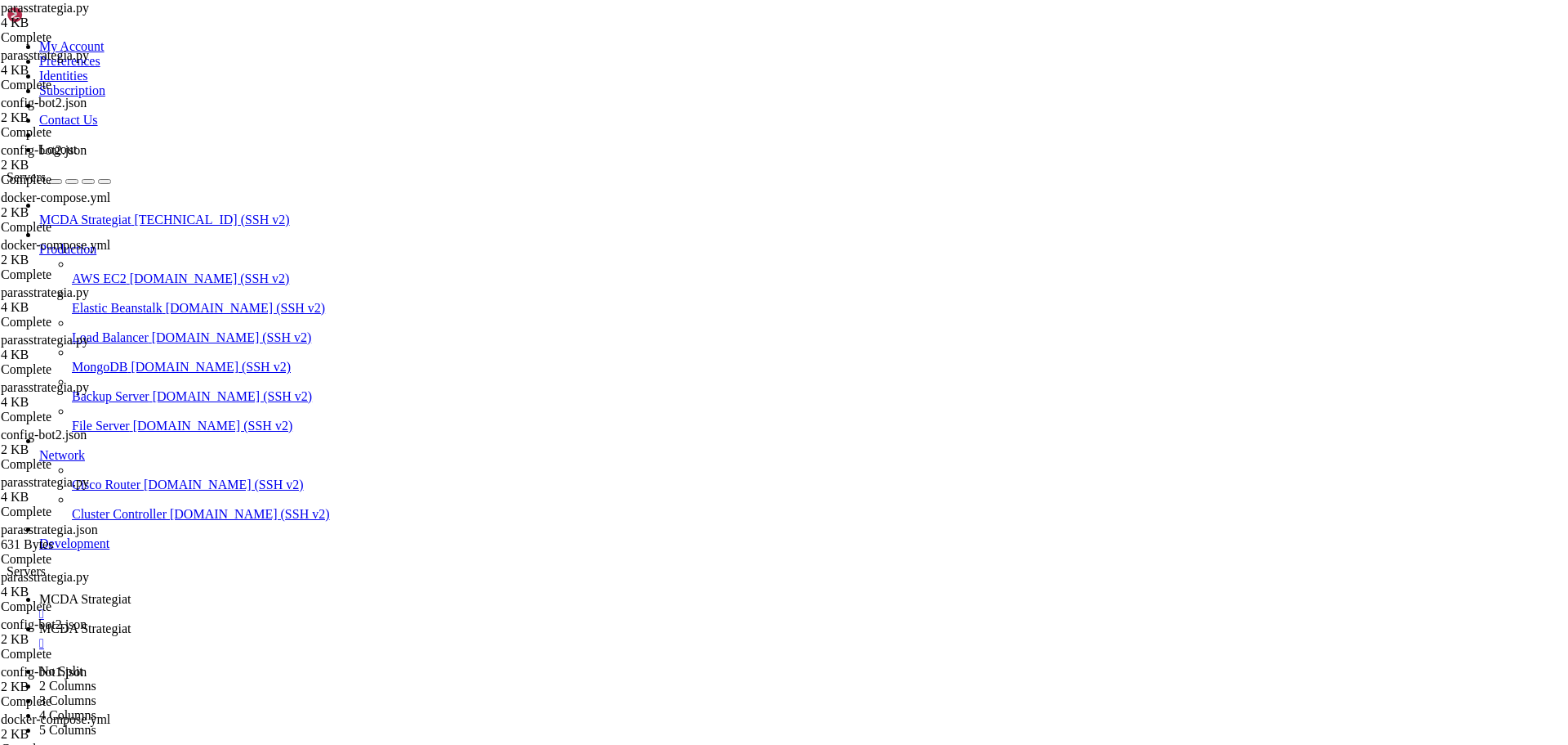
scroll to position [16469, 0]
click at [131, 621] on span "MCDA Strategiat" at bounding box center [84, 628] width 91 height 14
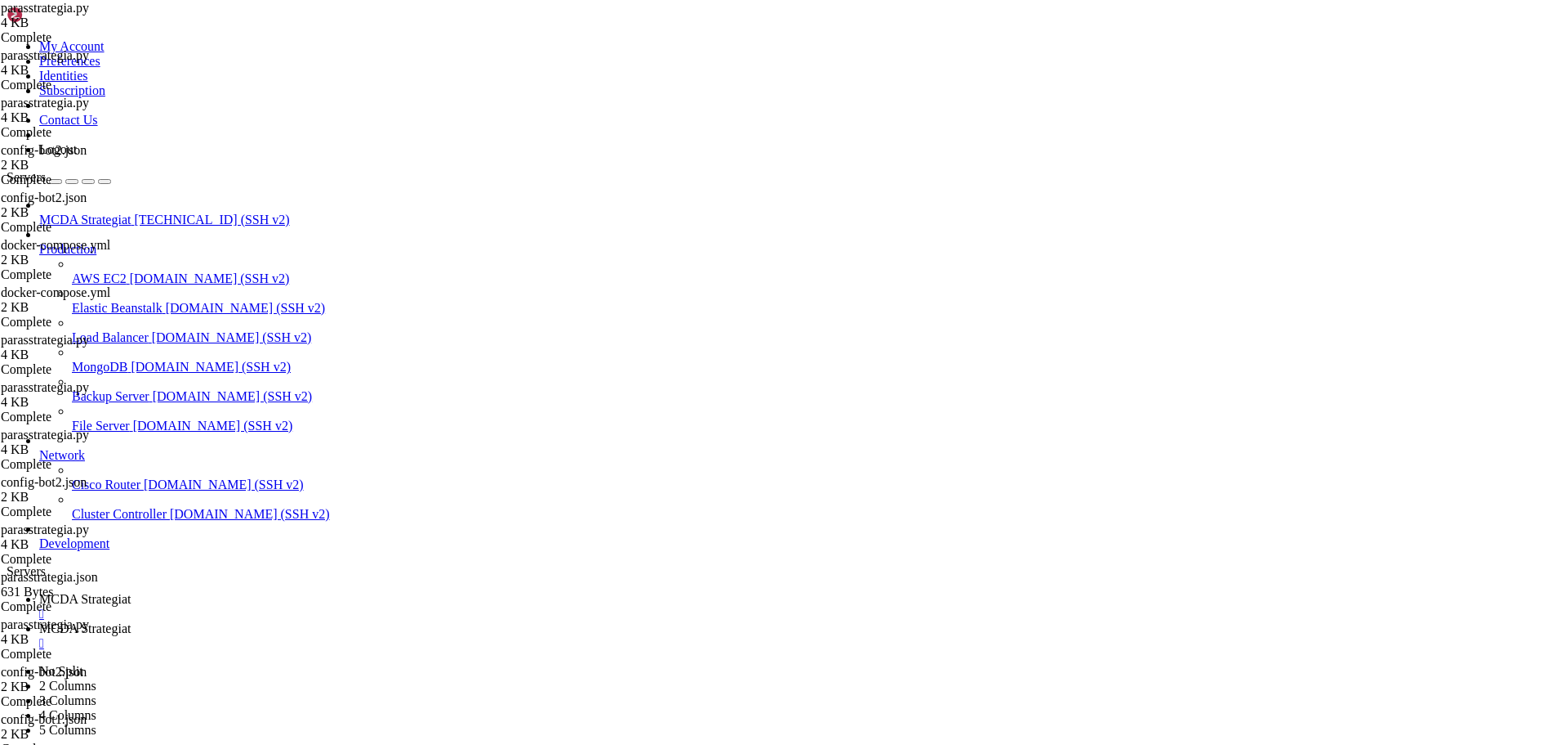
type textarea "if current_profit <= -0:"
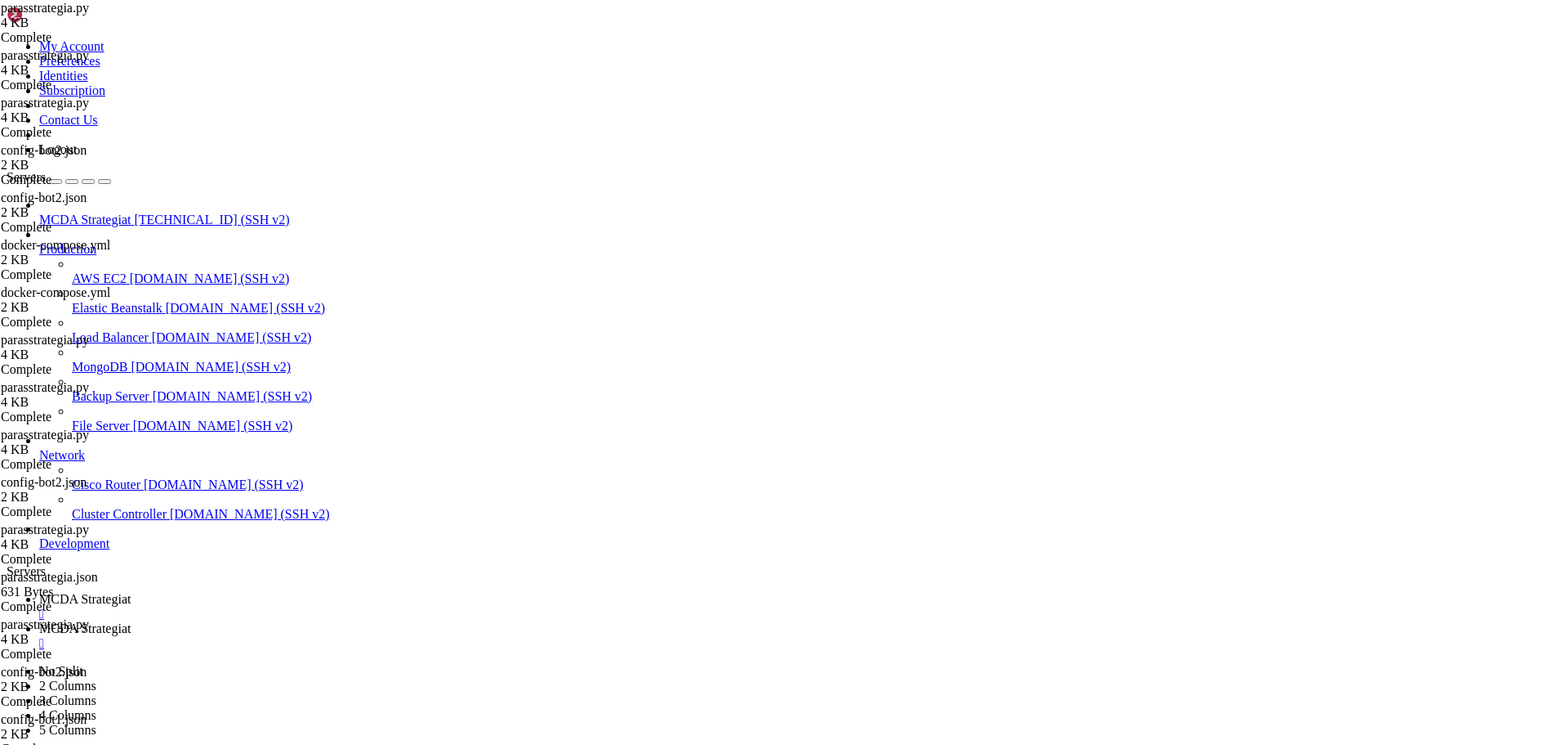
scroll to position [0, 13]
type textarea "b) MACD leikkaa alaspäin"
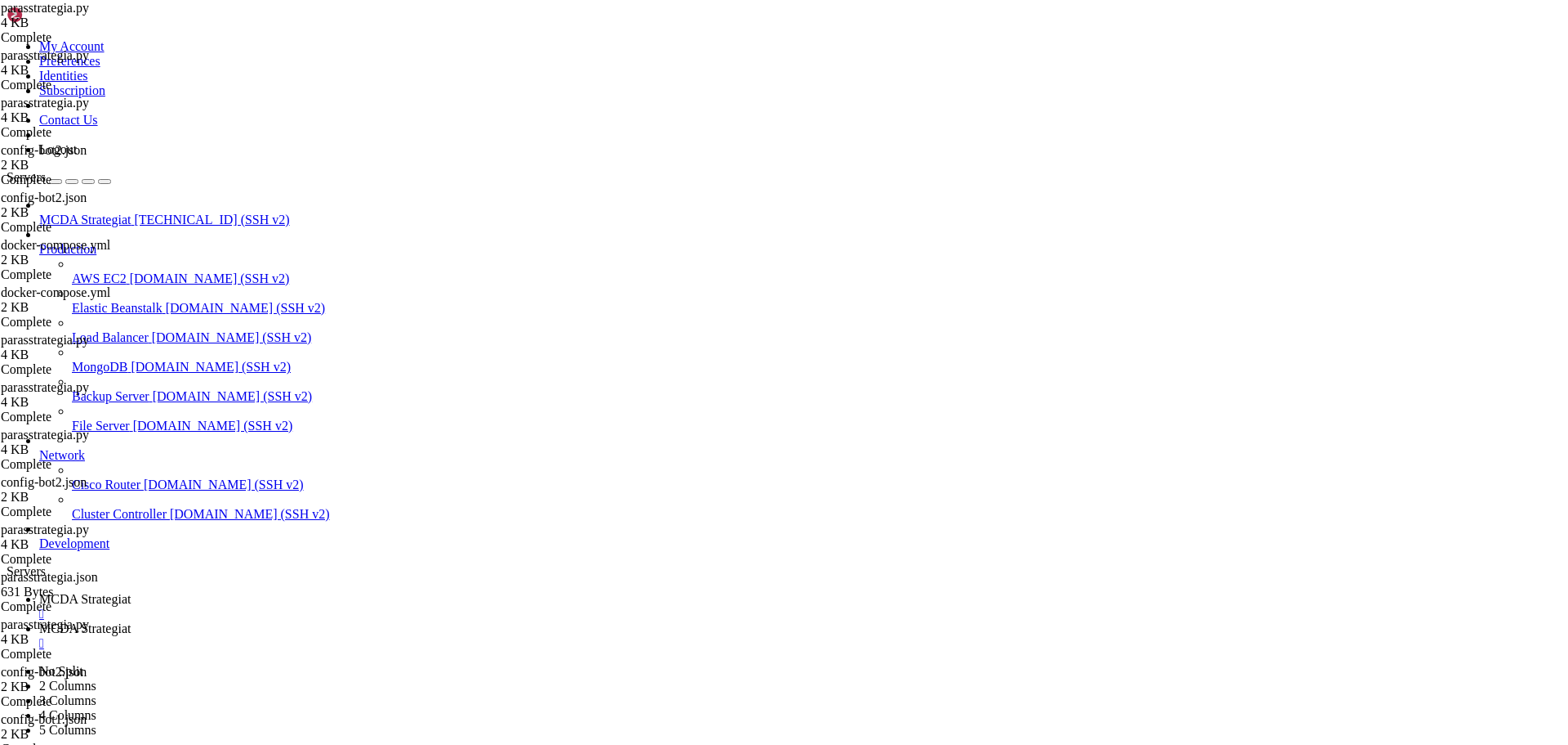
click at [131, 592] on span "MCDA Strategiat" at bounding box center [84, 599] width 91 height 14
drag, startPoint x: 313, startPoint y: 1159, endPoint x: 617, endPoint y: 1162, distance: 304.0
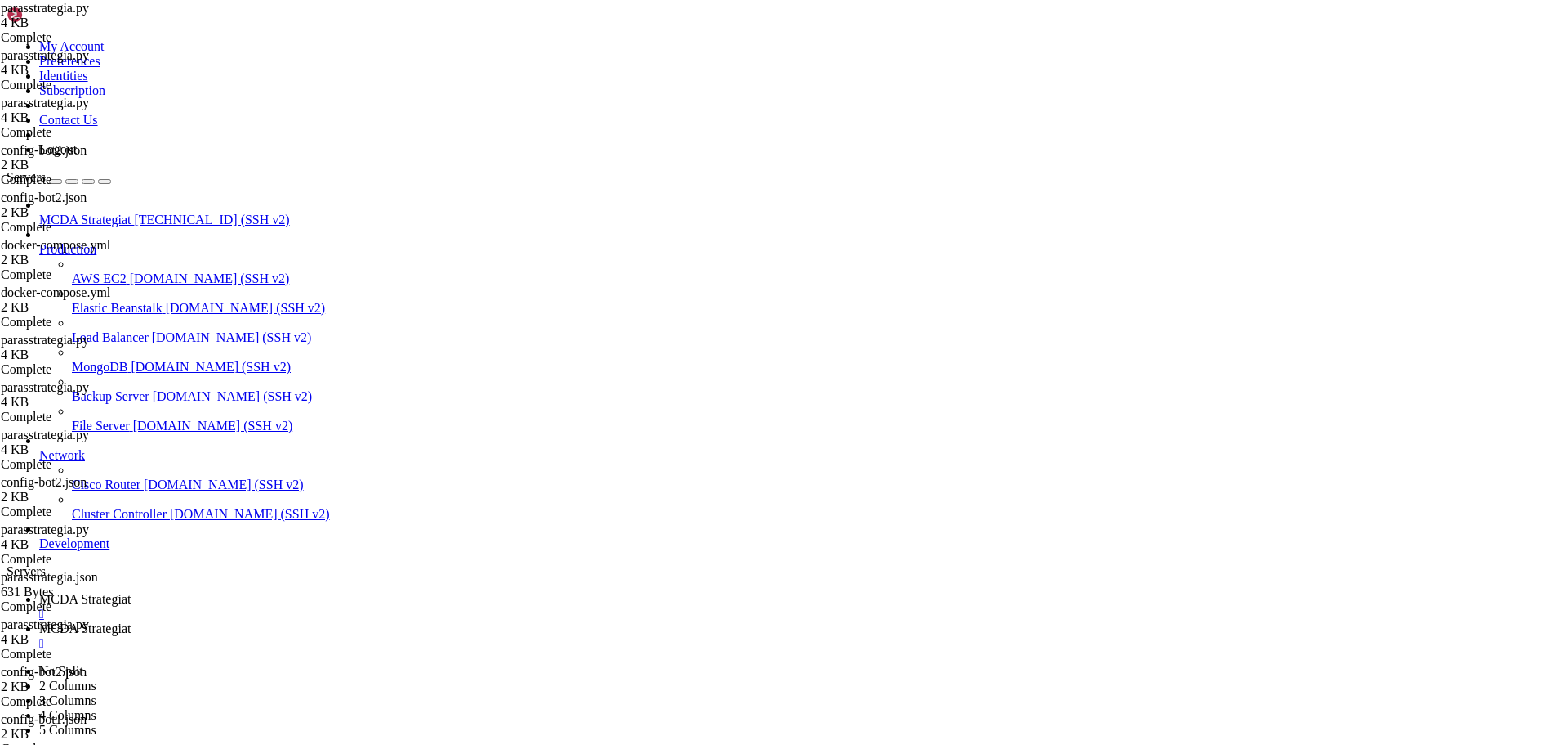
scroll to position [21558, 0]
drag, startPoint x: 315, startPoint y: 1160, endPoint x: 355, endPoint y: 1227, distance: 78.0
drag, startPoint x: 372, startPoint y: 1228, endPoint x: 22, endPoint y: 1159, distance: 356.7
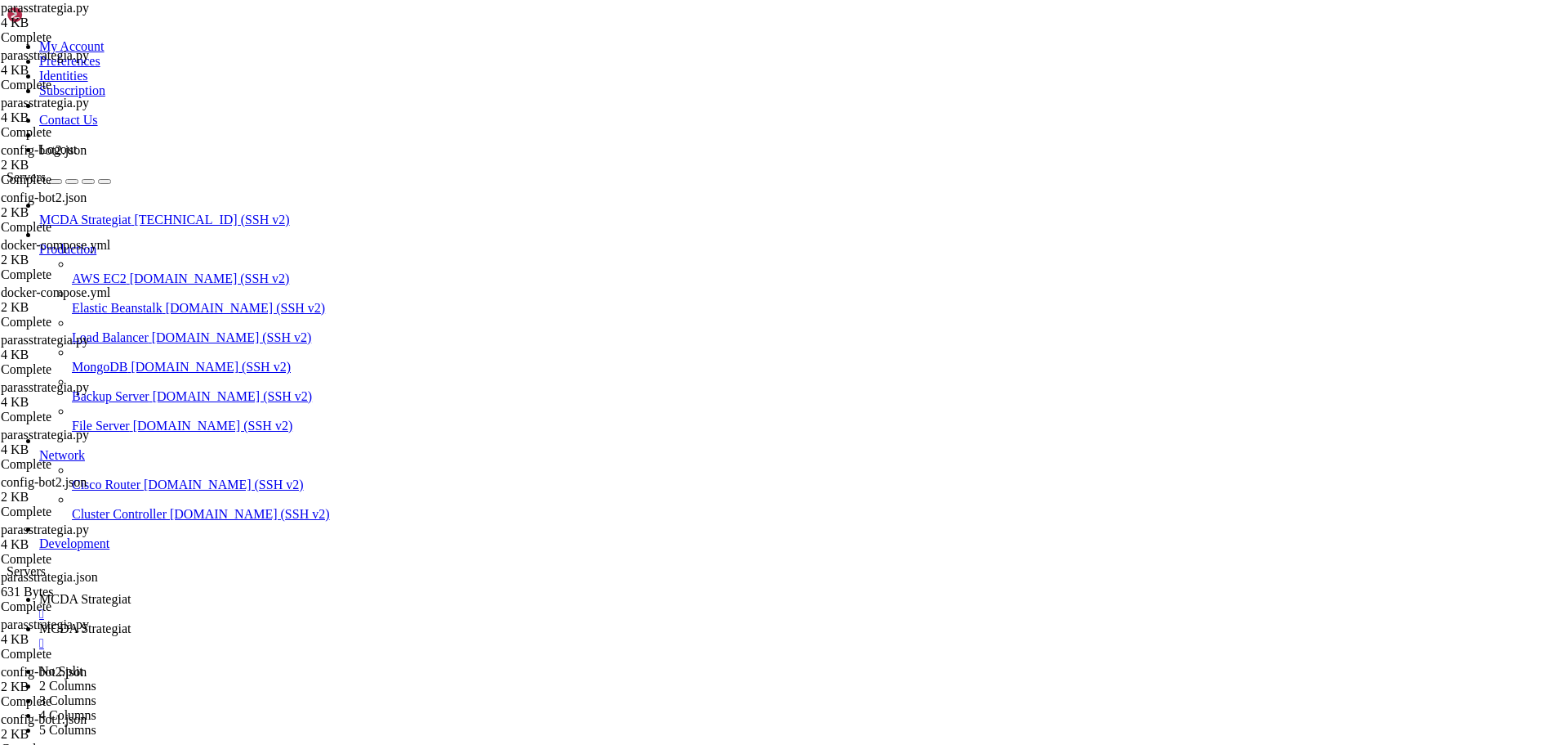
drag, startPoint x: 206, startPoint y: 1328, endPoint x: 197, endPoint y: 1329, distance: 9.1
drag, startPoint x: 310, startPoint y: 1262, endPoint x: 787, endPoint y: 1256, distance: 477.0
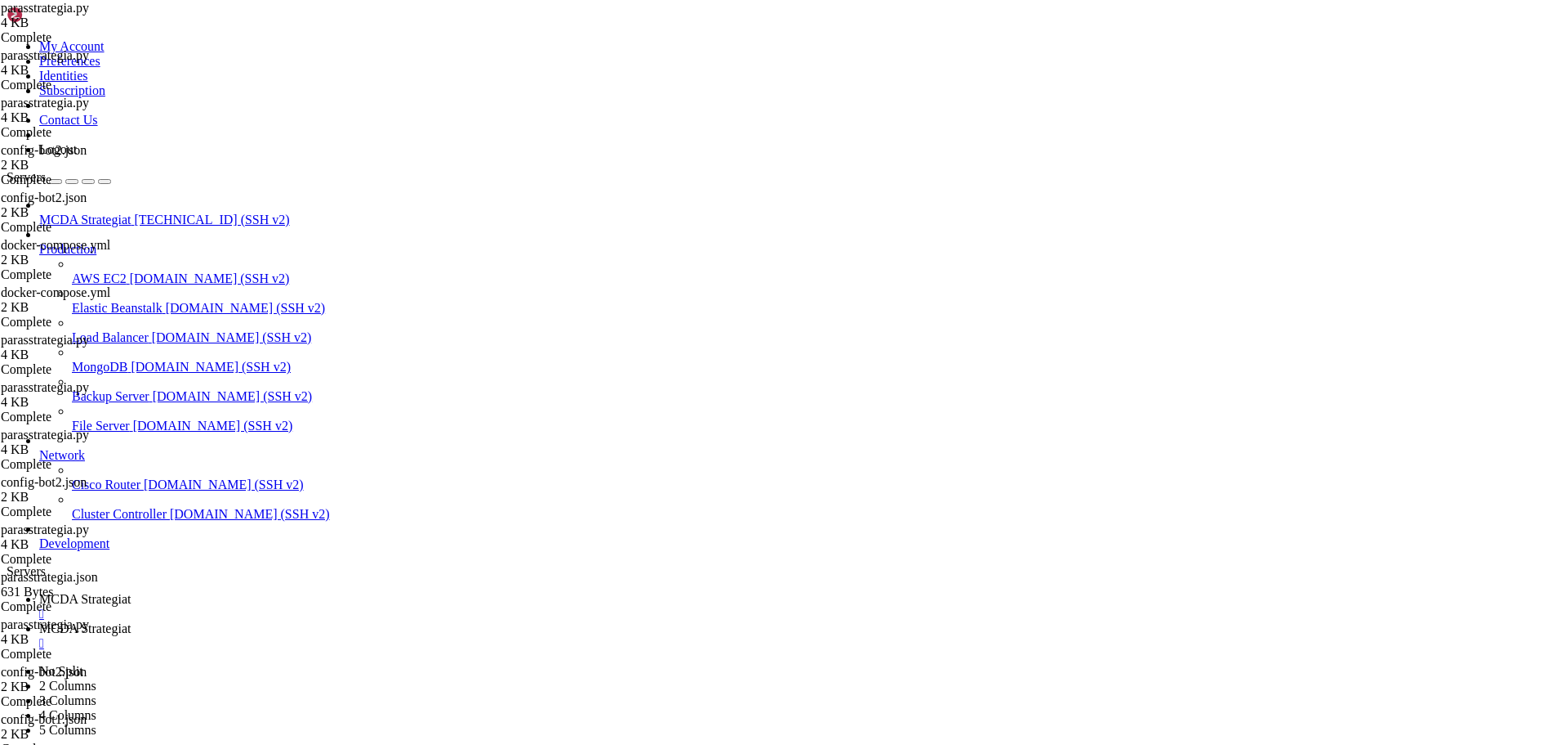
drag, startPoint x: 377, startPoint y: 1269, endPoint x: 22, endPoint y: 1230, distance: 357.1
drag, startPoint x: 312, startPoint y: 1245, endPoint x: 376, endPoint y: 1276, distance: 71.1
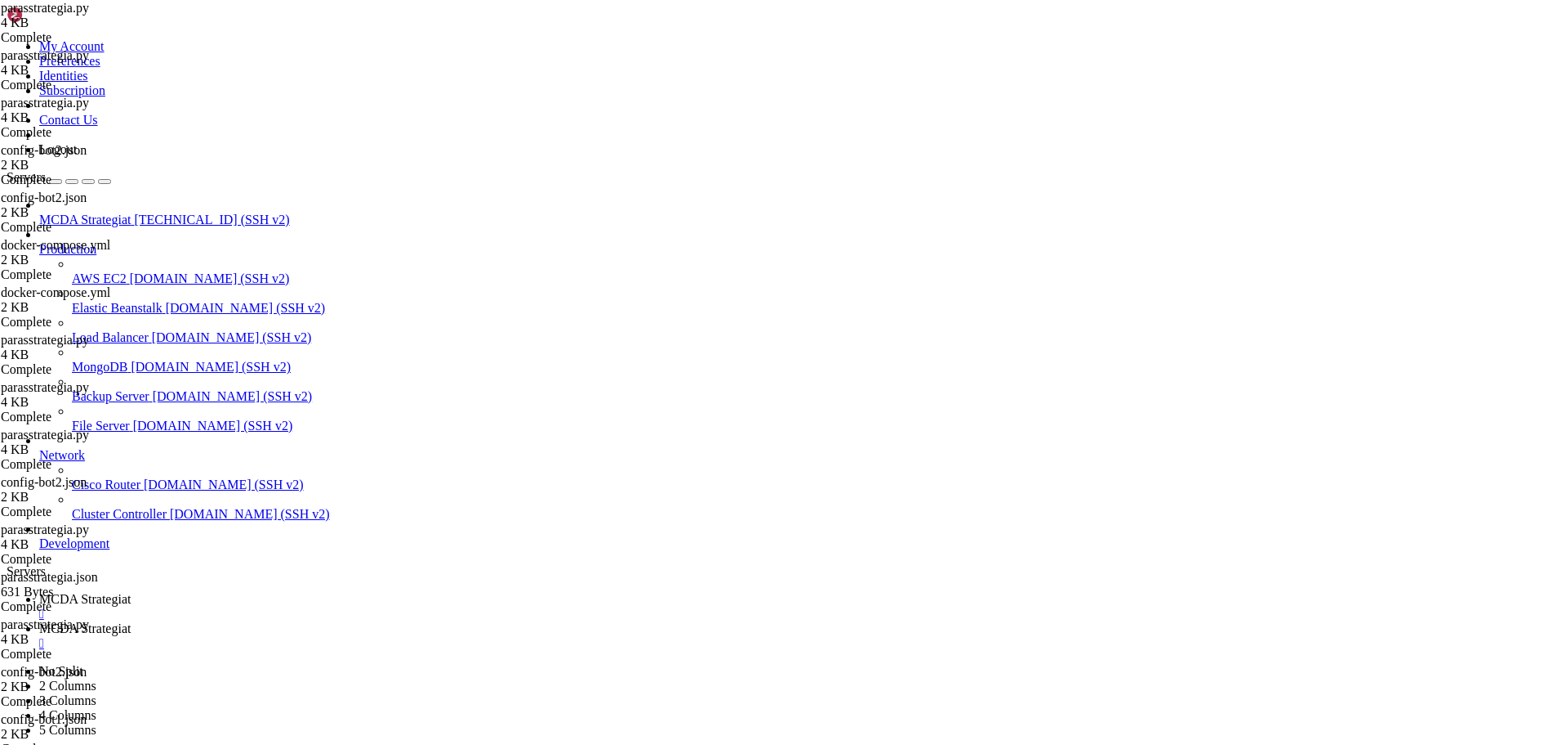
drag, startPoint x: 22, startPoint y: 1230, endPoint x: 802, endPoint y: 1279, distance: 781.5
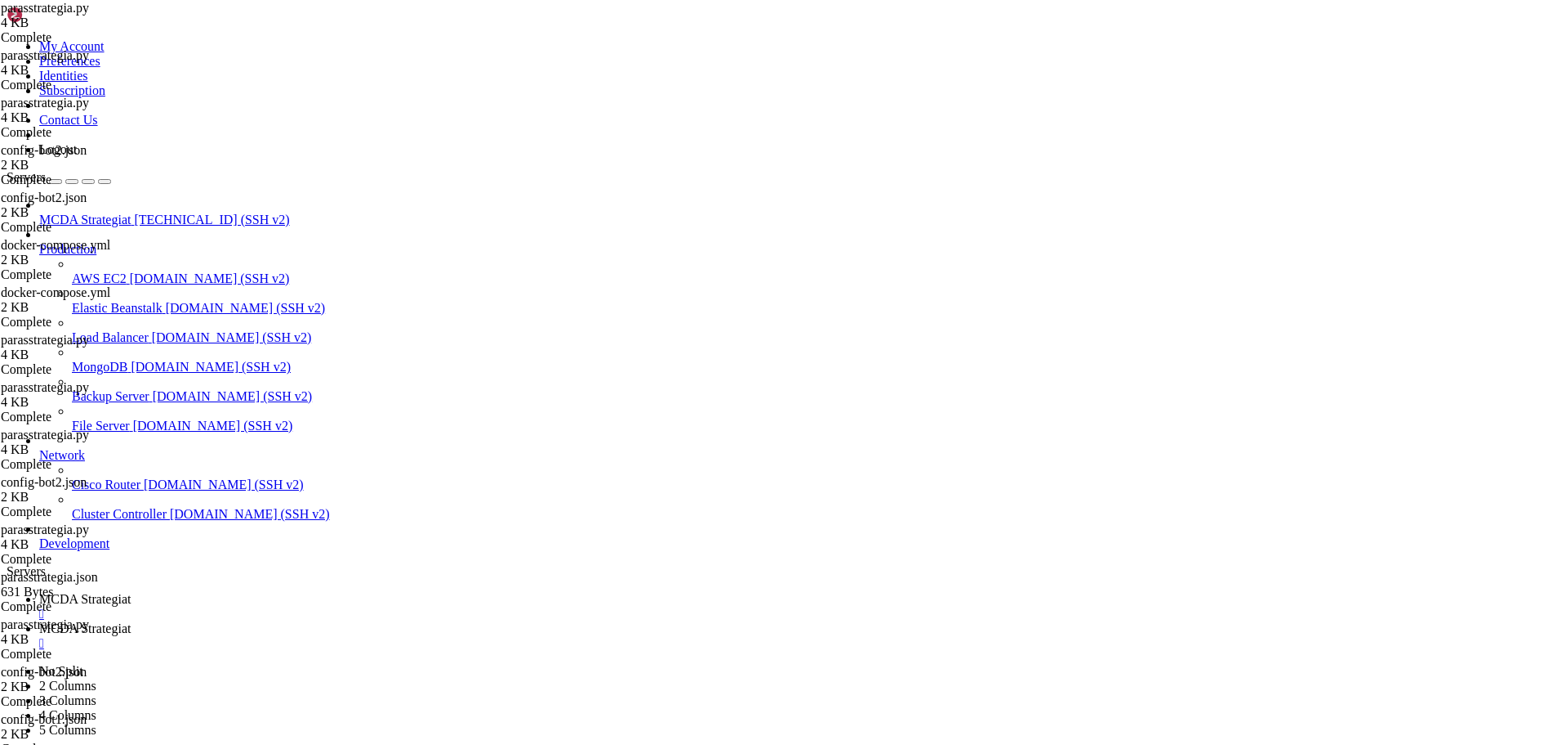
scroll to position [21722, 0]
drag, startPoint x: 331, startPoint y: 1399, endPoint x: 135, endPoint y: 1402, distance: 196.0
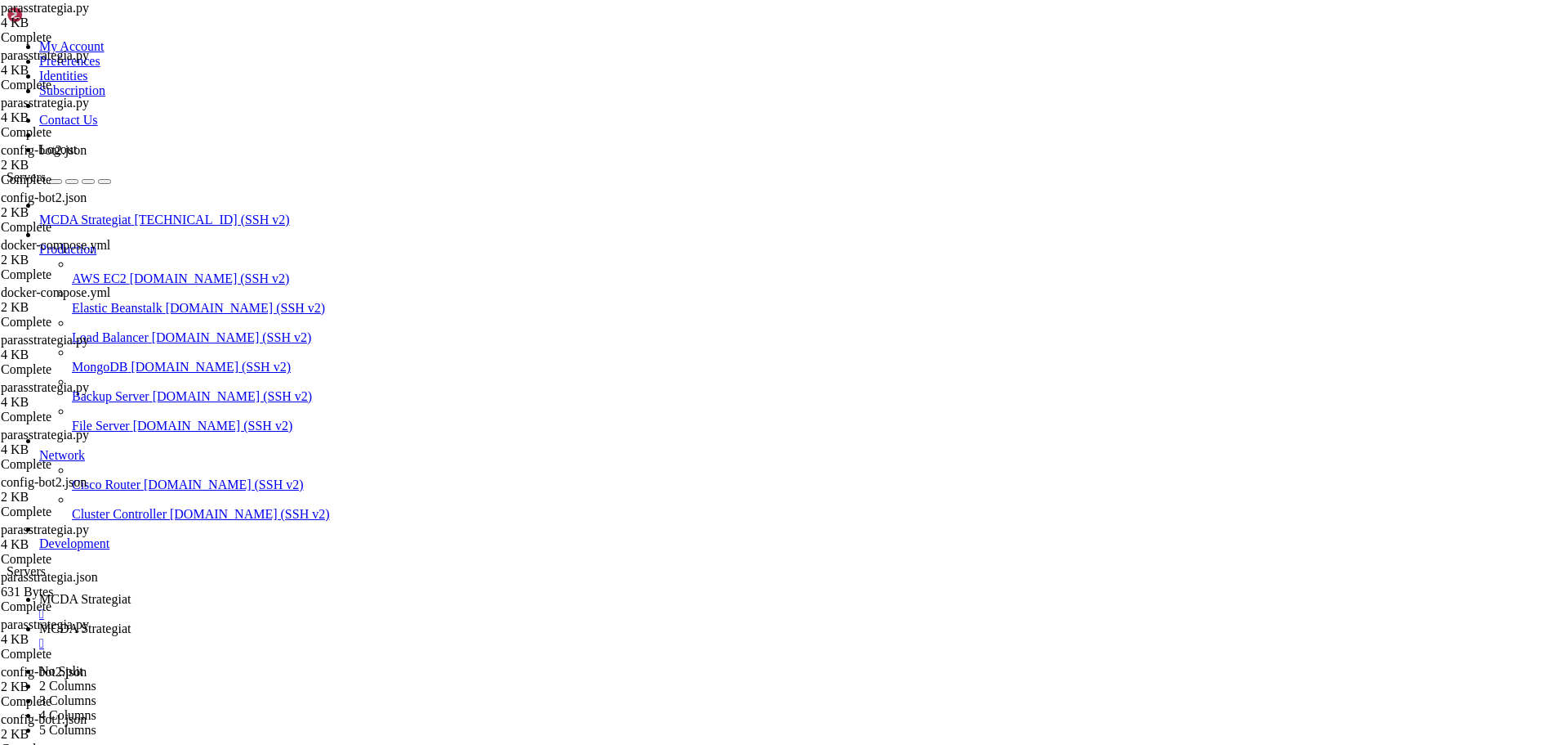
drag, startPoint x: 28, startPoint y: 1089, endPoint x: 574, endPoint y: 1124, distance: 547.1
click at [131, 621] on span "MCDA Strategiat" at bounding box center [84, 628] width 91 height 14
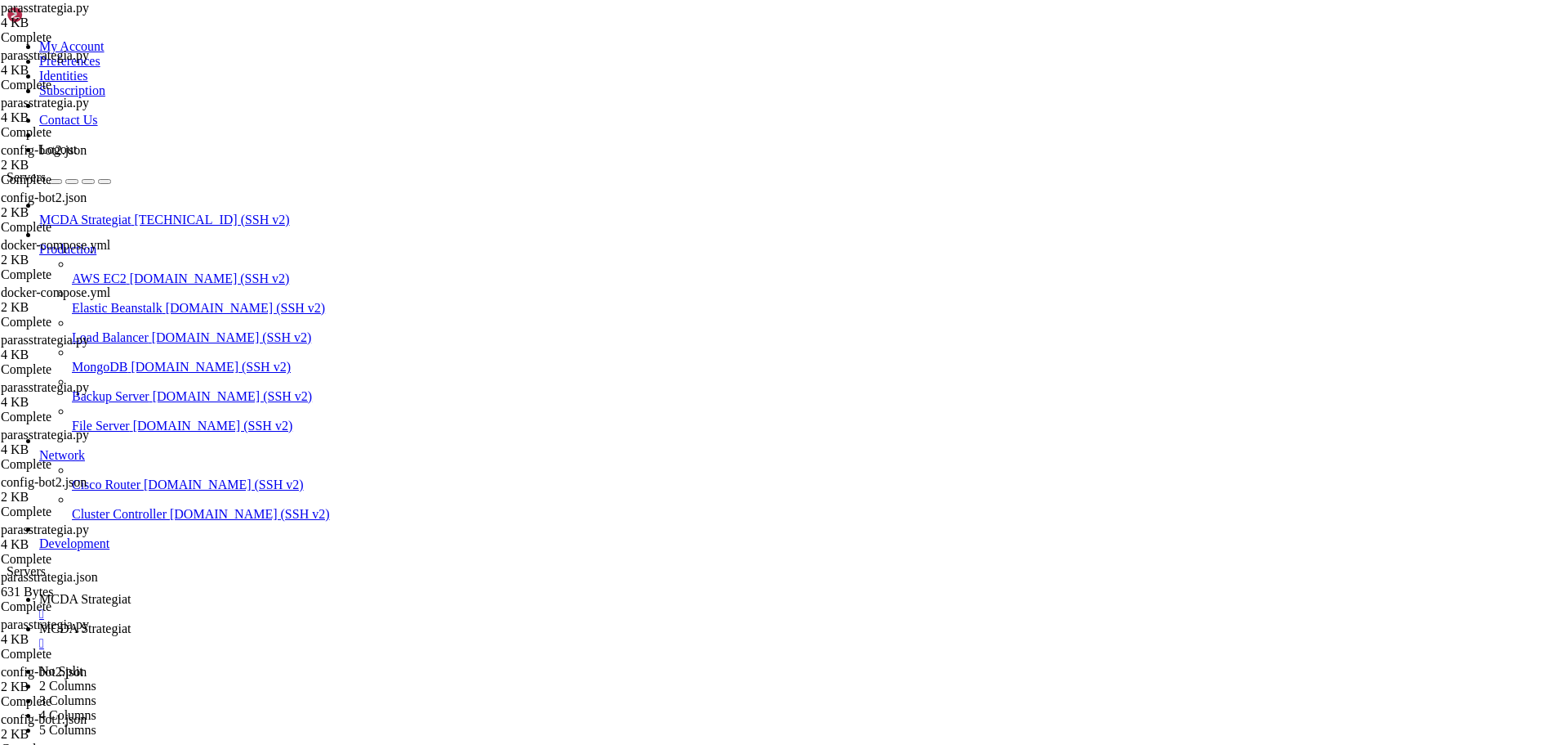
click at [131, 592] on span "MCDA Strategiat" at bounding box center [84, 599] width 91 height 14
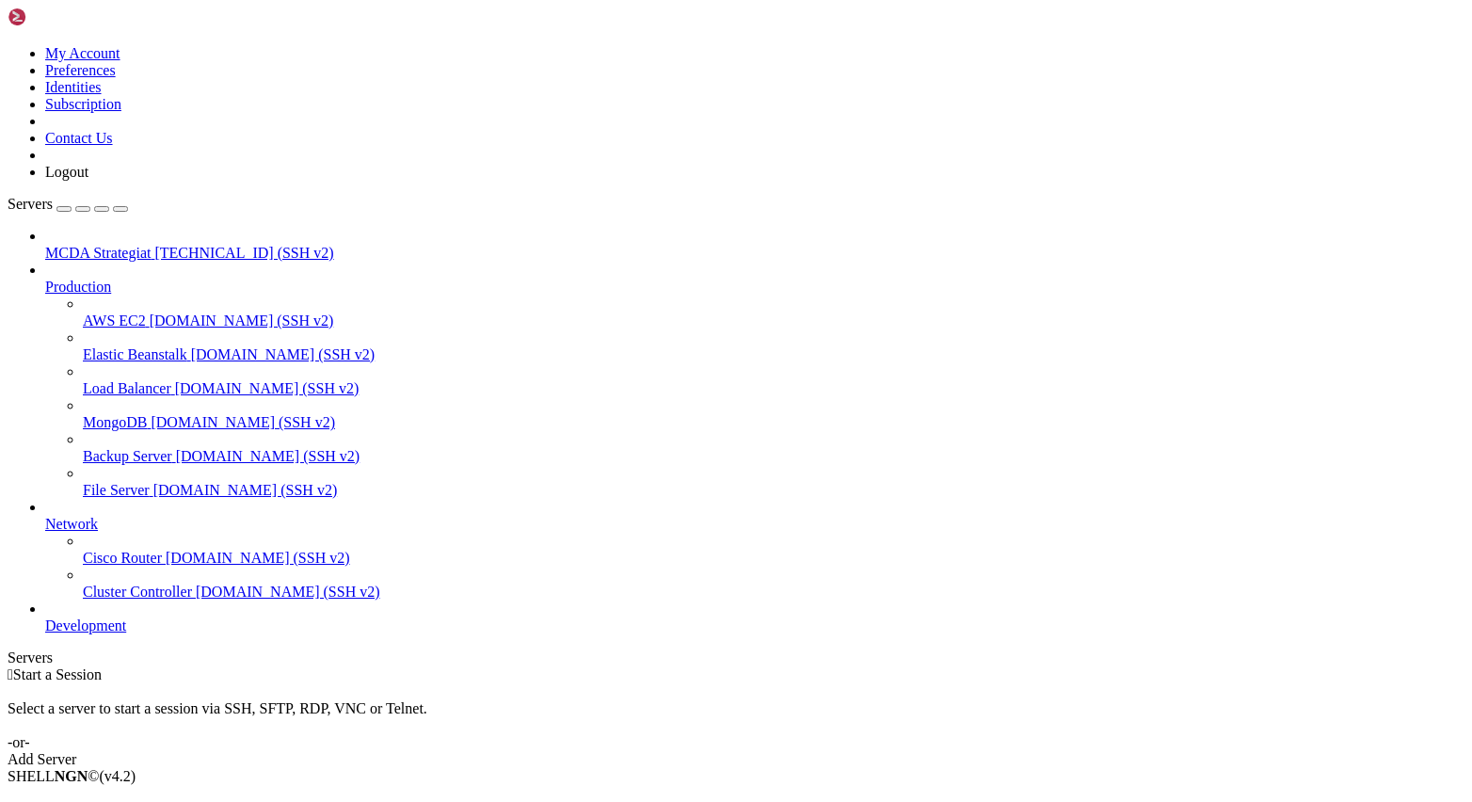
click at [150, 245] on span "MCDA Strategiat" at bounding box center [97, 253] width 105 height 16
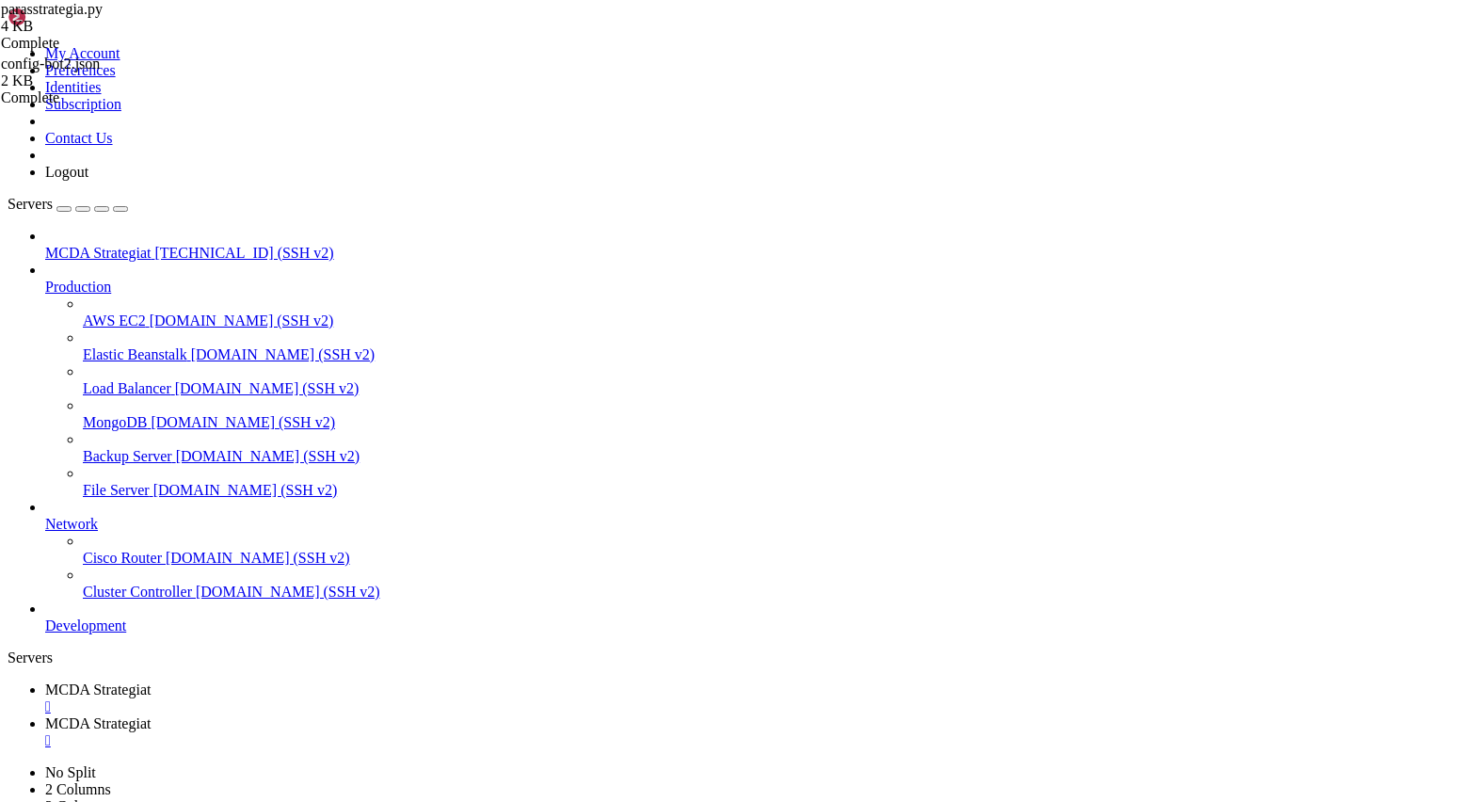
type input "/root/ft_userdata/user_data"
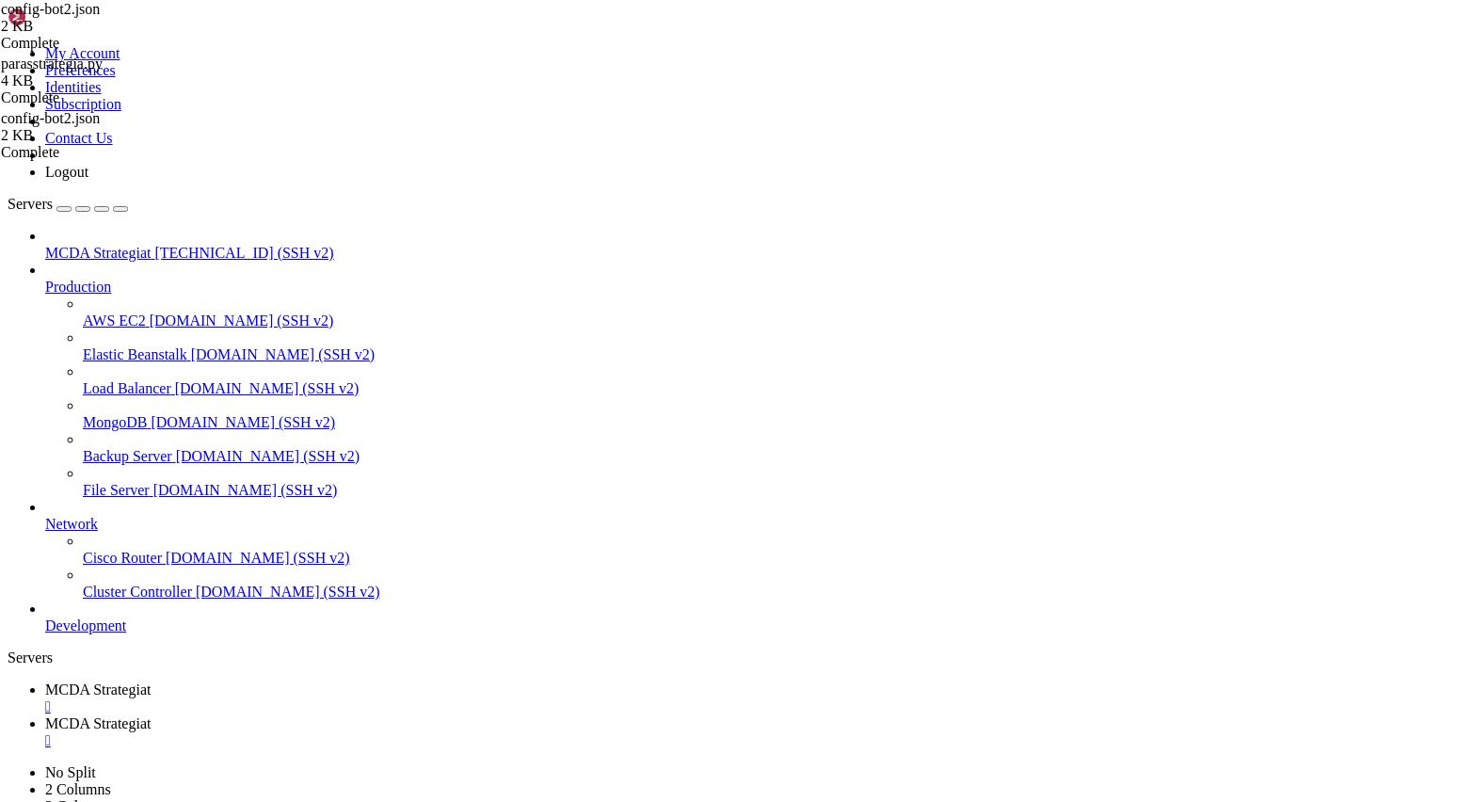
type textarea ""tradable_balance_ratio": 0.90,"
click at [151, 682] on span "MCDA Strategiat" at bounding box center [97, 690] width 105 height 16
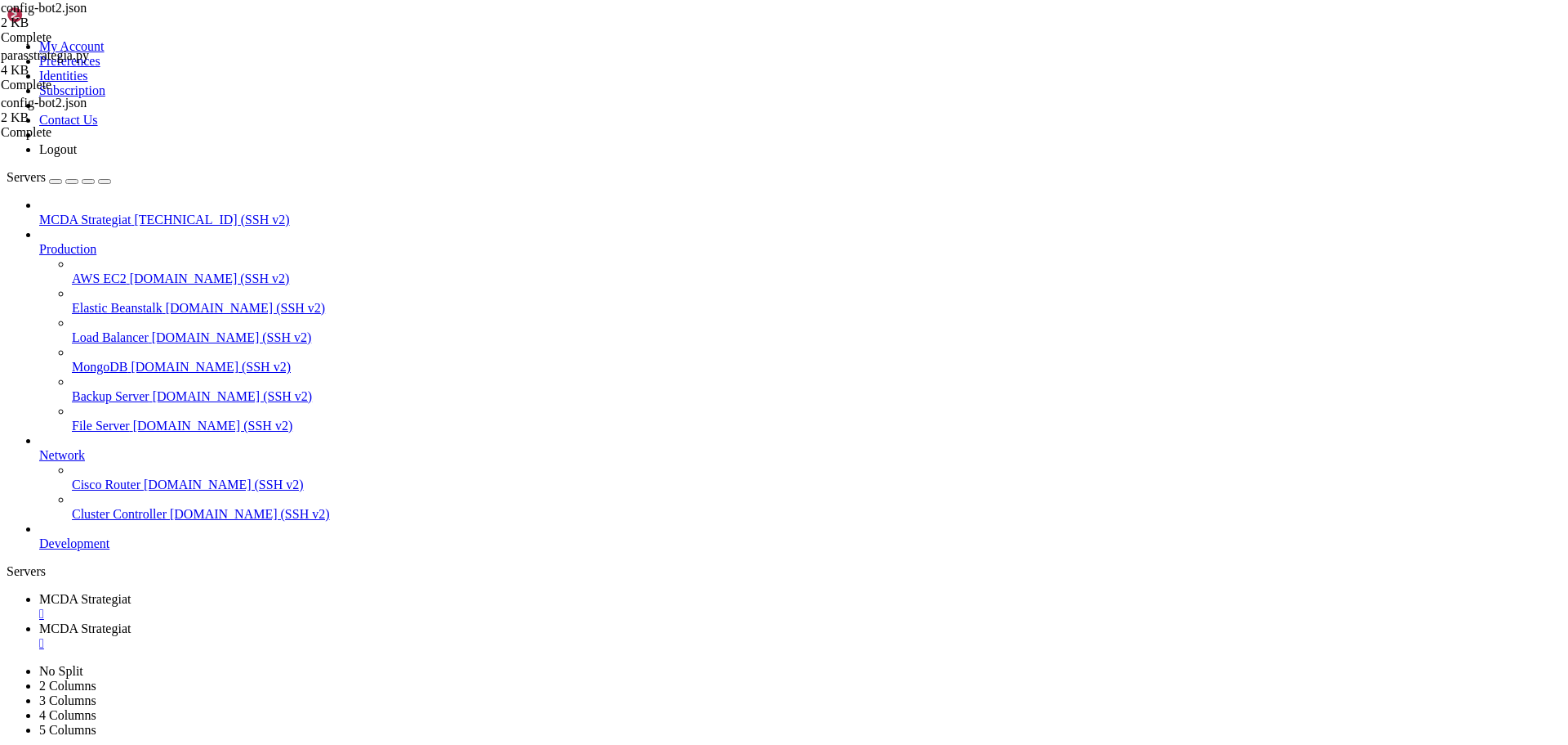
scroll to position [2117, 0]
drag, startPoint x: 295, startPoint y: 1174, endPoint x: 241, endPoint y: 1173, distance: 54.0
drag, startPoint x: 298, startPoint y: 1191, endPoint x: 243, endPoint y: 1192, distance: 55.0
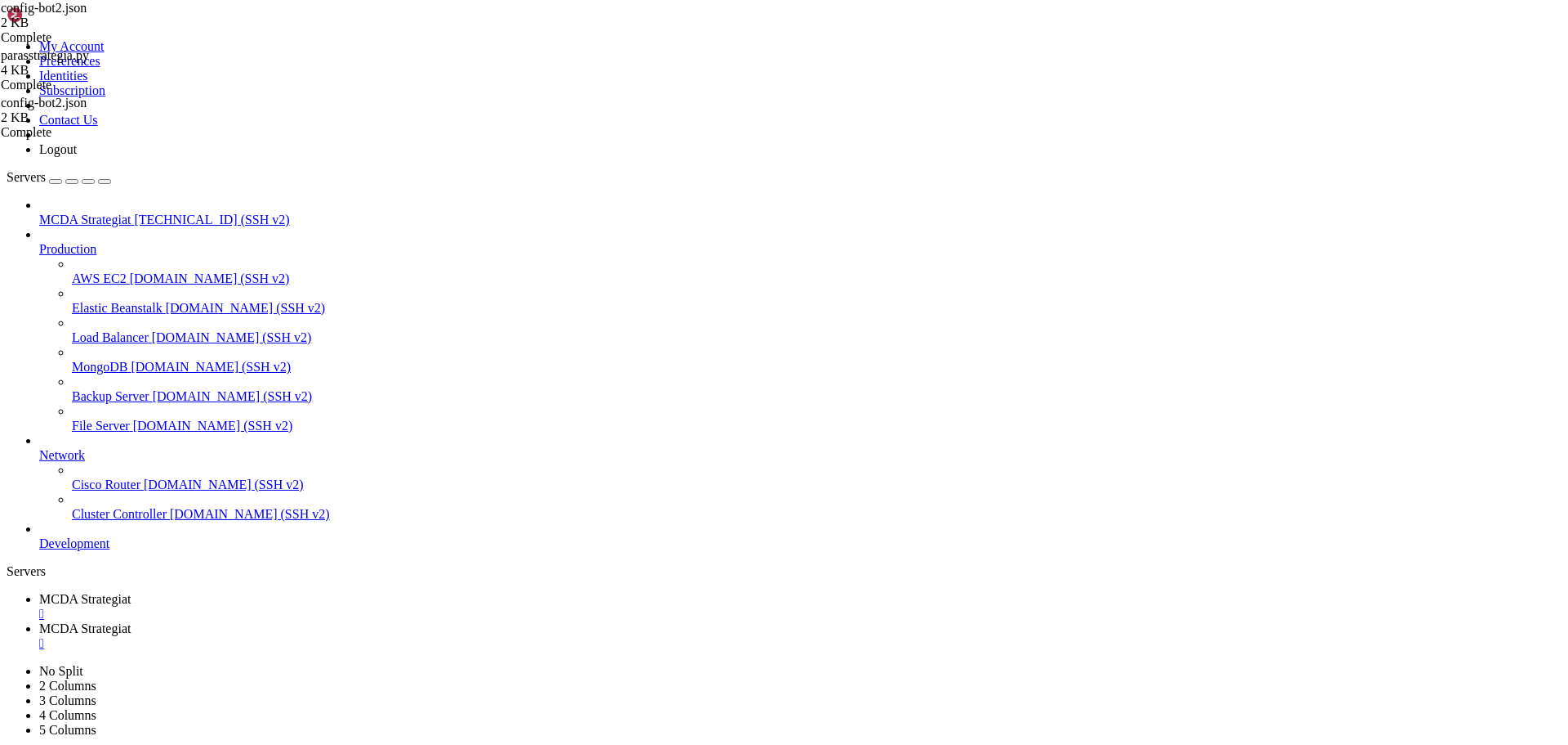
scroll to position [2212, 0]
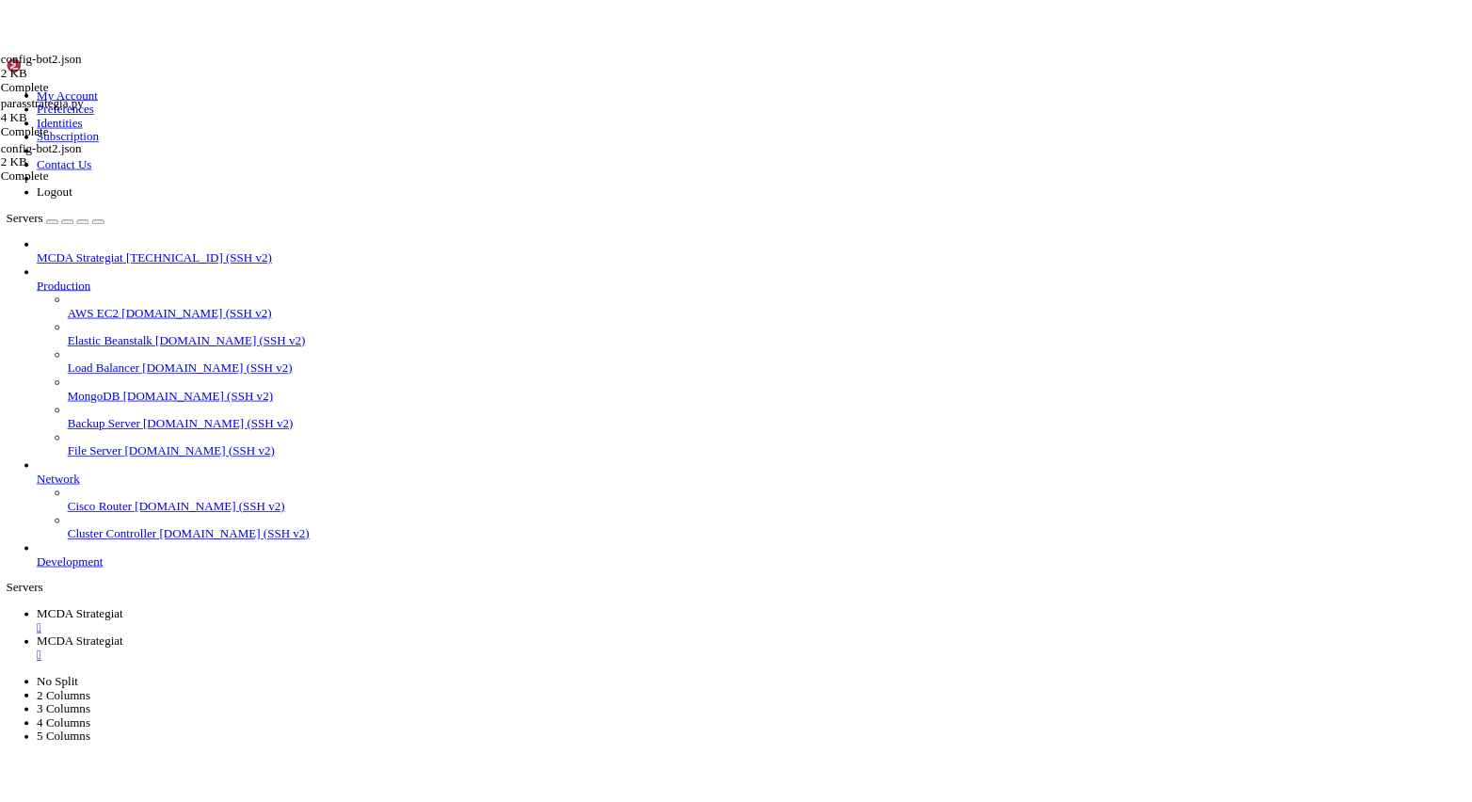
scroll to position [2737, 0]
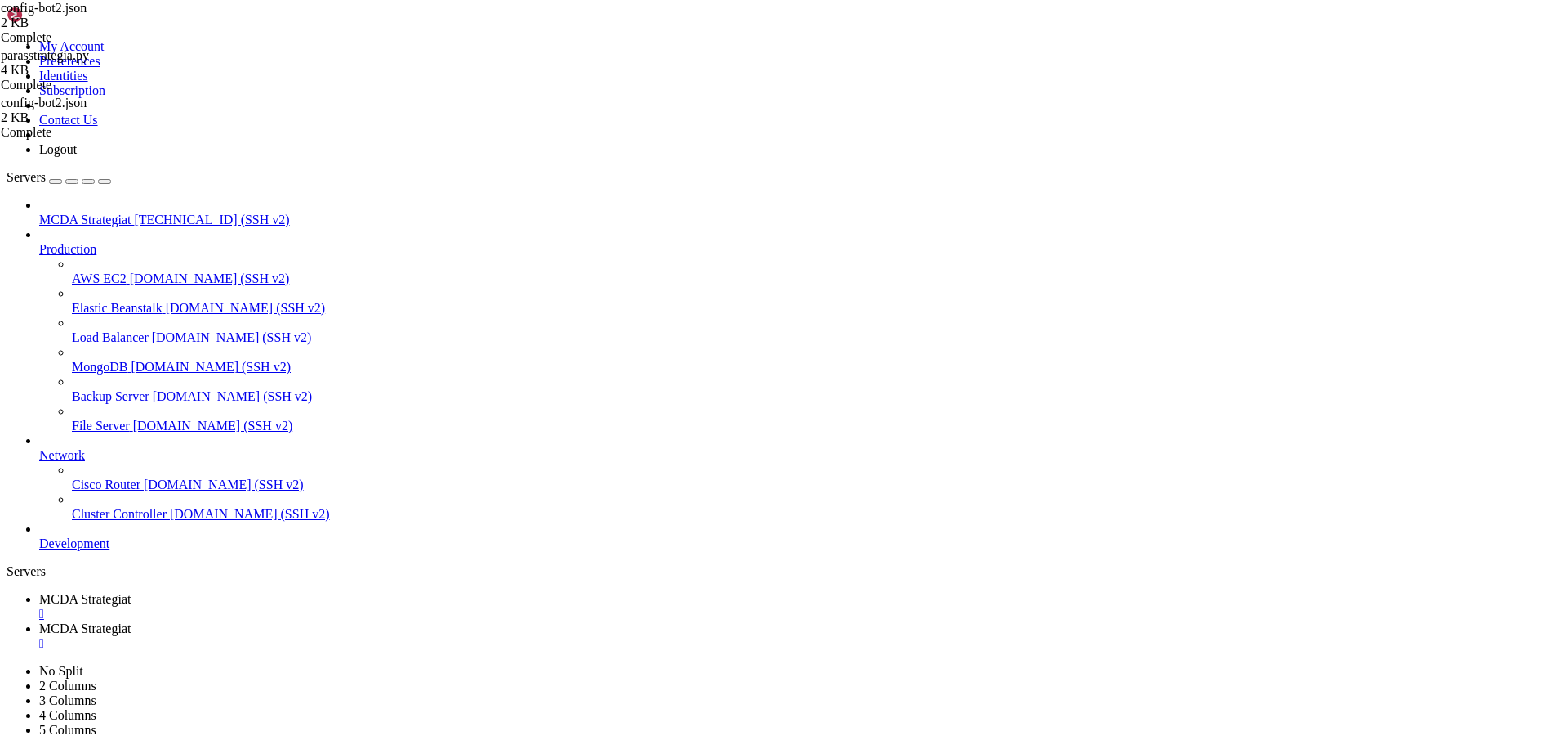
drag, startPoint x: 245, startPoint y: 1381, endPoint x: 312, endPoint y: 1388, distance: 67.4
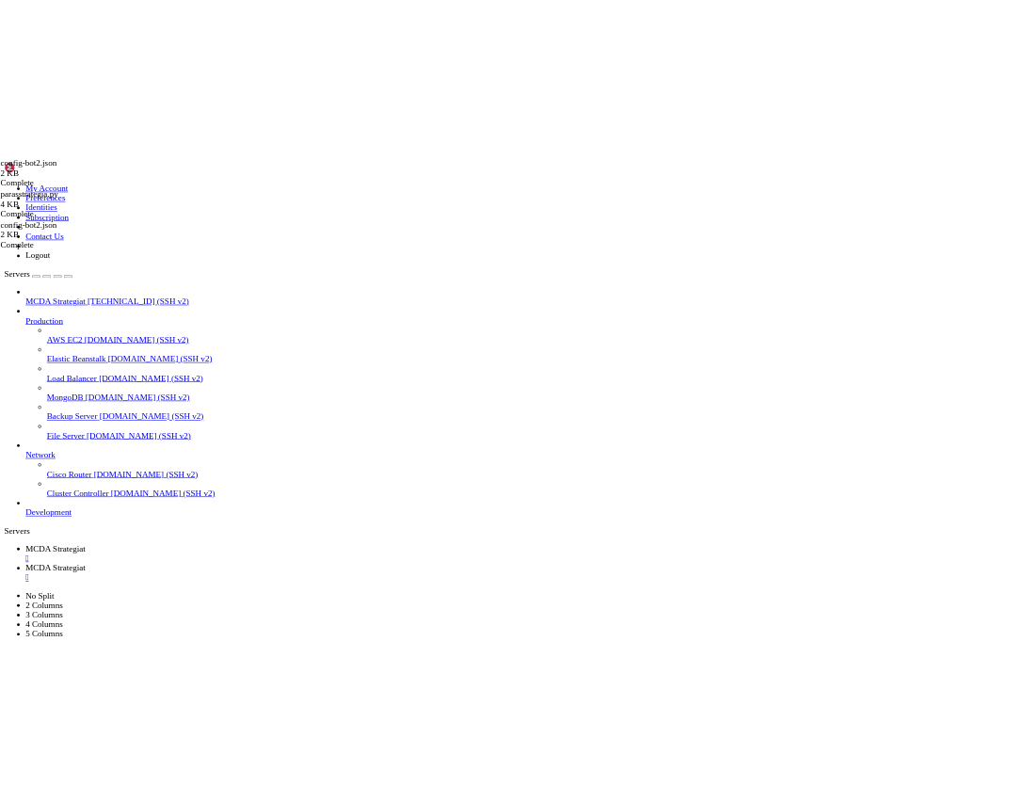
scroll to position [2785, 0]
